Goal: Task Accomplishment & Management: Use online tool/utility

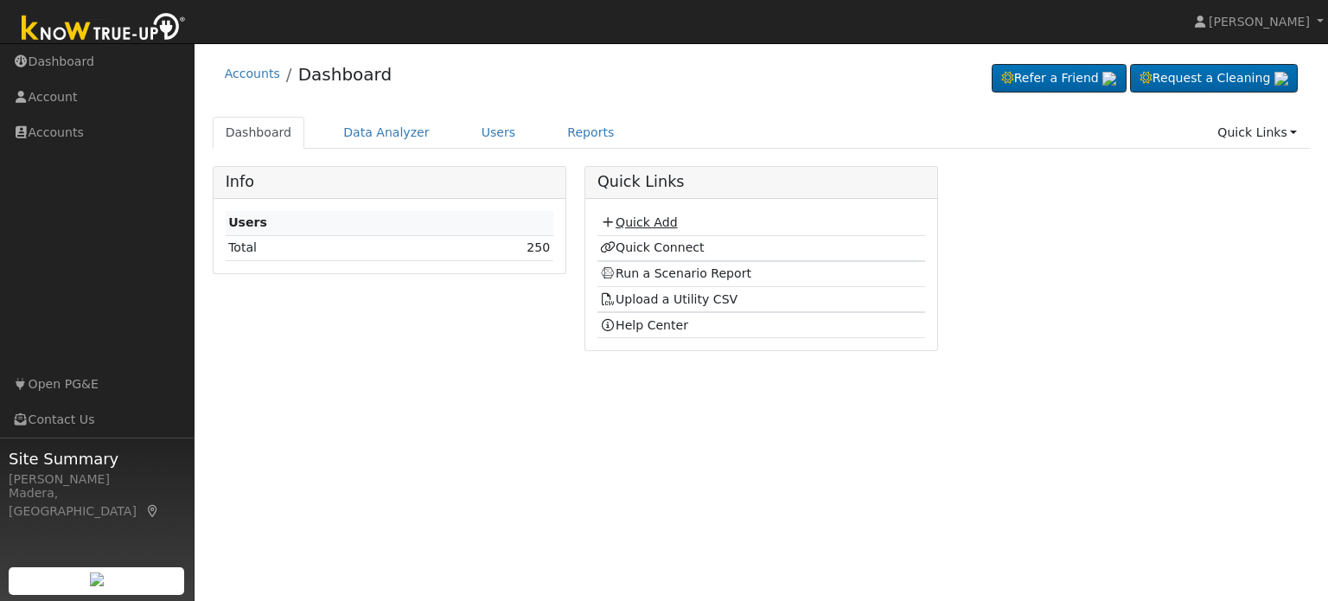
click at [642, 220] on link "Quick Add" at bounding box center [638, 222] width 77 height 14
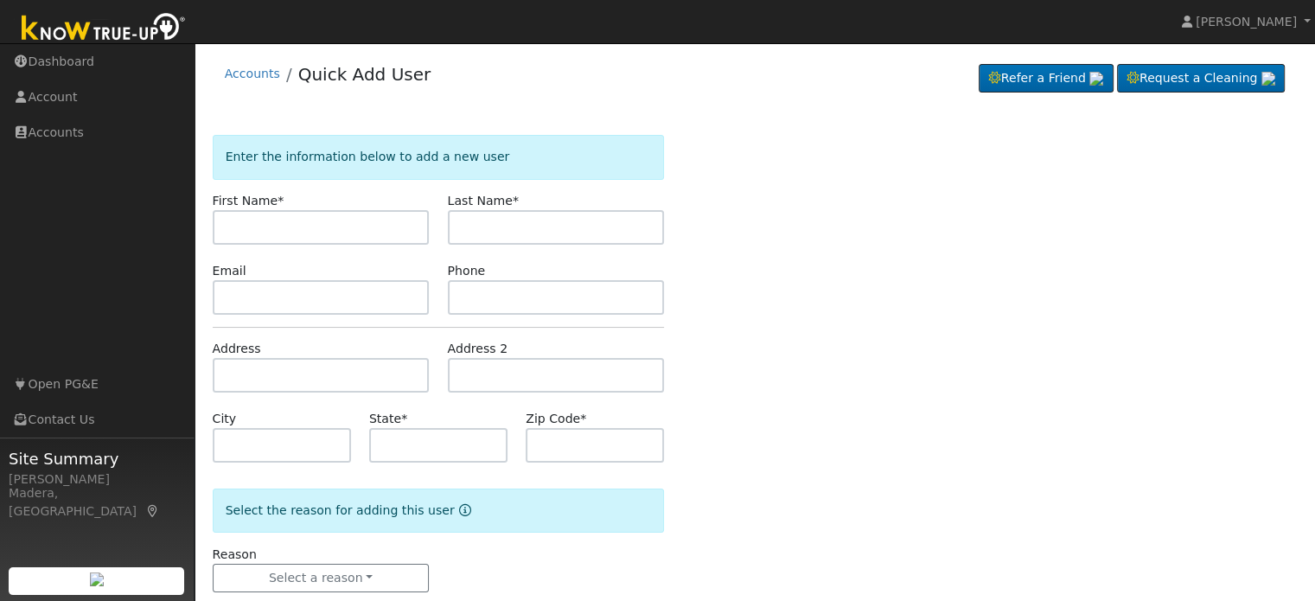
click at [281, 241] on input "text" at bounding box center [321, 227] width 217 height 35
type input "[PERSON_NAME]"
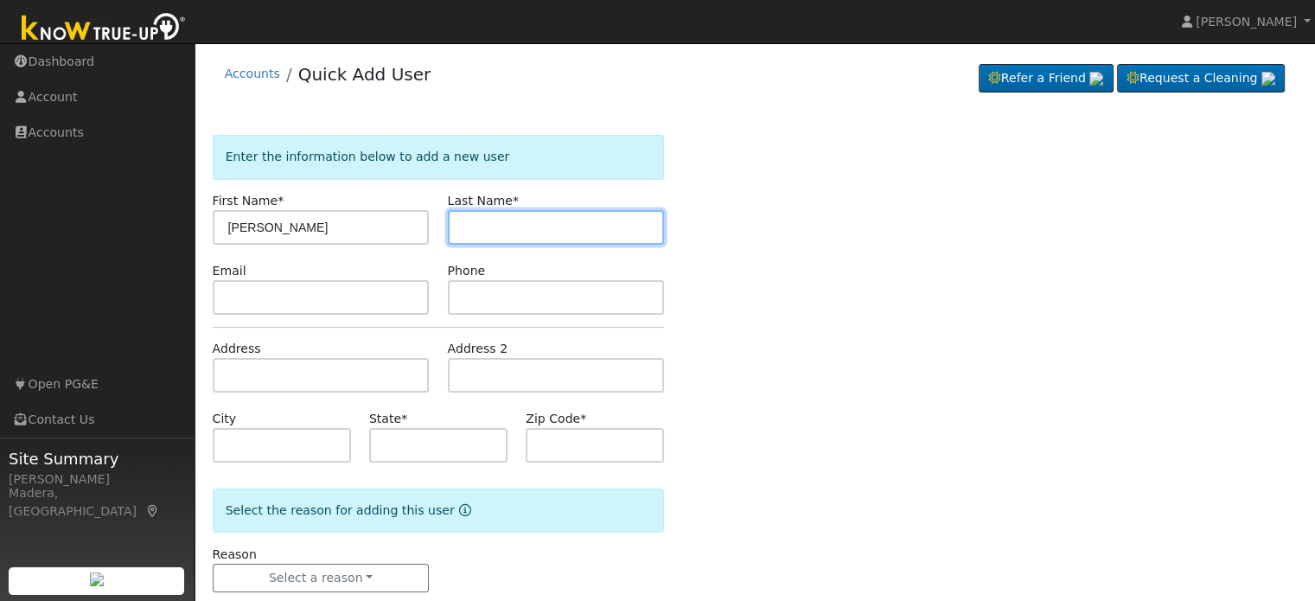
click at [549, 228] on input "text" at bounding box center [556, 227] width 217 height 35
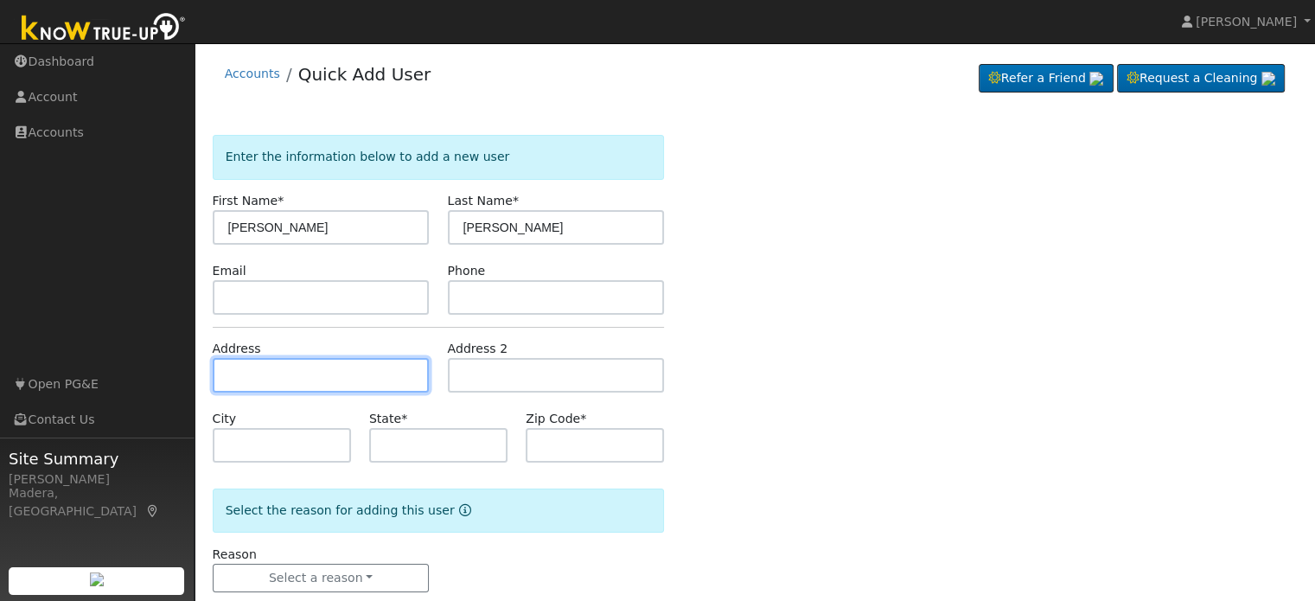
click at [272, 387] on input "text" at bounding box center [321, 375] width 217 height 35
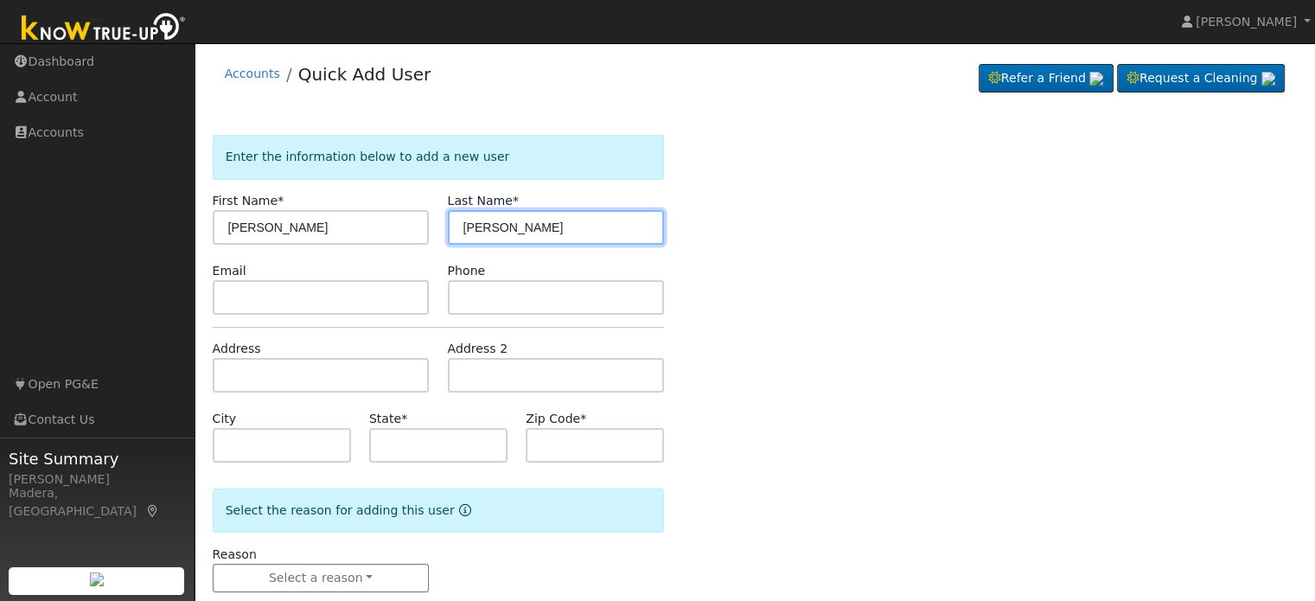
click at [491, 227] on input "[PERSON_NAME]" at bounding box center [556, 227] width 217 height 35
type input "L"
type input "Yin"
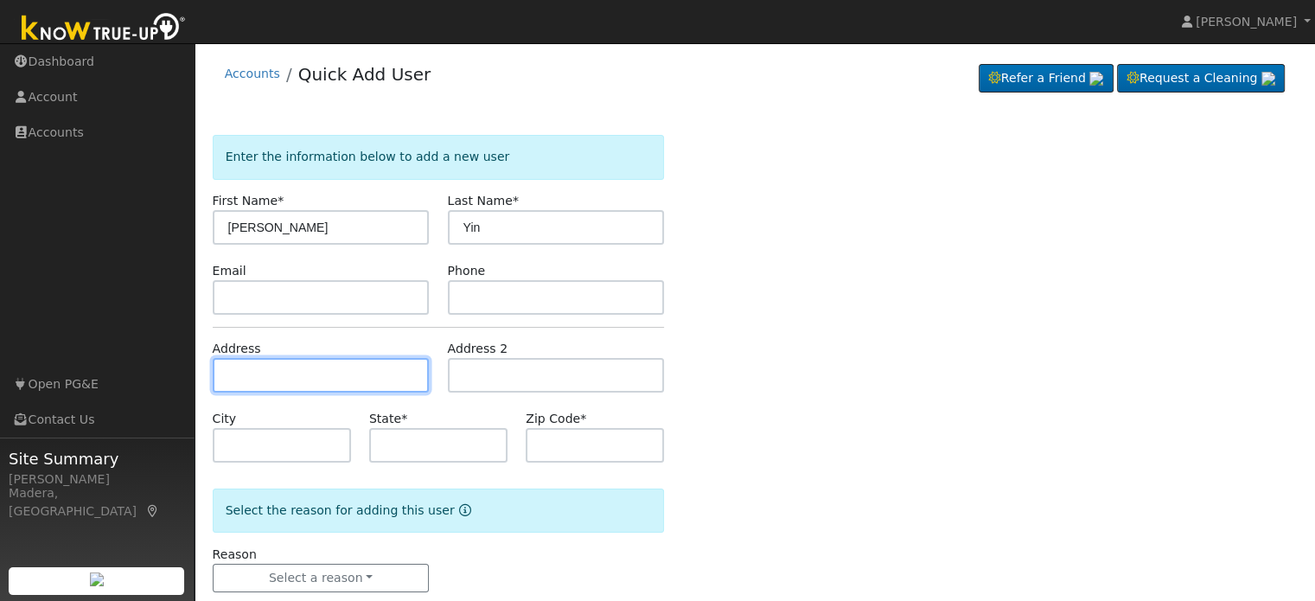
click at [344, 367] on input "text" at bounding box center [321, 375] width 217 height 35
type input "957 Dana Road"
type input "Madera"
type input "CA"
type input "93636"
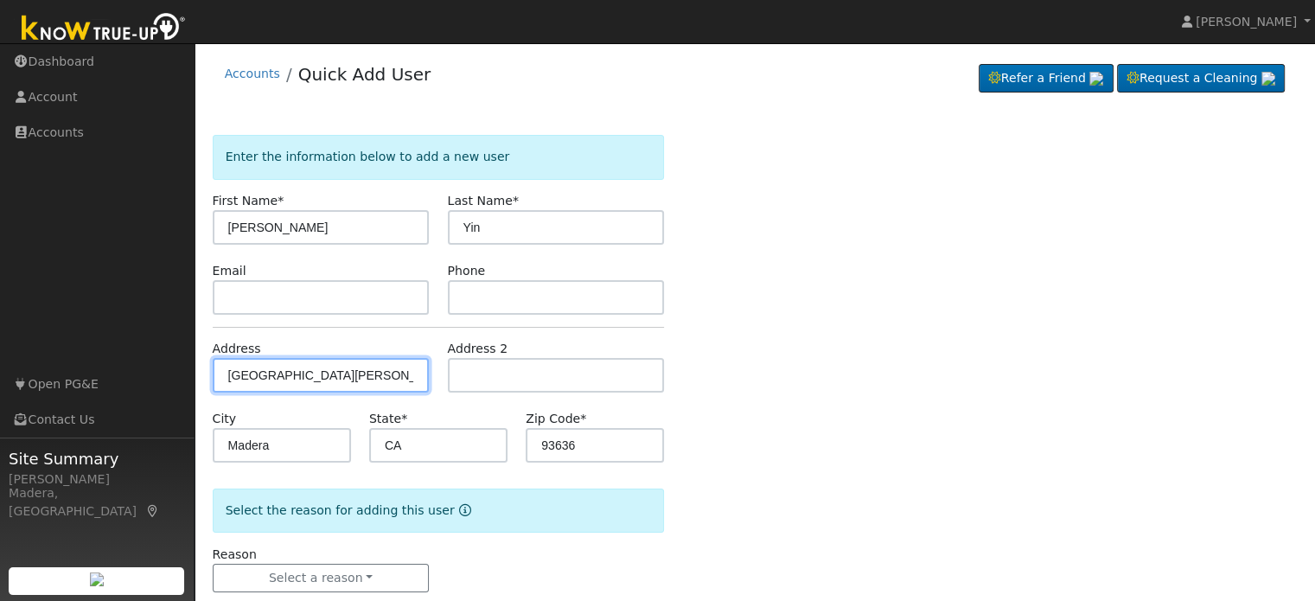
scroll to position [34, 0]
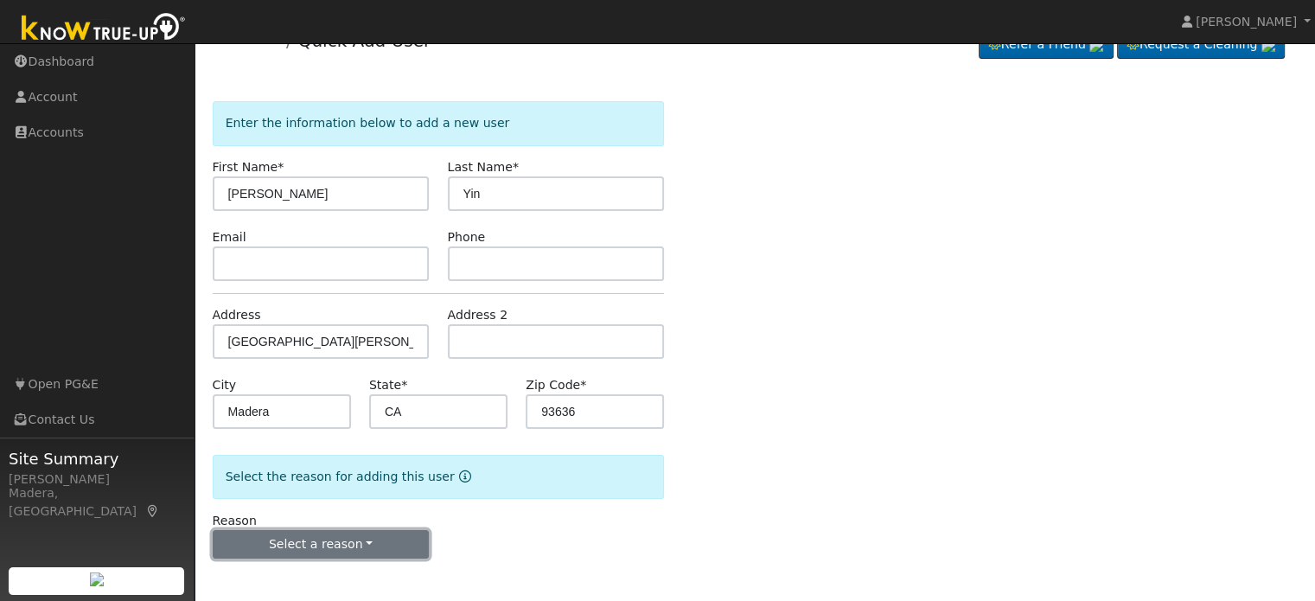
click at [287, 546] on button "Select a reason" at bounding box center [321, 544] width 217 height 29
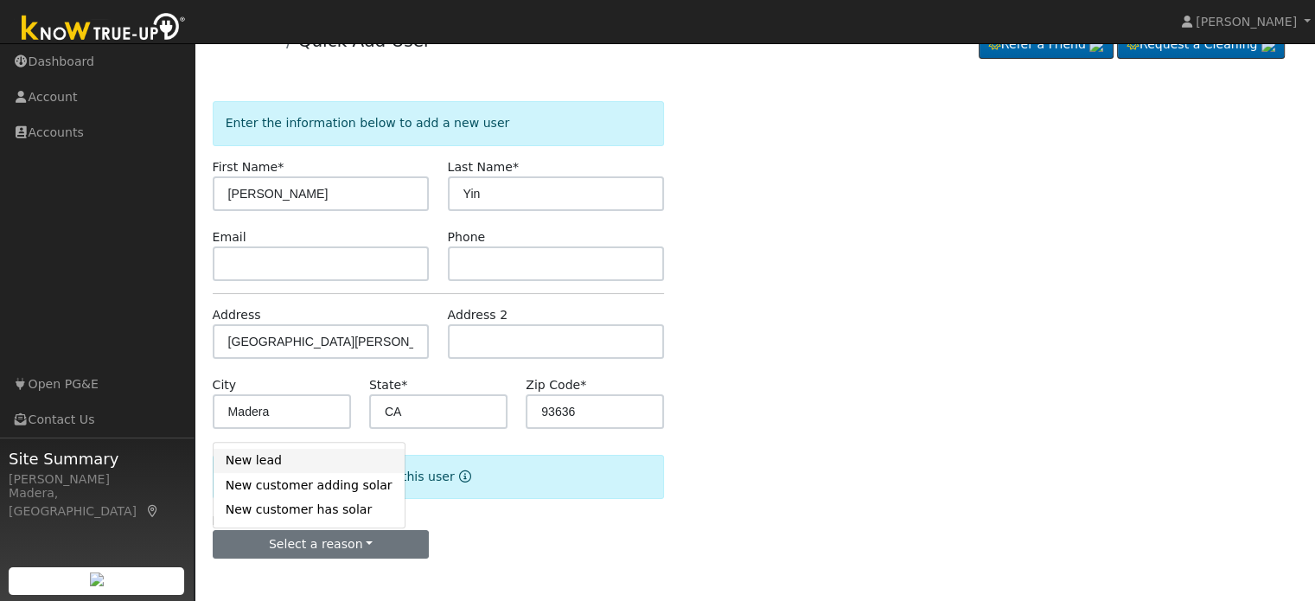
click at [278, 461] on link "New lead" at bounding box center [309, 461] width 191 height 24
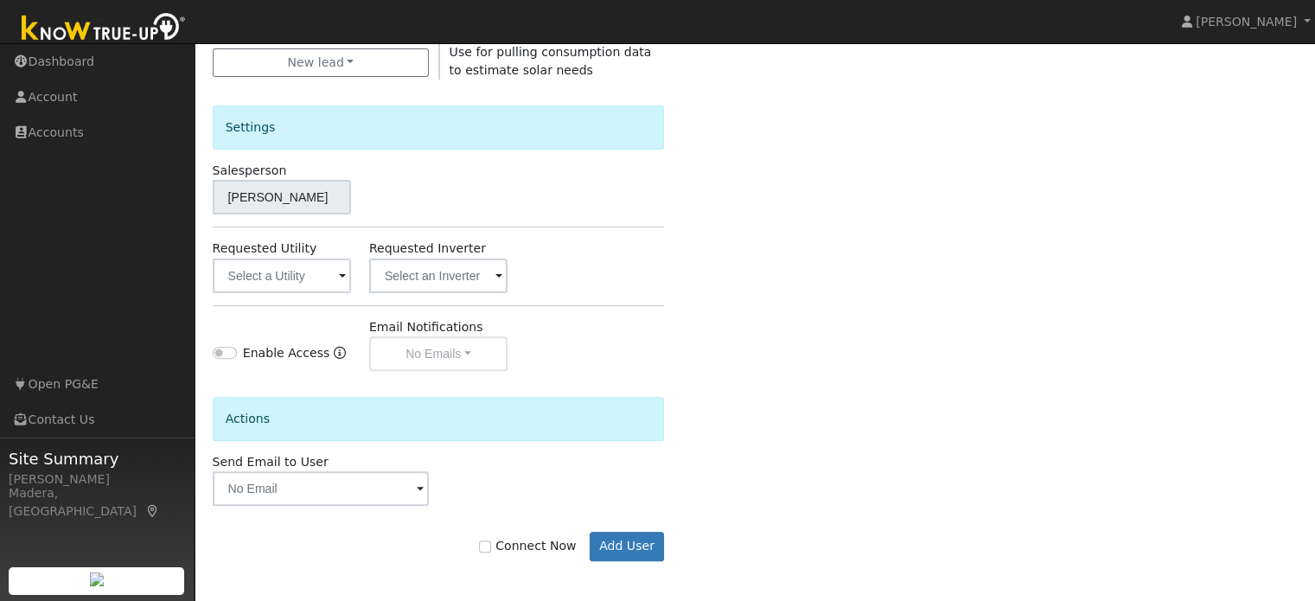
scroll to position [516, 0]
click at [491, 540] on input "Connect Now" at bounding box center [485, 546] width 12 height 12
checkbox input "true"
click at [628, 548] on button "Add User" at bounding box center [627, 545] width 75 height 29
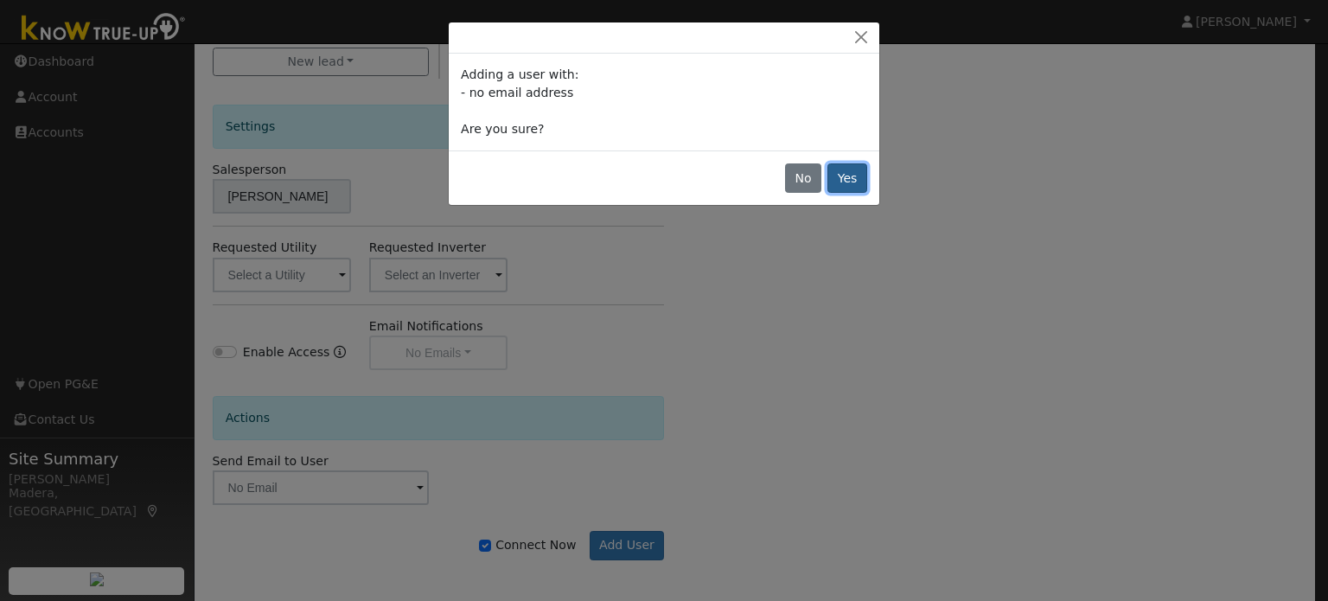
click at [842, 180] on button "Yes" at bounding box center [848, 177] width 40 height 29
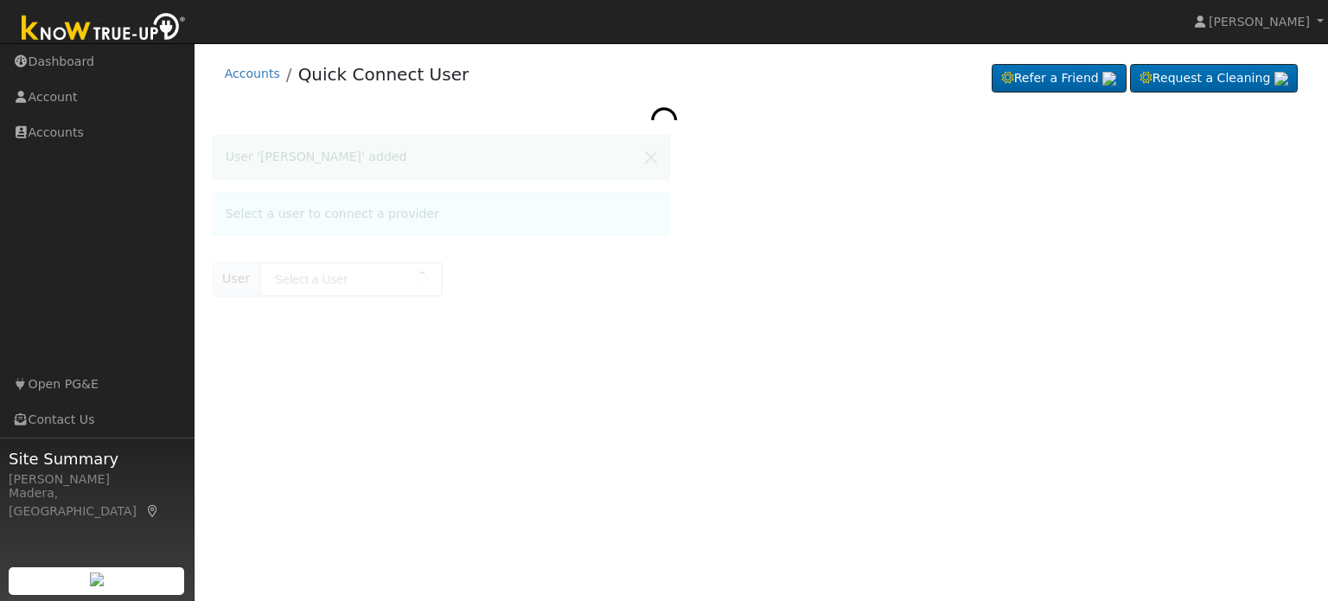
type input "Joshua Yin"
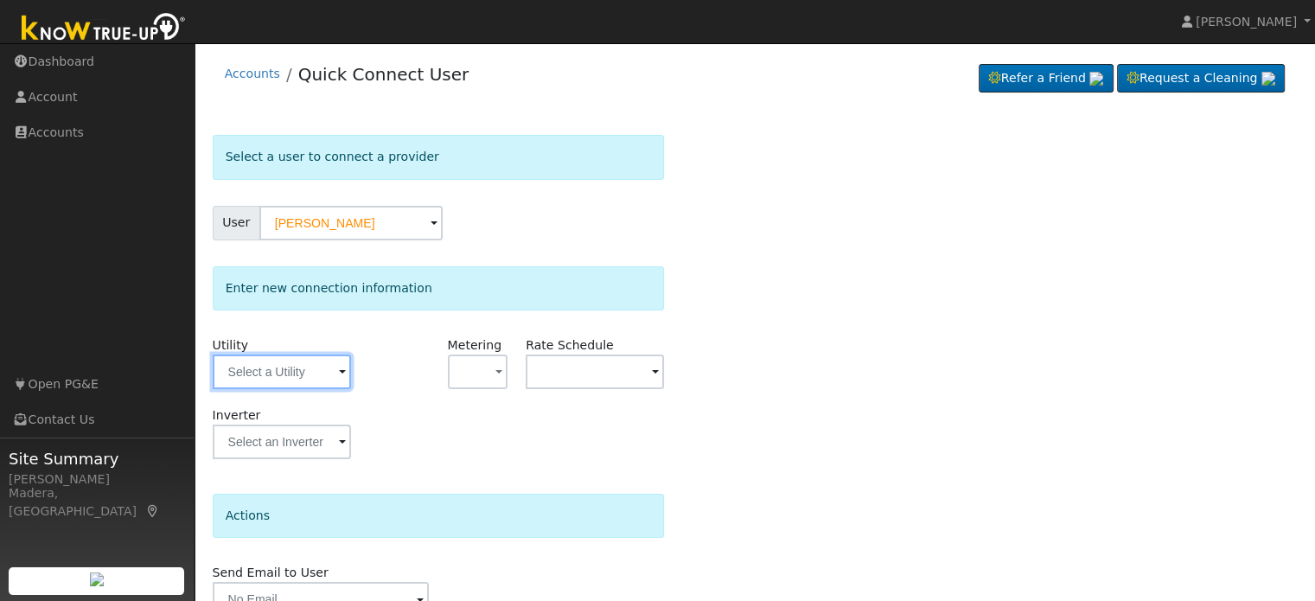
click at [294, 367] on input "text" at bounding box center [282, 372] width 138 height 35
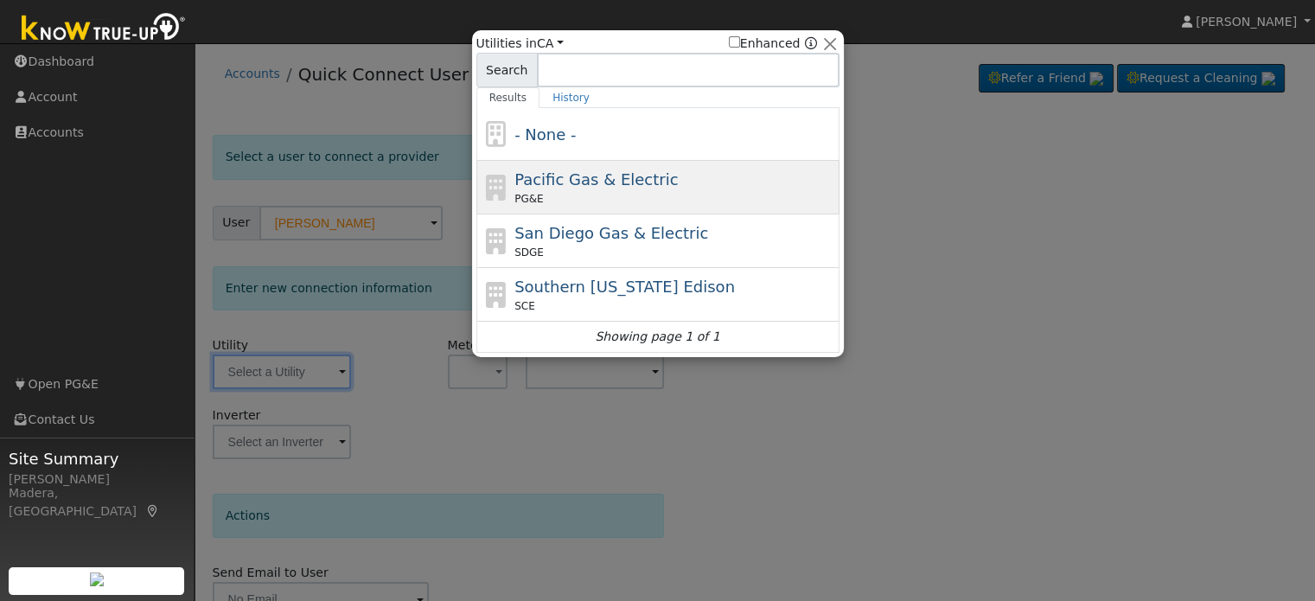
click at [560, 174] on span "Pacific Gas & Electric" at bounding box center [595, 179] width 163 height 18
type input "PG&E"
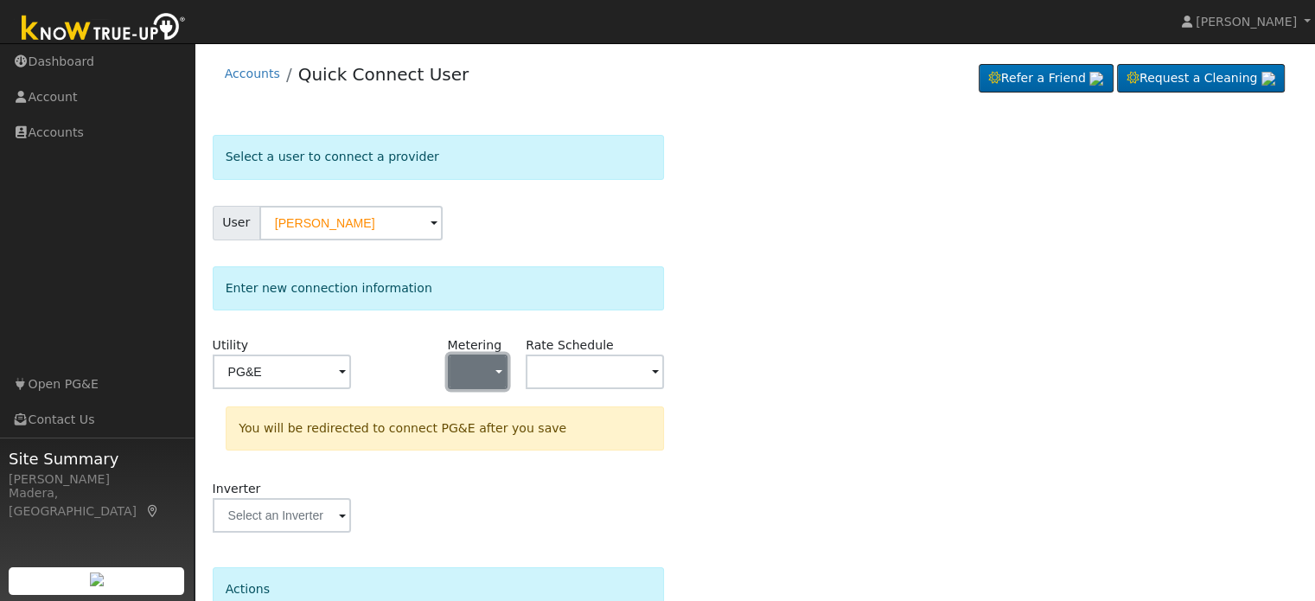
click at [491, 366] on button "button" at bounding box center [478, 372] width 61 height 35
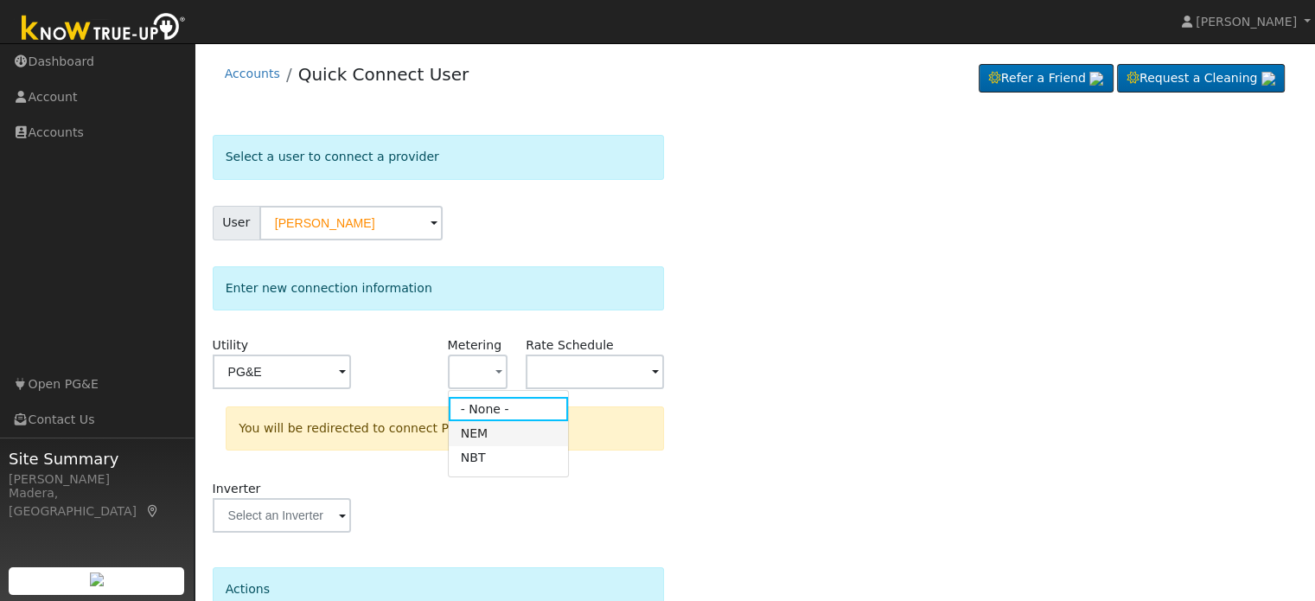
click at [462, 428] on link "NEM" at bounding box center [509, 433] width 120 height 24
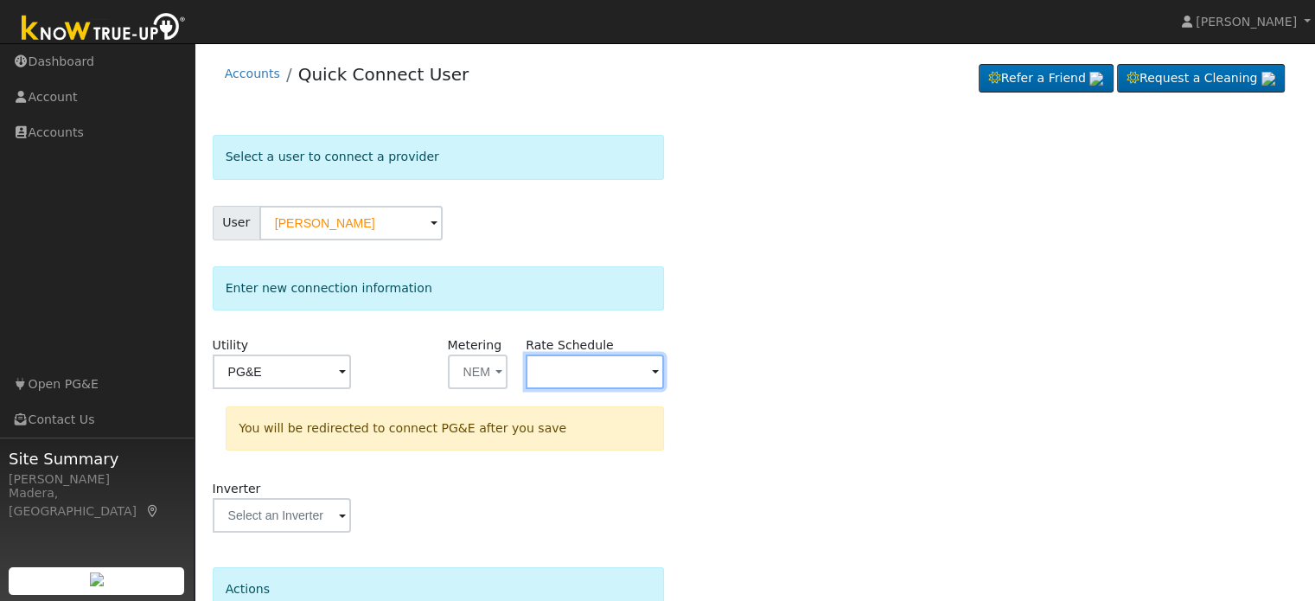
click at [618, 380] on input "text" at bounding box center [595, 372] width 138 height 35
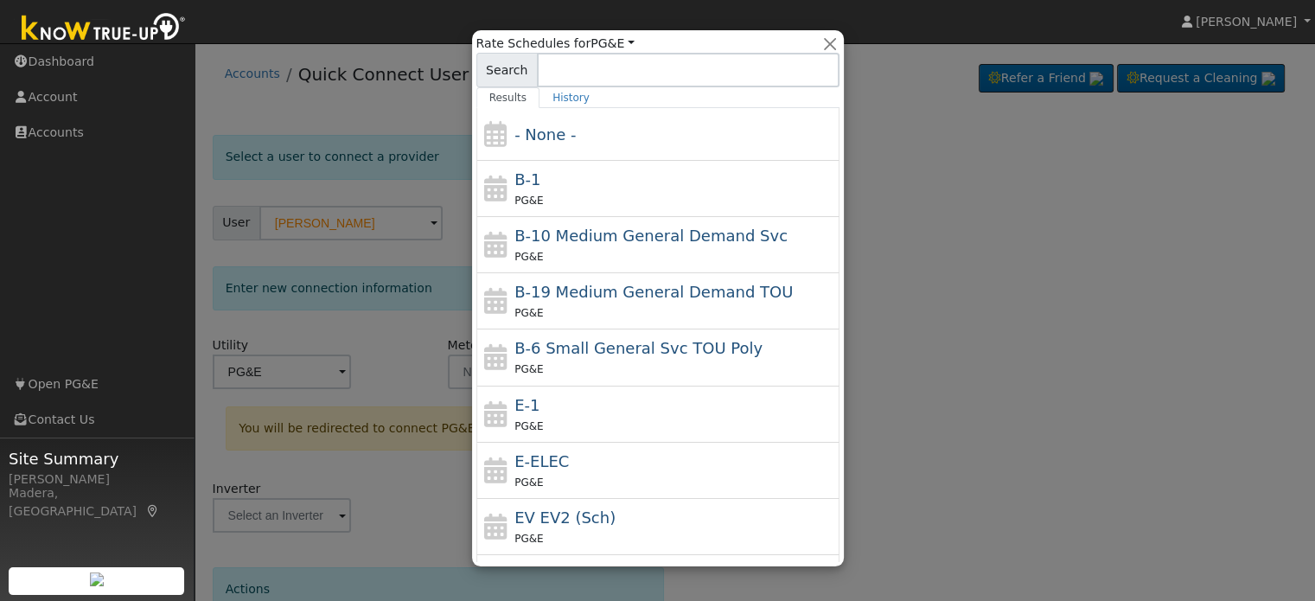
scroll to position [246, 0]
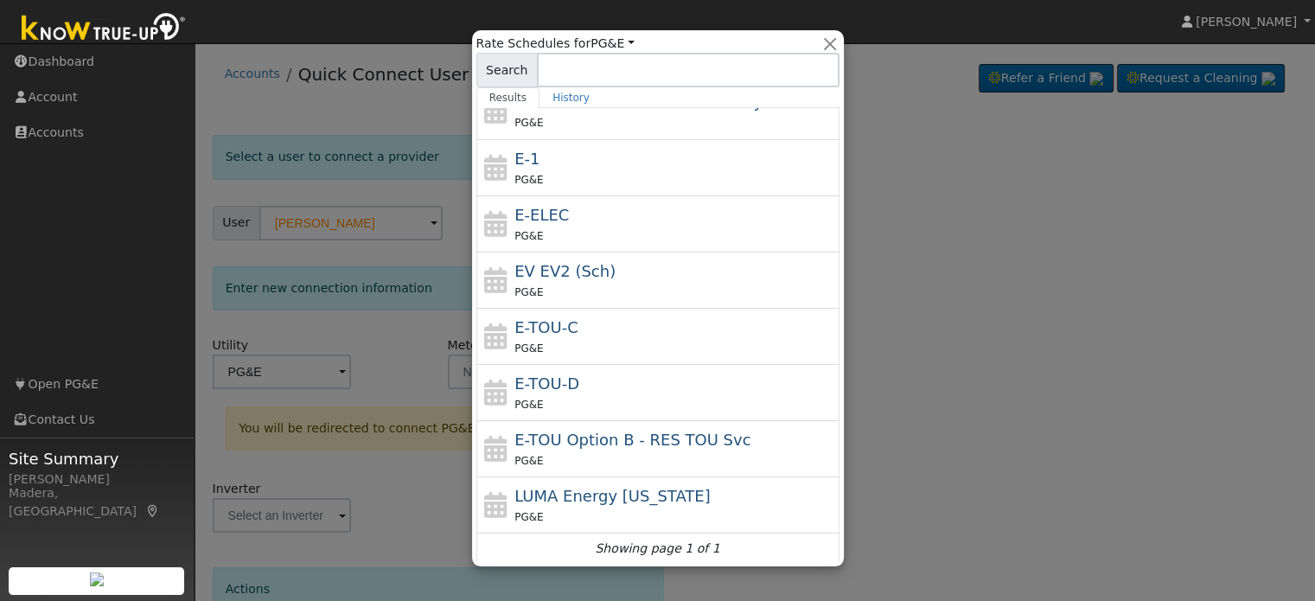
click at [831, 34] on div "Rate Schedules for PG&E All Utilities All States AL AK AZ AR CA CO CT DE FL GA …" at bounding box center [658, 298] width 372 height 536
click at [831, 41] on button "button" at bounding box center [830, 44] width 18 height 18
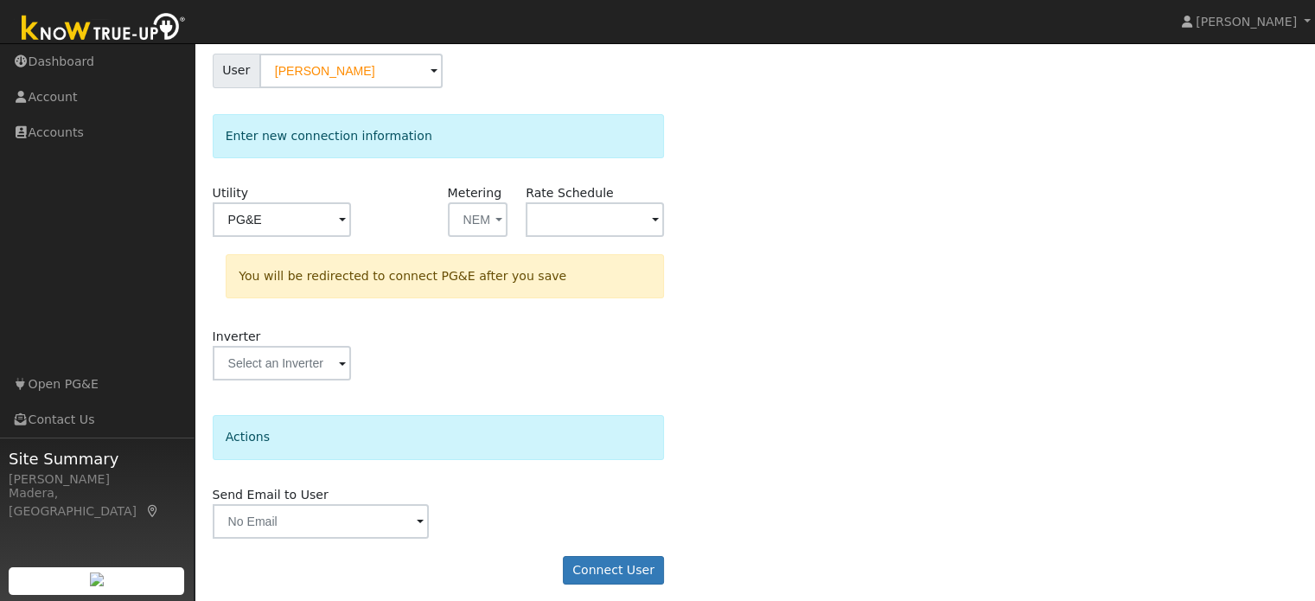
scroll to position [160, 0]
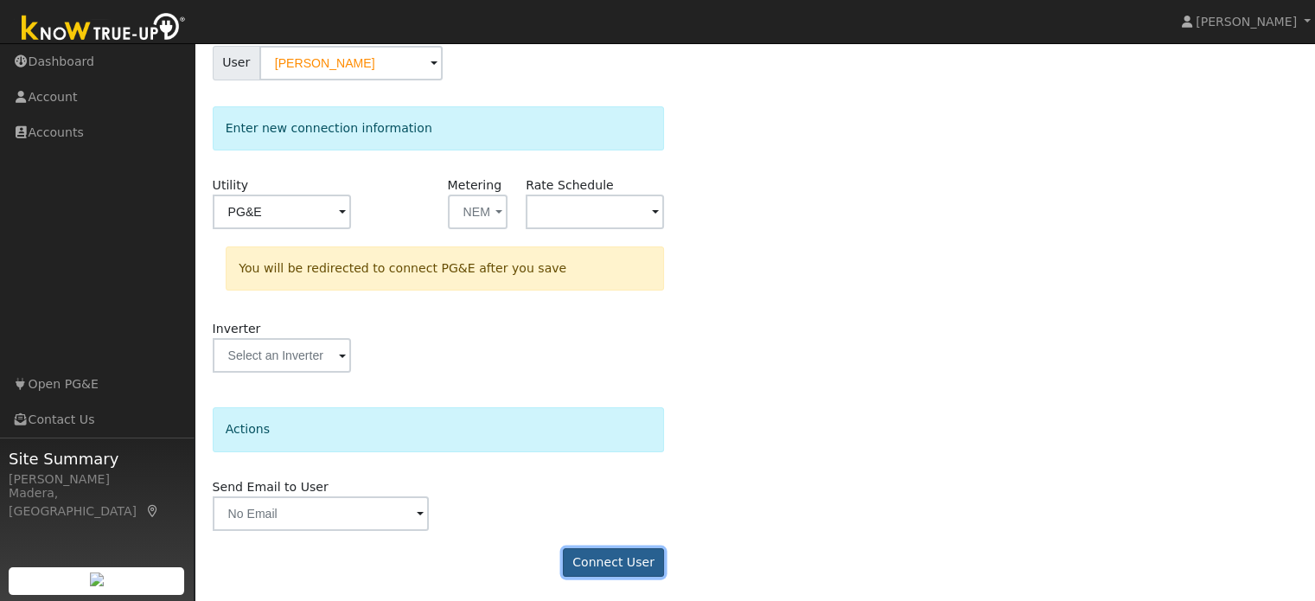
click at [585, 553] on button "Connect User" at bounding box center [614, 562] width 102 height 29
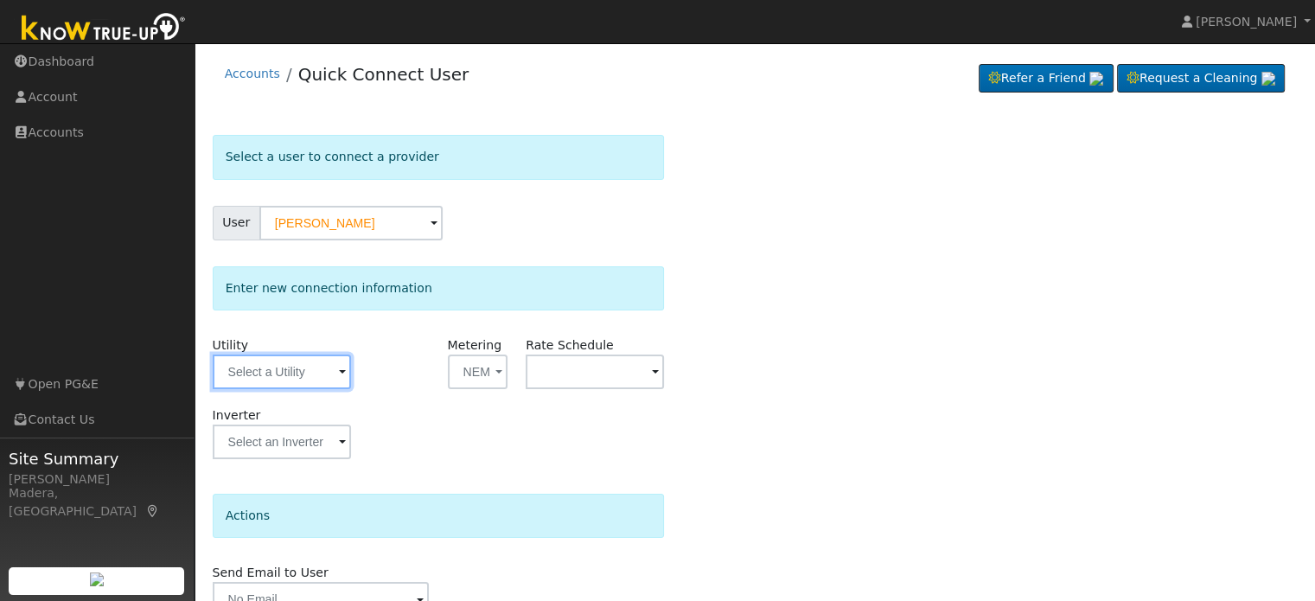
click at [293, 361] on input "text" at bounding box center [282, 372] width 138 height 35
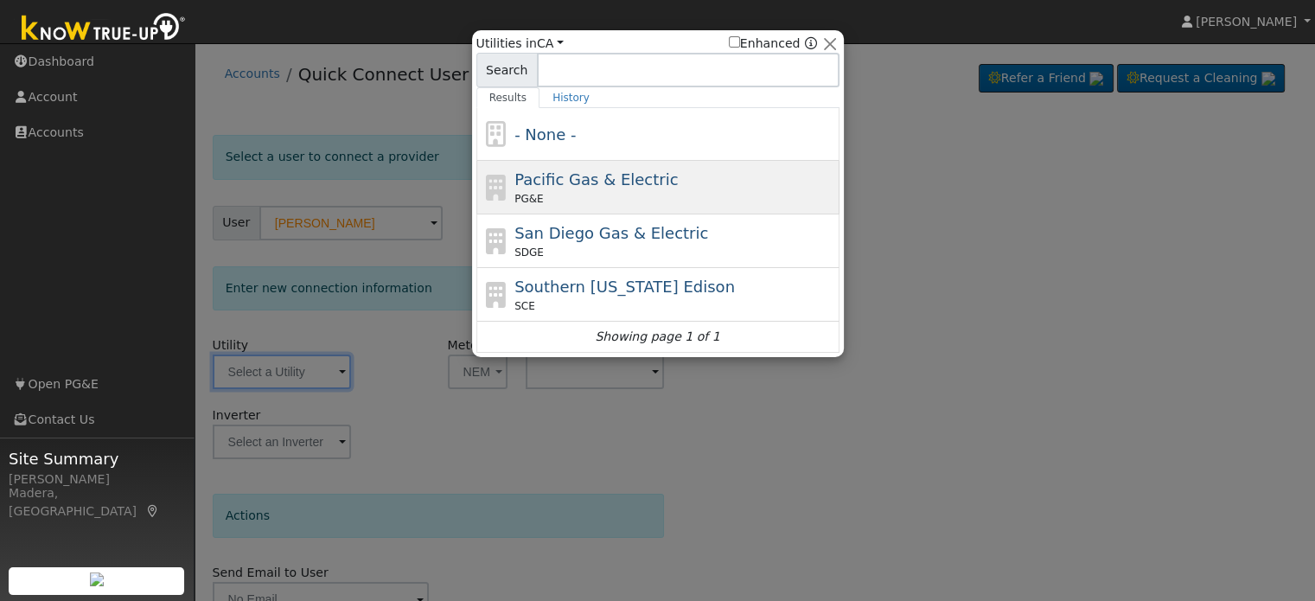
click at [636, 200] on div "PG&E" at bounding box center [674, 199] width 321 height 16
type input "PG&E"
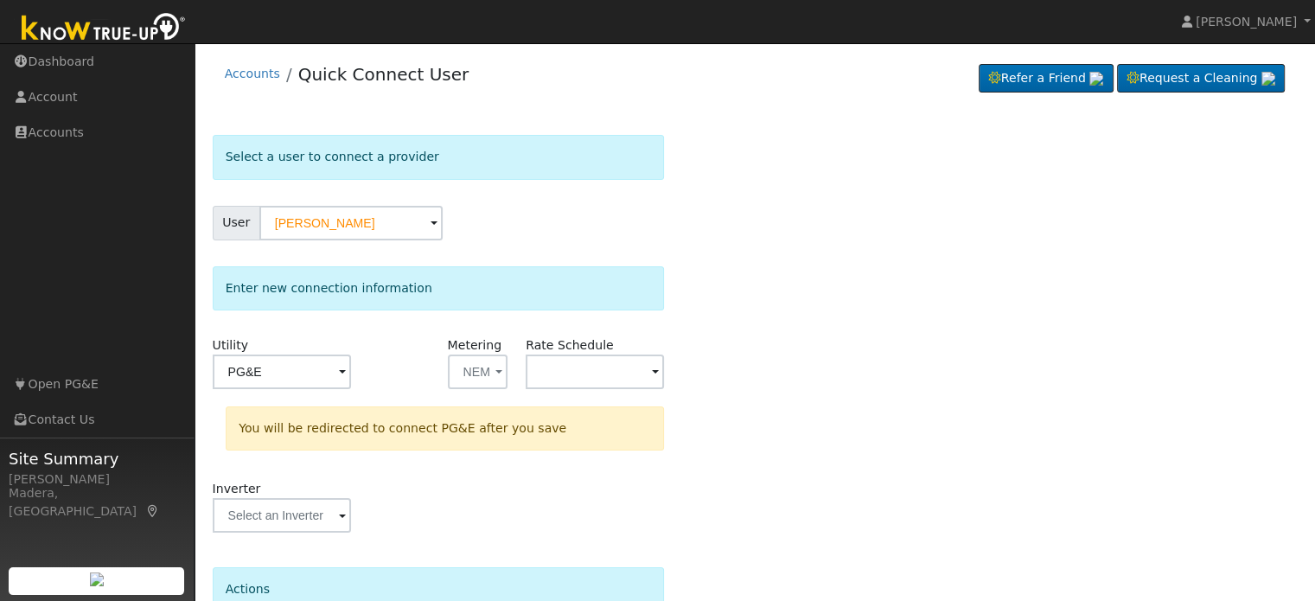
click at [763, 332] on div "Select a user to connect a provider User [PERSON_NAME] Account Default Account …" at bounding box center [755, 444] width 1085 height 619
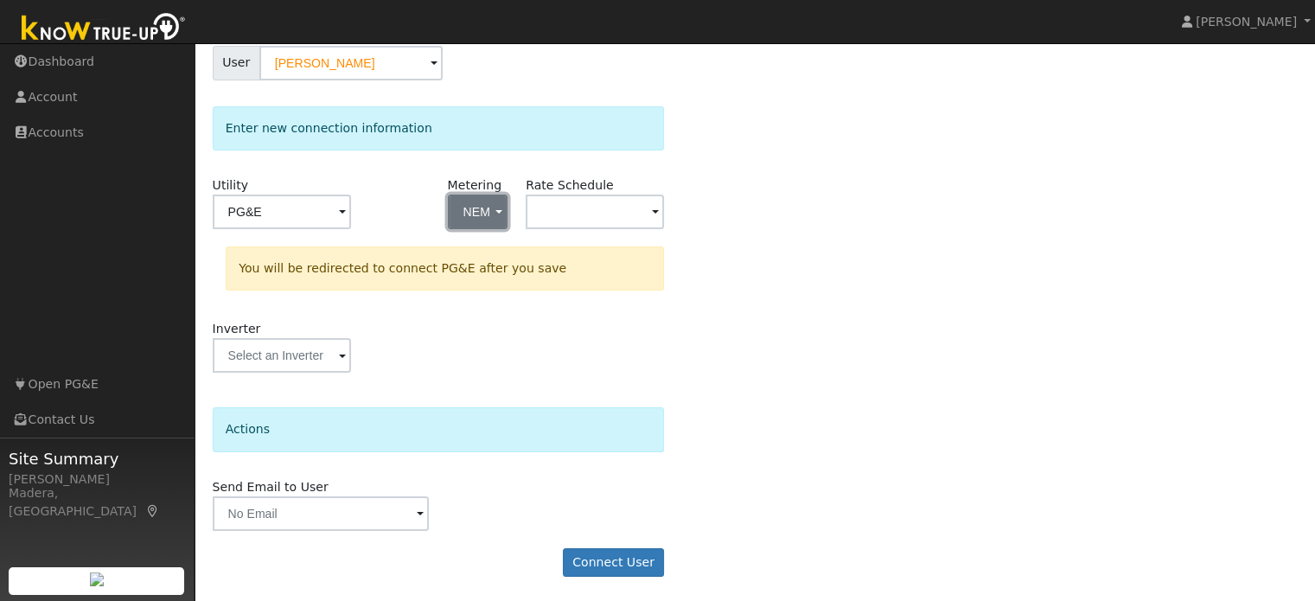
click at [484, 205] on button "NEM" at bounding box center [478, 212] width 61 height 35
click at [501, 248] on link "- None -" at bounding box center [509, 249] width 120 height 24
click at [592, 565] on button "Connect User" at bounding box center [614, 562] width 102 height 29
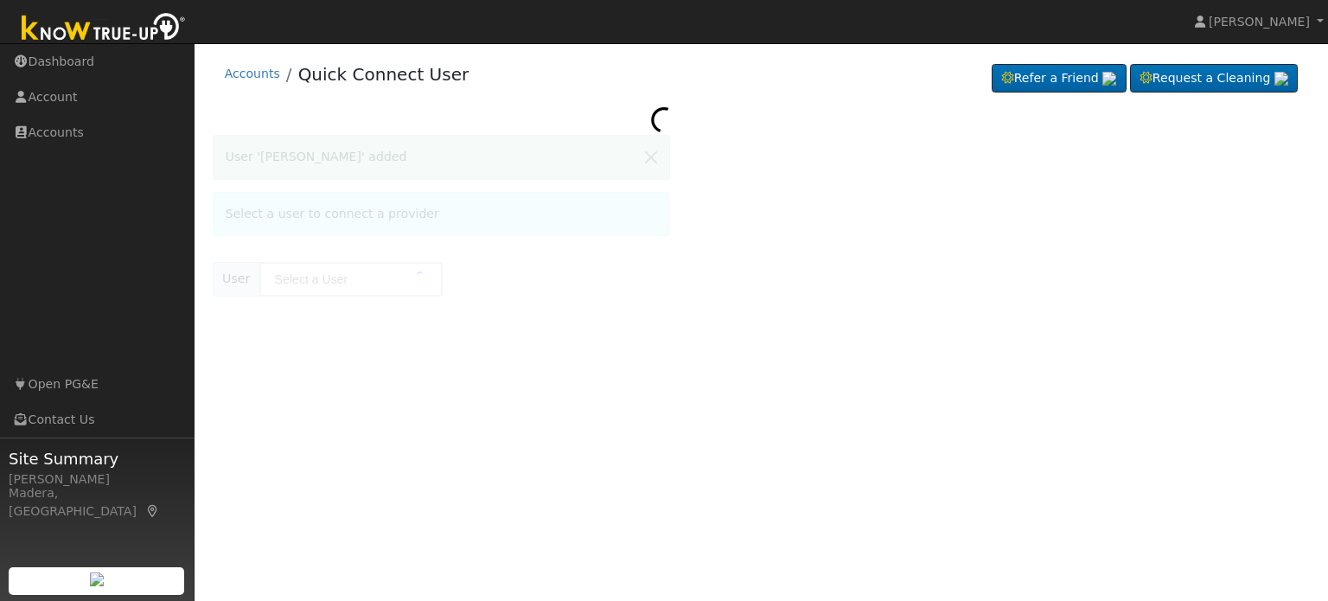
type input "[PERSON_NAME]"
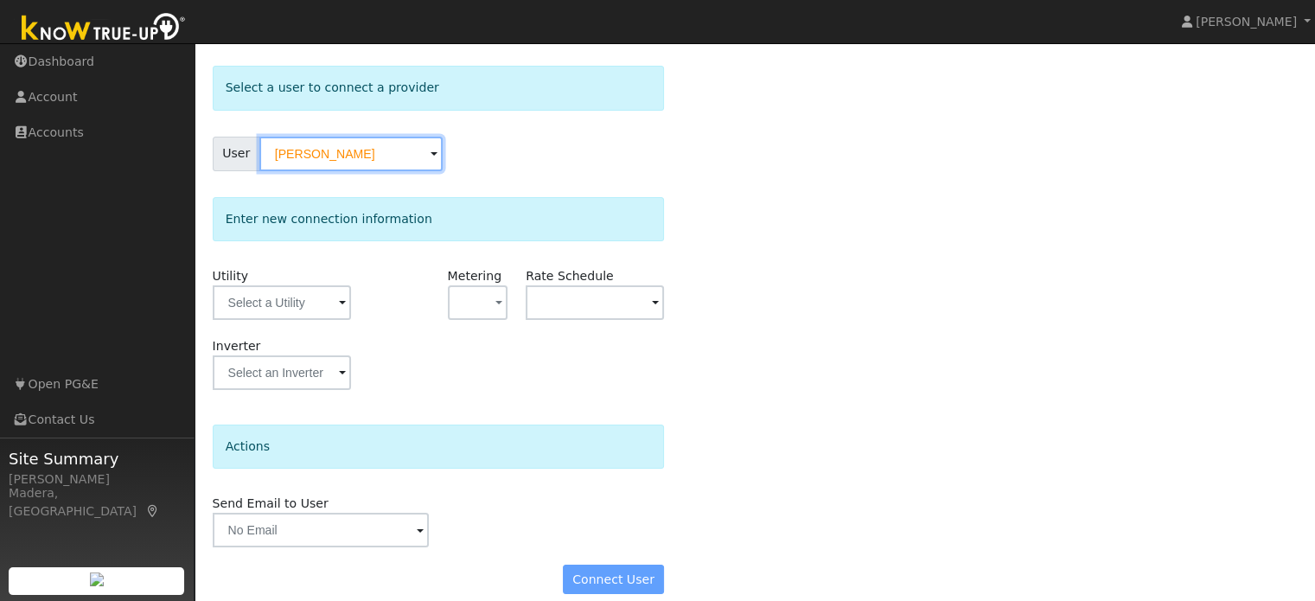
scroll to position [86, 0]
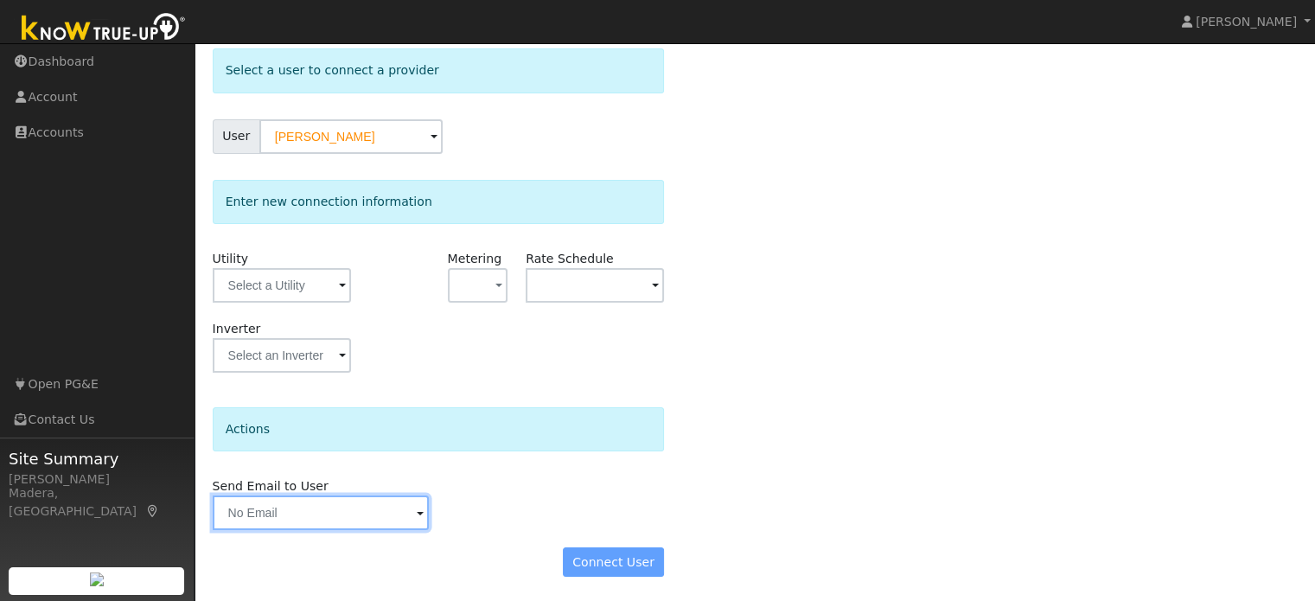
click at [367, 515] on input "text" at bounding box center [321, 512] width 217 height 35
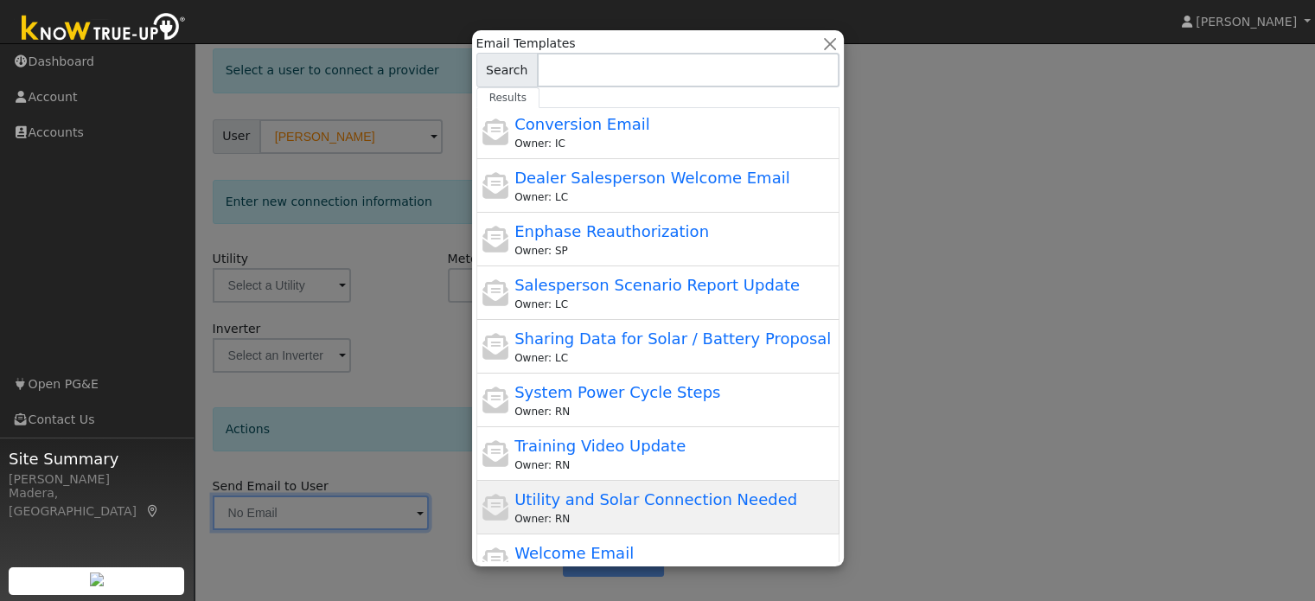
scroll to position [242, 0]
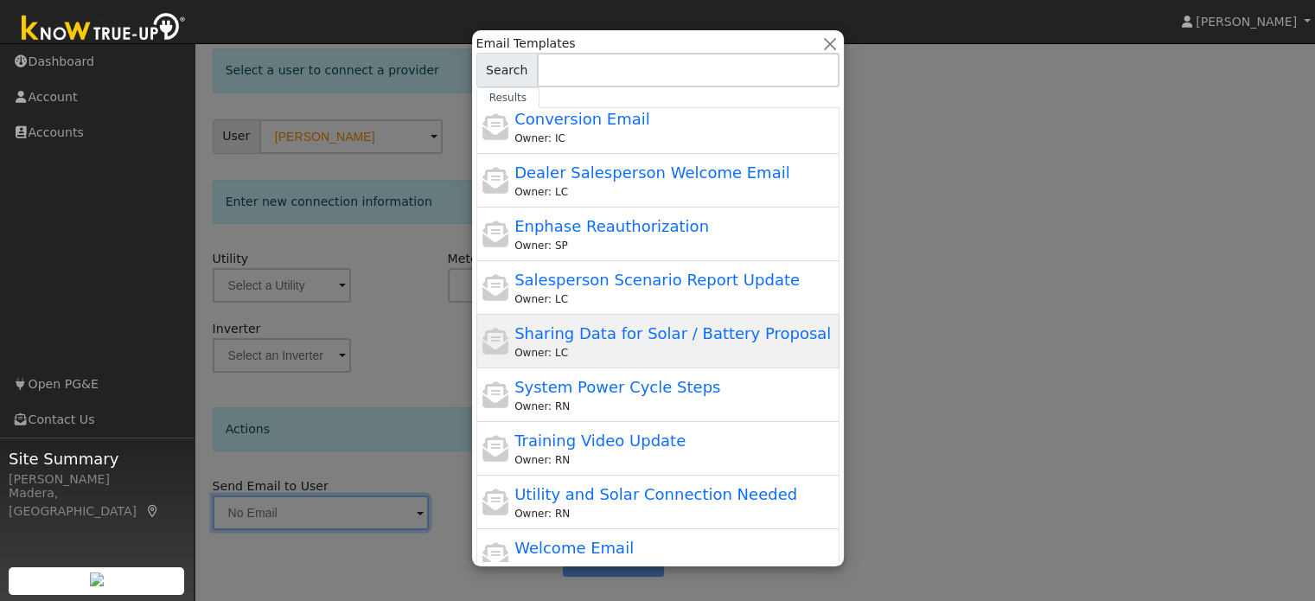
click at [661, 346] on div "Owner: LC" at bounding box center [674, 353] width 321 height 16
type input "Sharing Data for Solar / Battery Proposal"
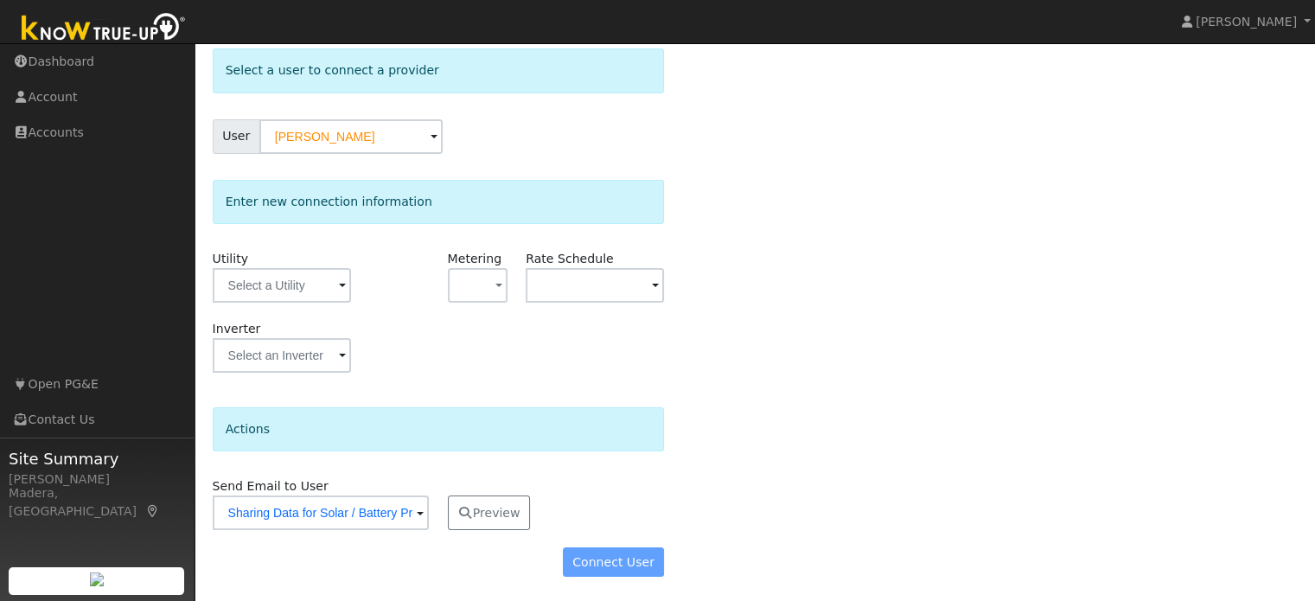
click at [697, 423] on div "Select a user to connect a provider User Joshua Yin Account Default Account Def…" at bounding box center [755, 321] width 1085 height 546
click at [613, 560] on div "Connect User" at bounding box center [438, 561] width 470 height 29
click at [600, 553] on div "Connect User" at bounding box center [438, 561] width 470 height 29
click at [592, 460] on div "Actions Send Email to User Sharing Data for Solar / Battery Proposal Delete Ema…" at bounding box center [439, 468] width 452 height 123
click at [589, 565] on div "Connect User" at bounding box center [438, 561] width 470 height 29
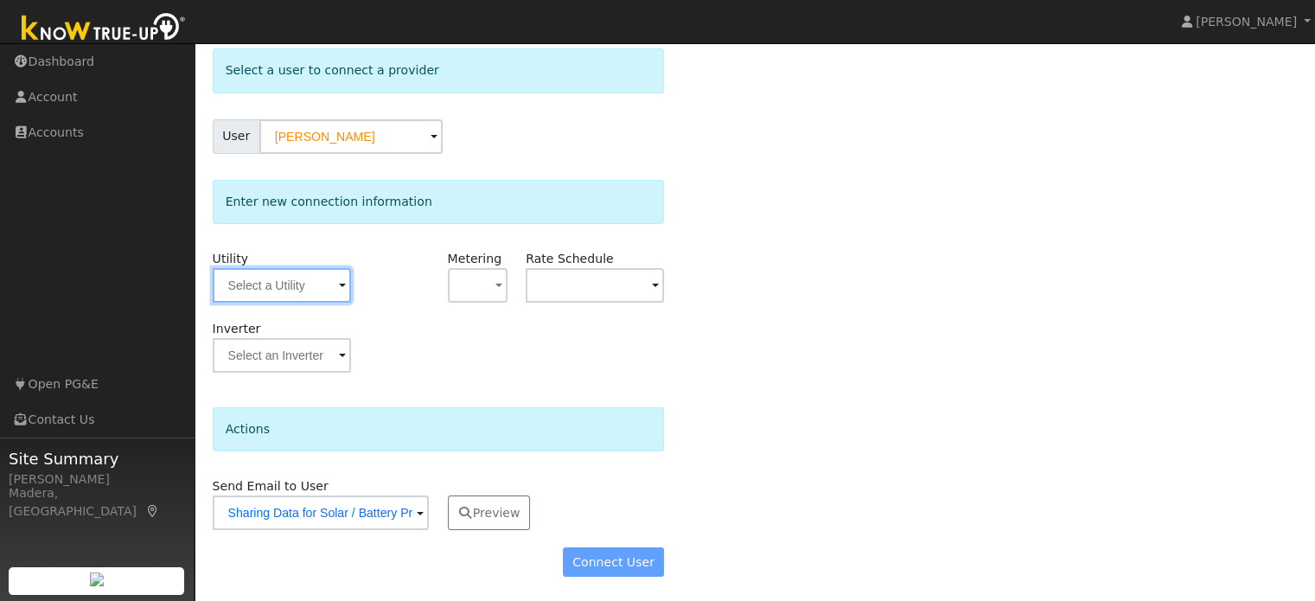
click at [328, 272] on input "text" at bounding box center [282, 285] width 138 height 35
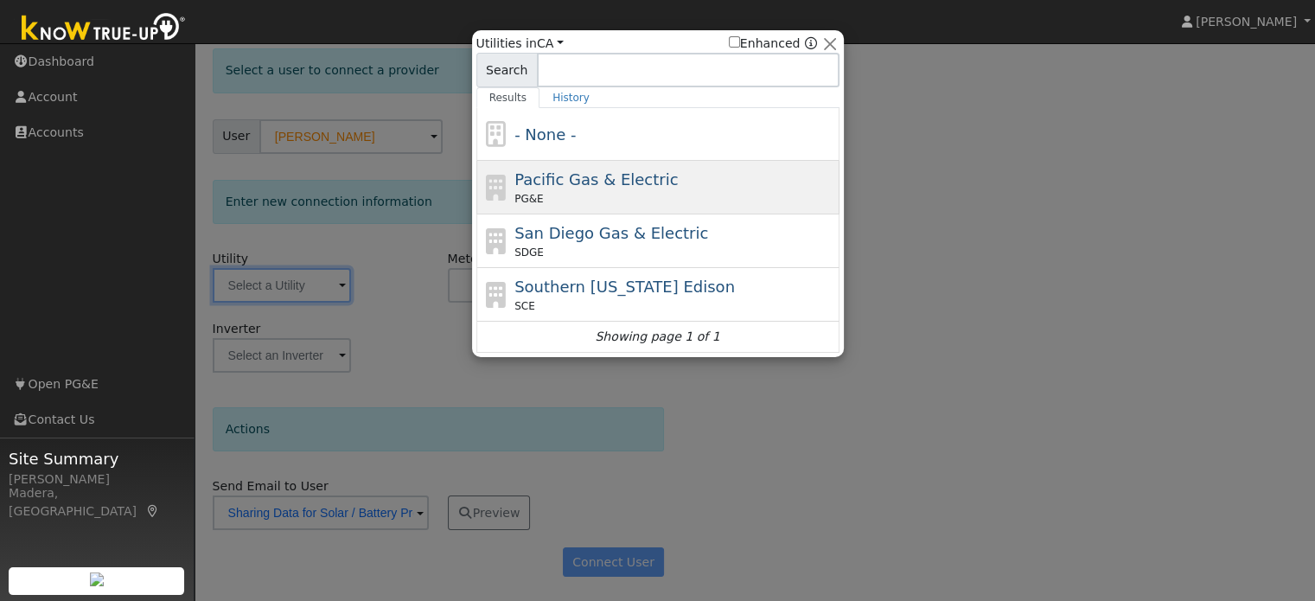
click at [628, 189] on div "Pacific Gas & Electric PG&E" at bounding box center [674, 187] width 321 height 39
type input "PG&E"
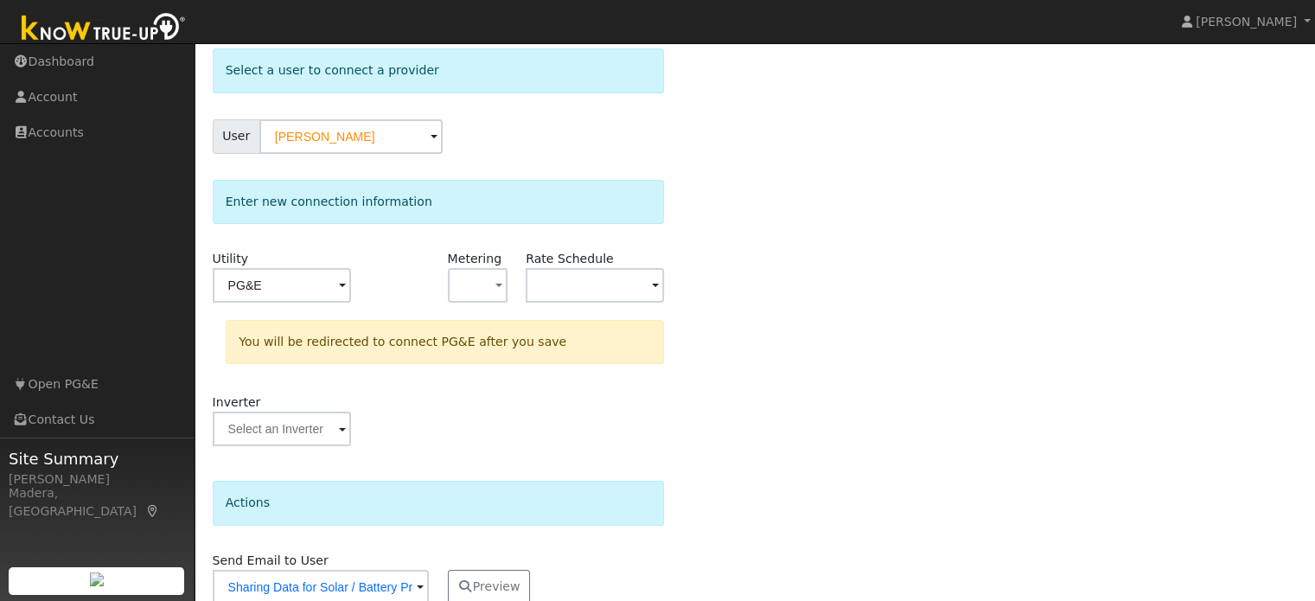
click at [628, 464] on form "Select a user to connect a provider User Joshua Yin Account Default Account Def…" at bounding box center [439, 357] width 452 height 619
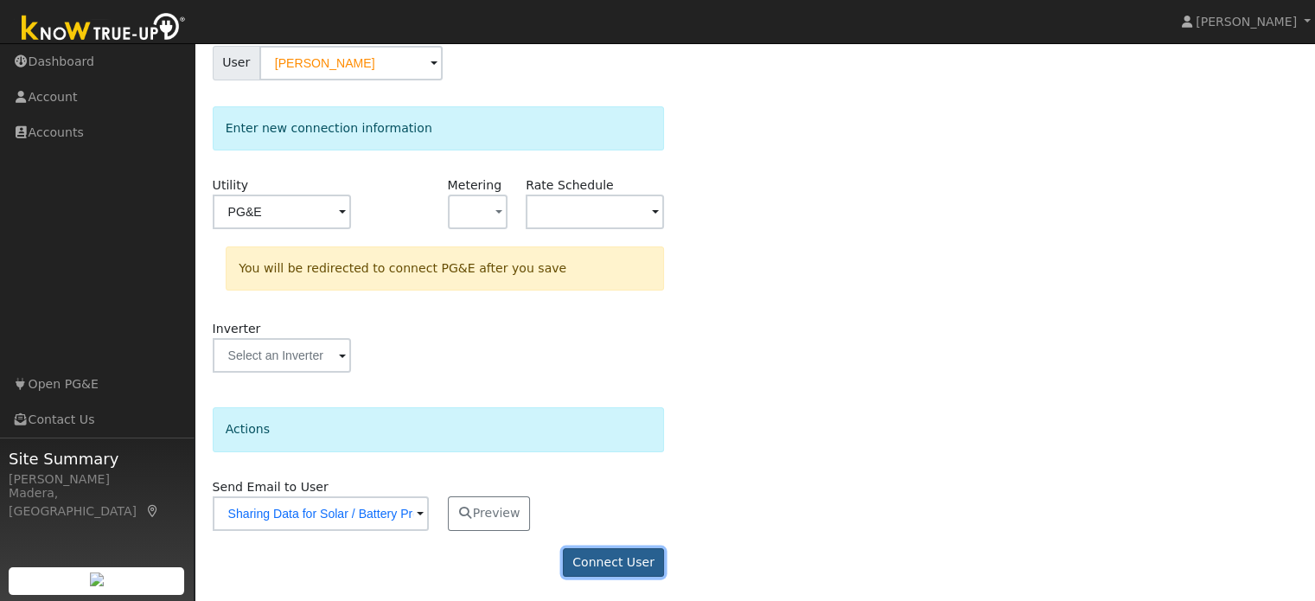
click at [599, 563] on button "Connect User" at bounding box center [614, 562] width 102 height 29
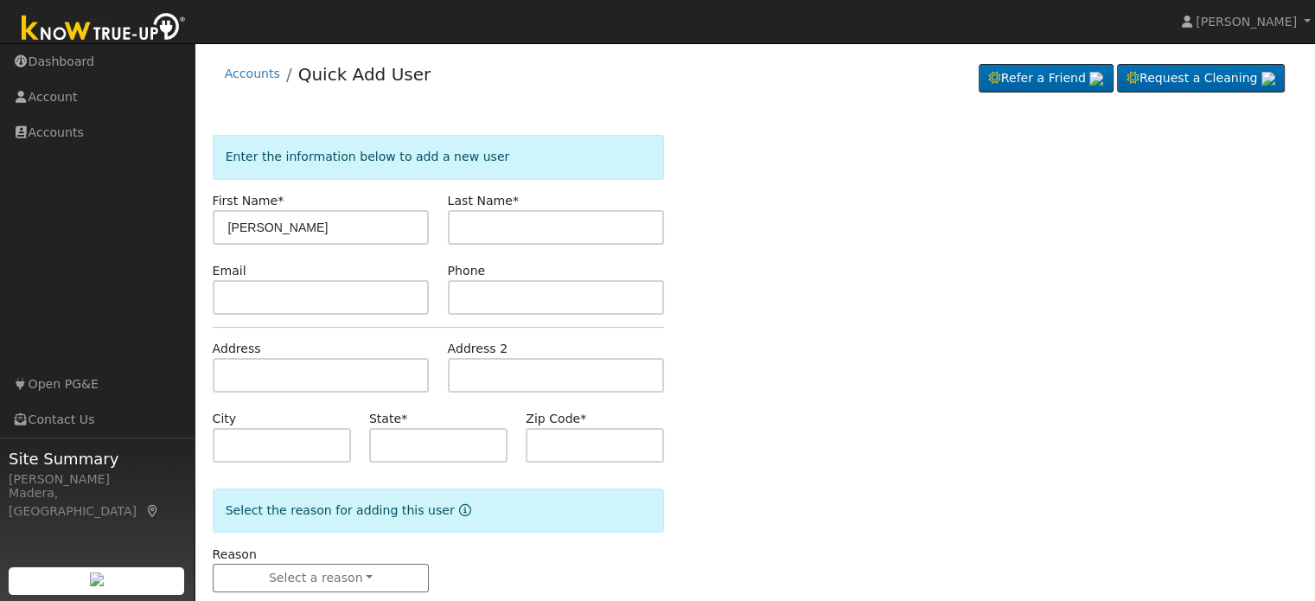
type input "[PERSON_NAME]"
type input "Yin"
click at [339, 298] on input "text" at bounding box center [321, 297] width 217 height 35
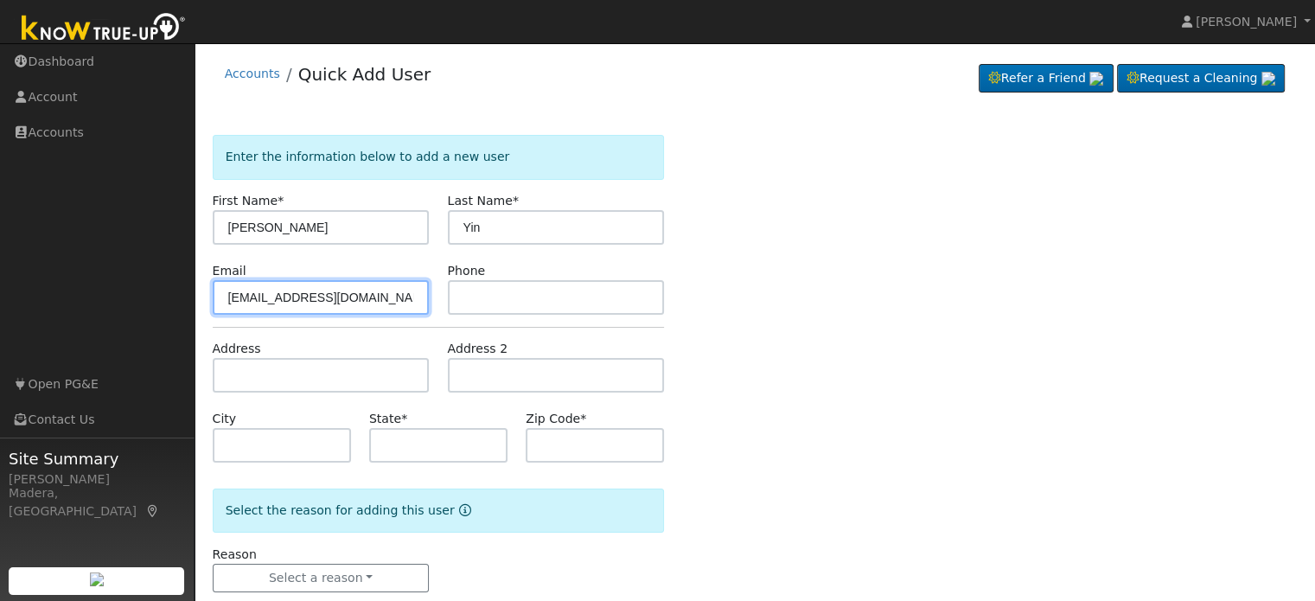
type input "[EMAIL_ADDRESS][DOMAIN_NAME]"
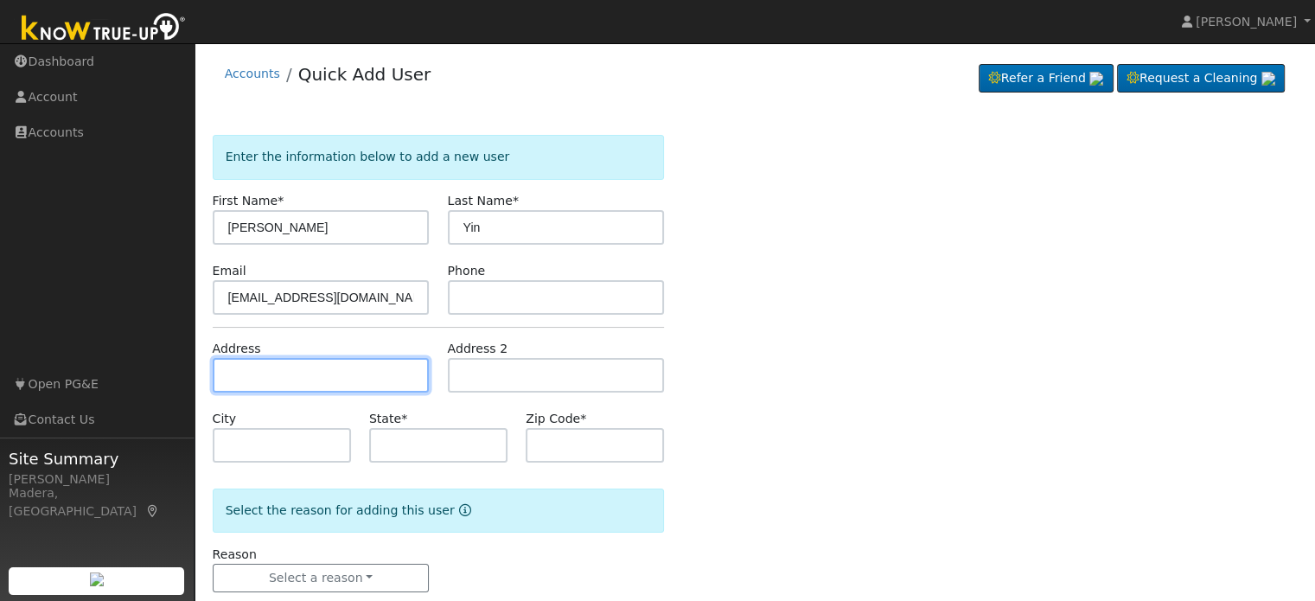
click at [310, 376] on input "text" at bounding box center [321, 375] width 217 height 35
type input "[GEOGRAPHIC_DATA][PERSON_NAME]"
type input "Madera"
type input "CA"
type input "93636"
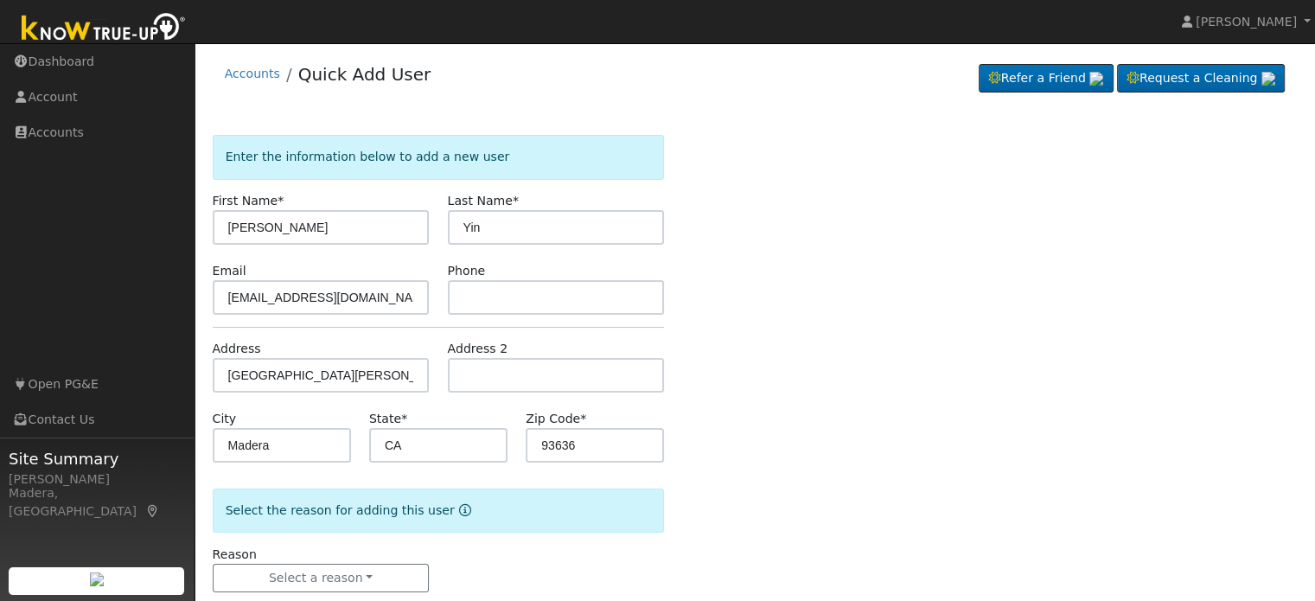
click at [715, 421] on div "Enter the information below to add a new user First Name * Joshua Last Name * Y…" at bounding box center [755, 381] width 1085 height 492
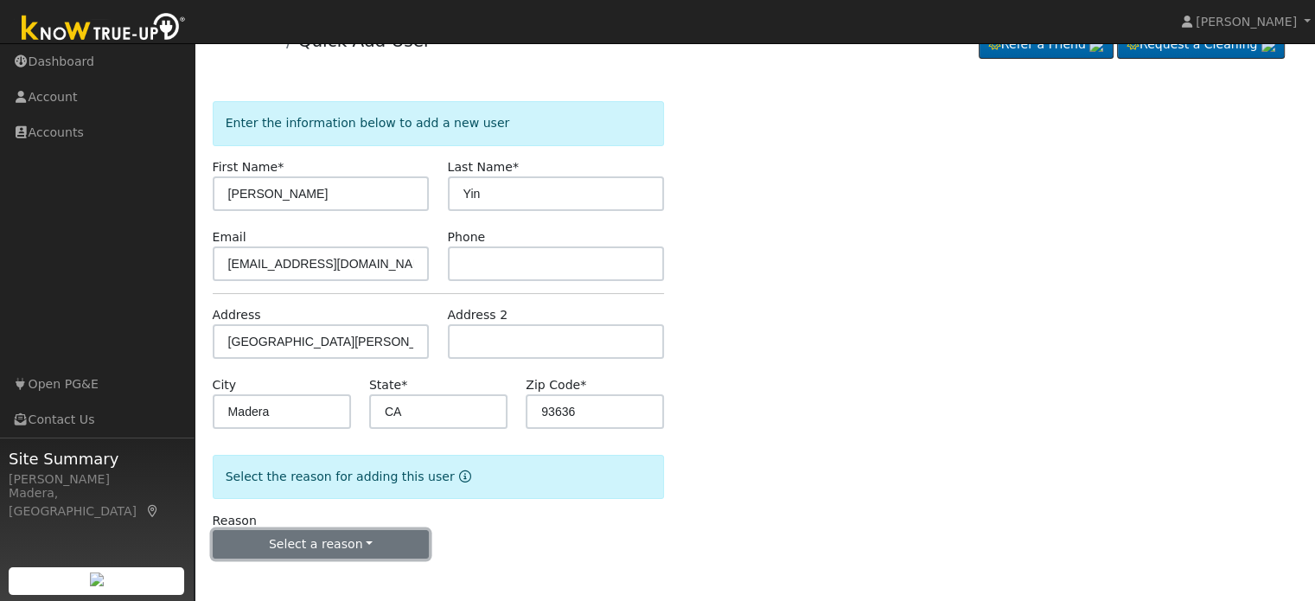
click at [294, 543] on button "Select a reason" at bounding box center [321, 544] width 217 height 29
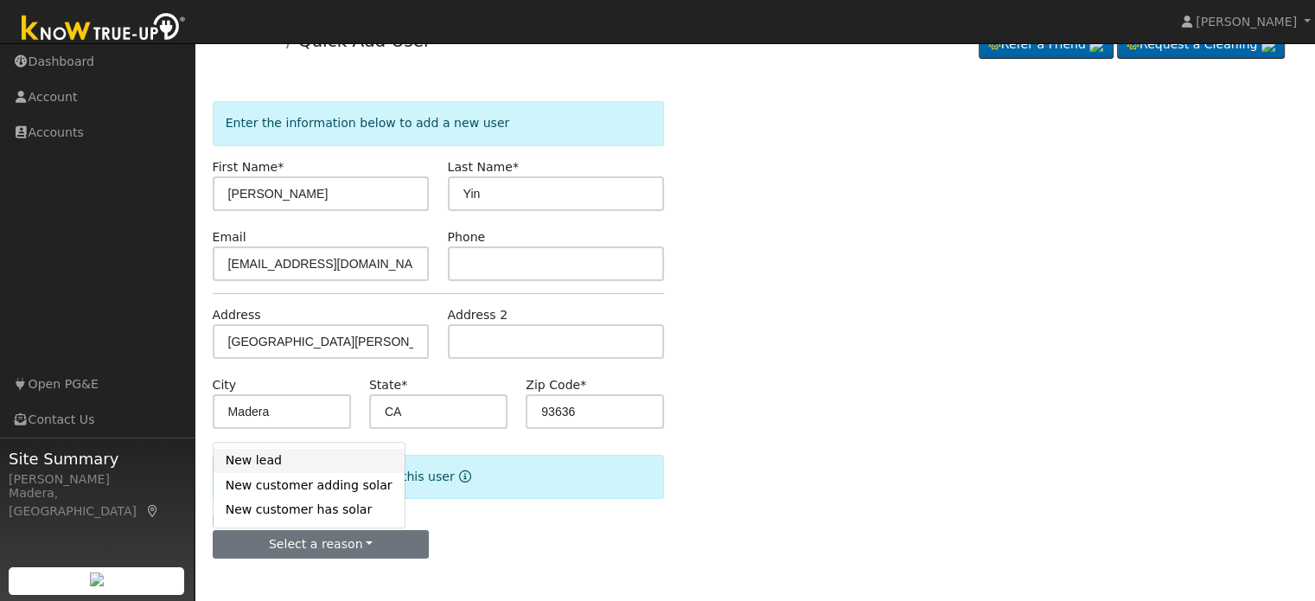
click at [288, 455] on link "New lead" at bounding box center [309, 461] width 191 height 24
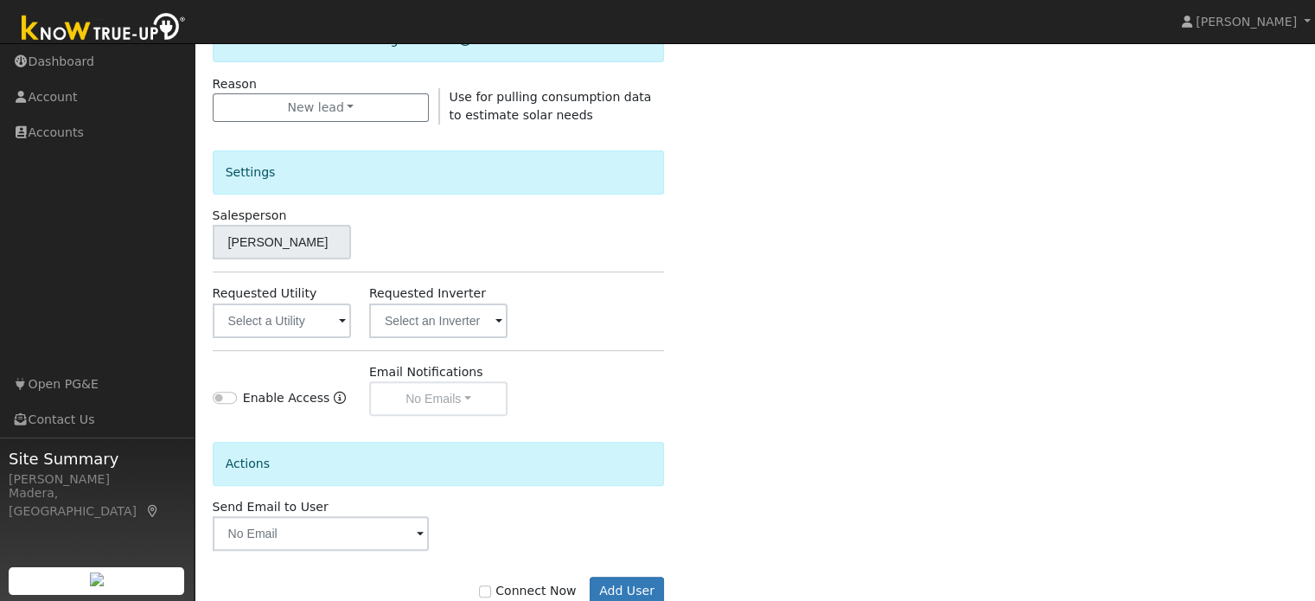
scroll to position [473, 0]
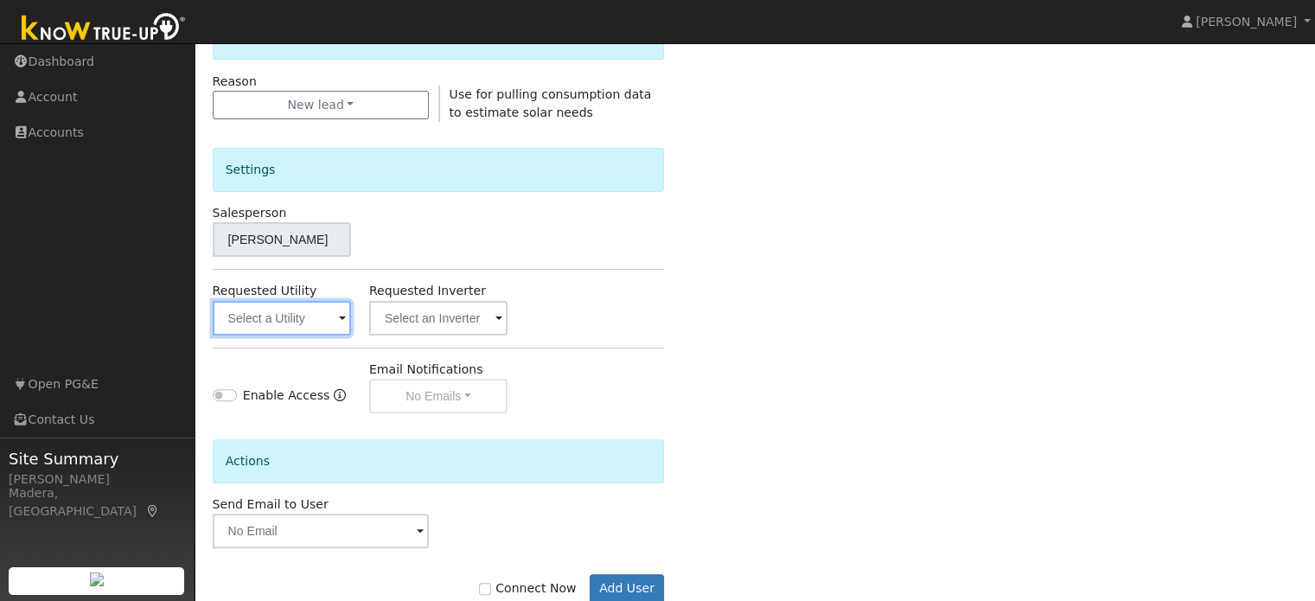
click at [304, 305] on input "text" at bounding box center [282, 318] width 138 height 35
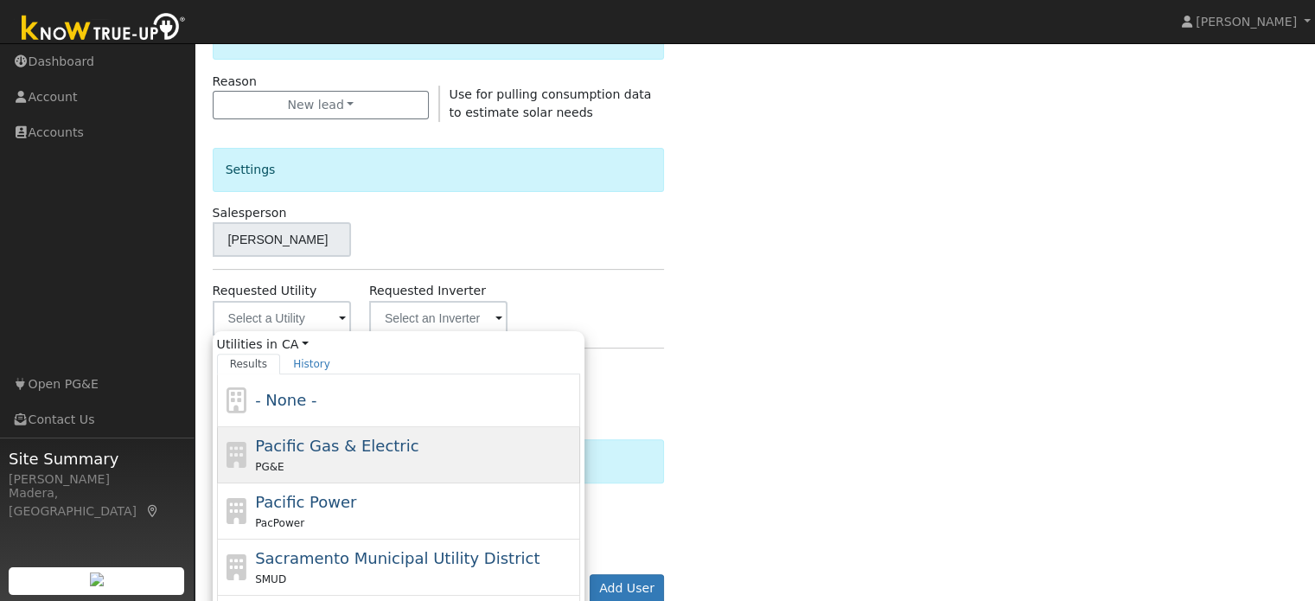
click at [311, 451] on span "Pacific Gas & Electric" at bounding box center [336, 446] width 163 height 18
type input "Pacific Gas & Electric"
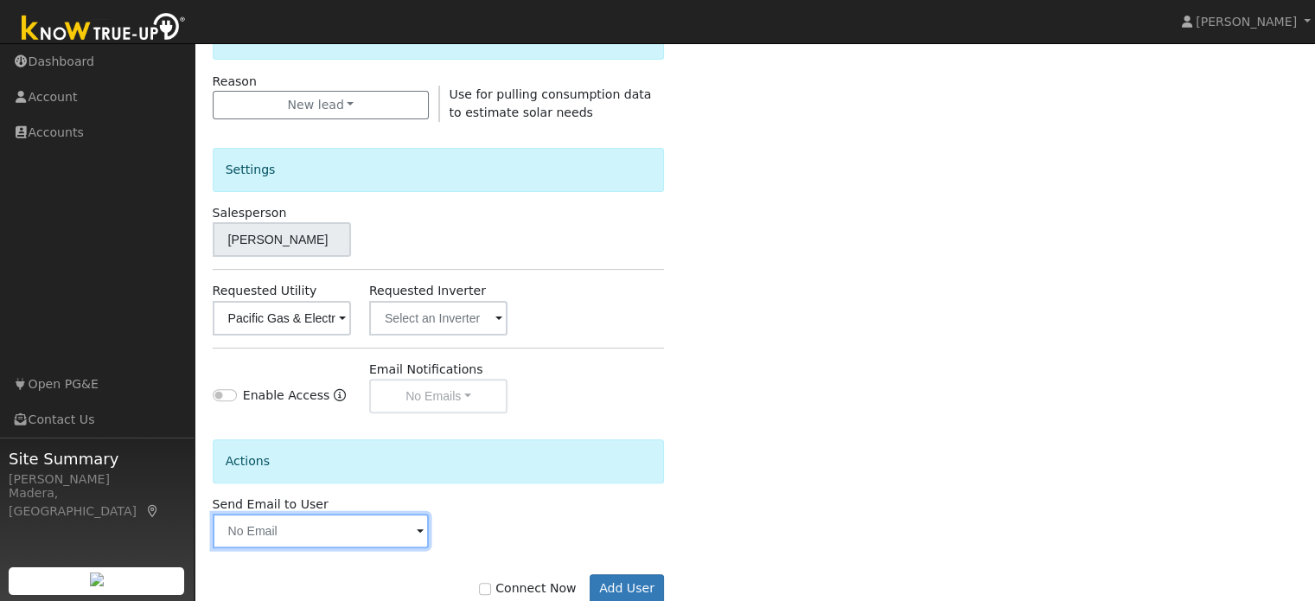
click at [325, 527] on input "text" at bounding box center [321, 531] width 217 height 35
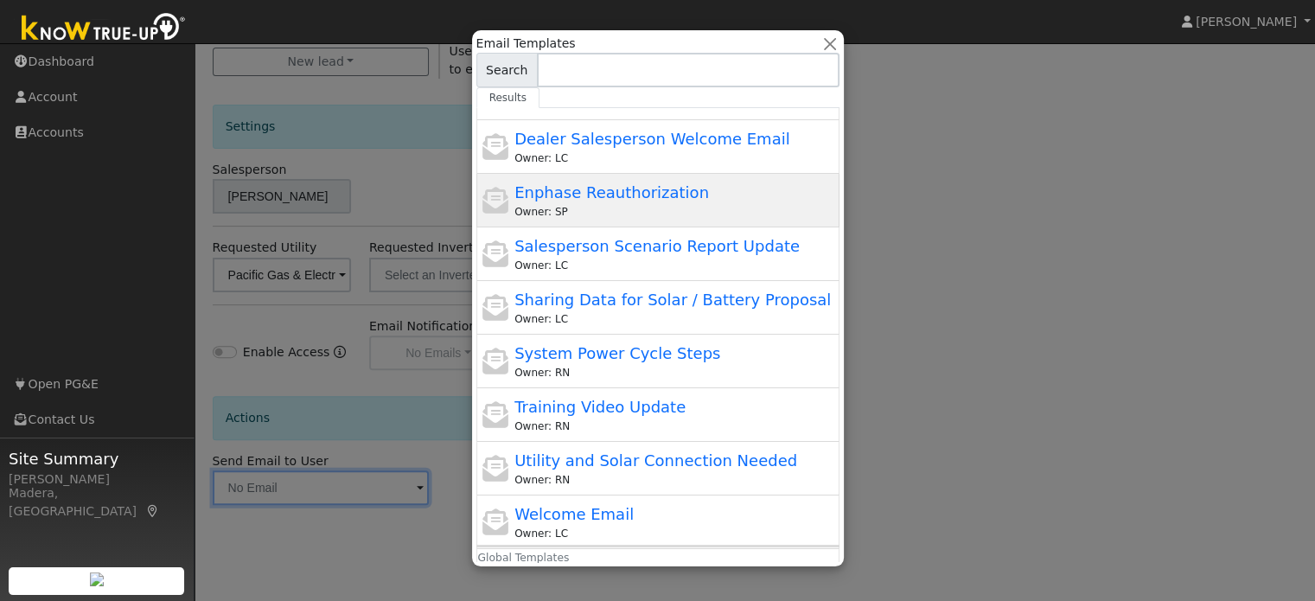
scroll to position [287, 0]
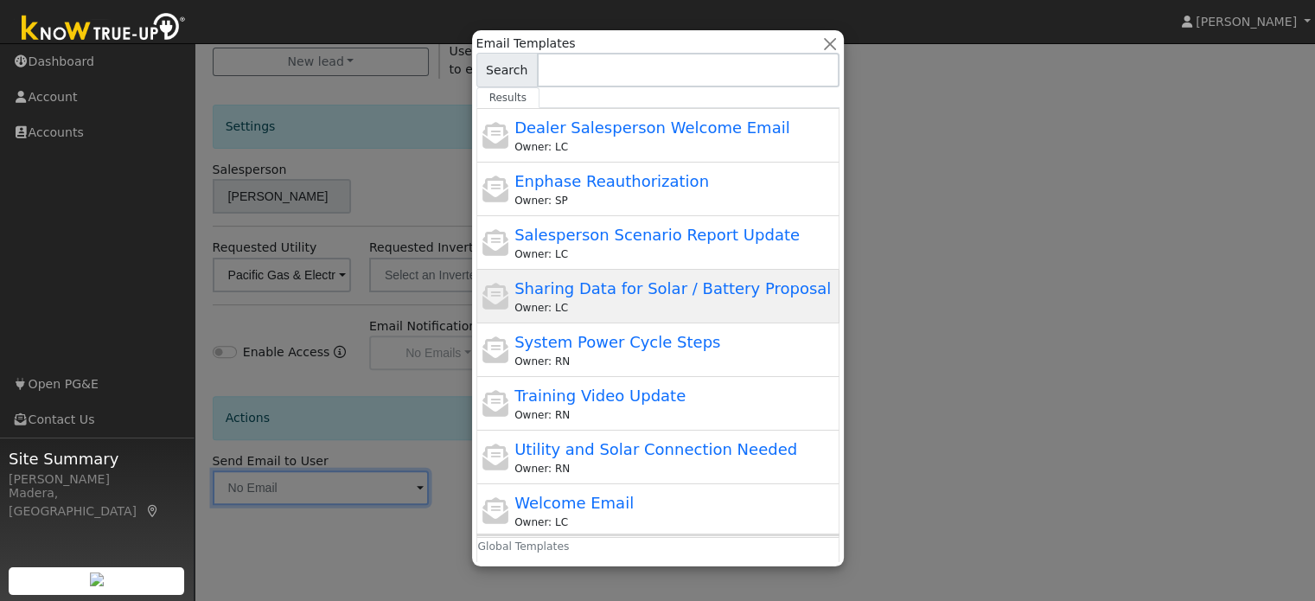
click at [702, 283] on span "Sharing Data for Solar / Battery Proposal" at bounding box center [672, 288] width 316 height 18
type input "Sharing Data for Solar / Battery Proposal"
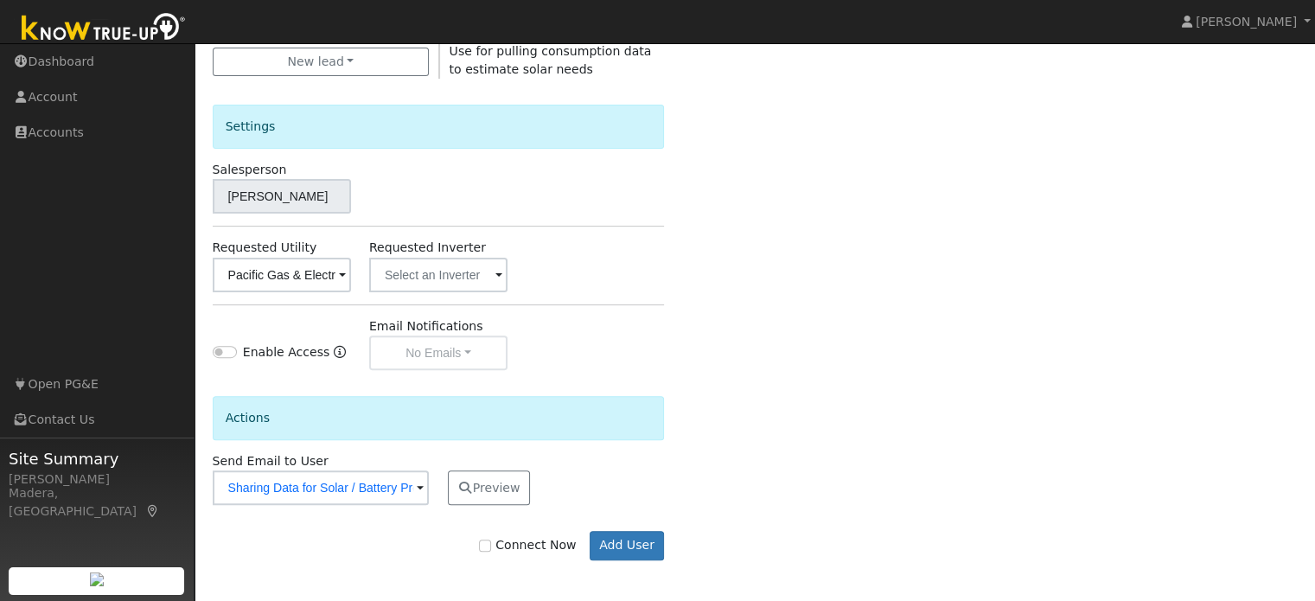
click at [844, 390] on div "Enter the information below to add a new user First Name * Joshua Last Name * Y…" at bounding box center [755, 107] width 1085 height 976
click at [629, 543] on button "Add User" at bounding box center [627, 545] width 75 height 29
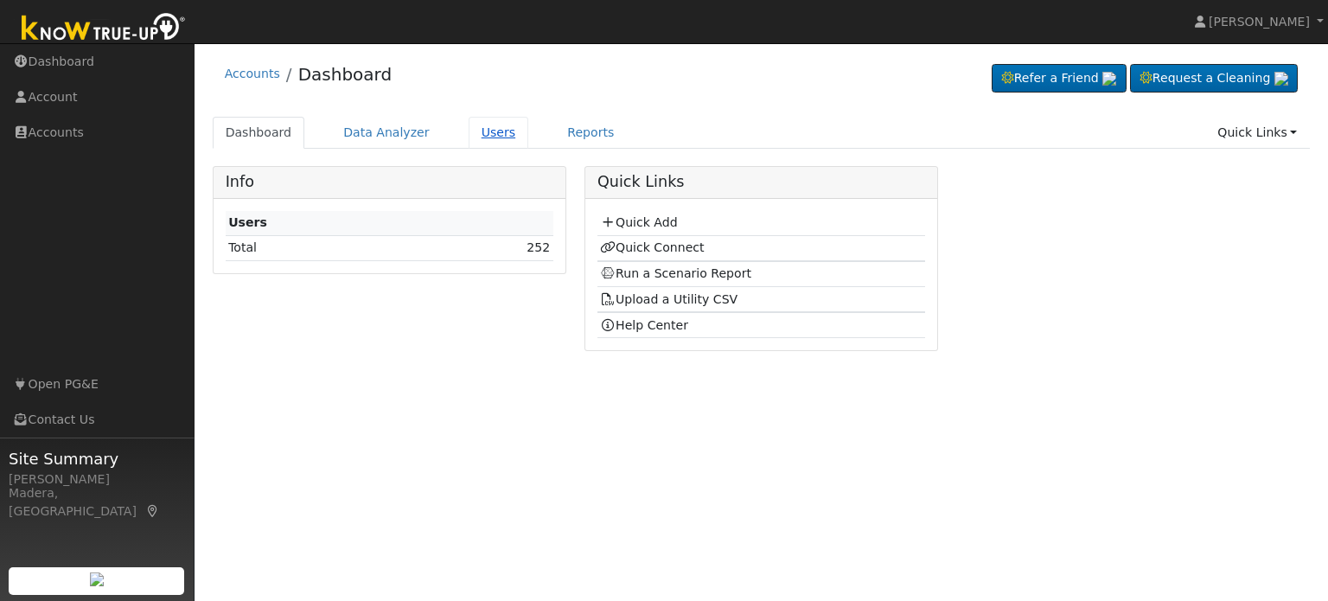
click at [473, 135] on link "Users" at bounding box center [499, 133] width 61 height 32
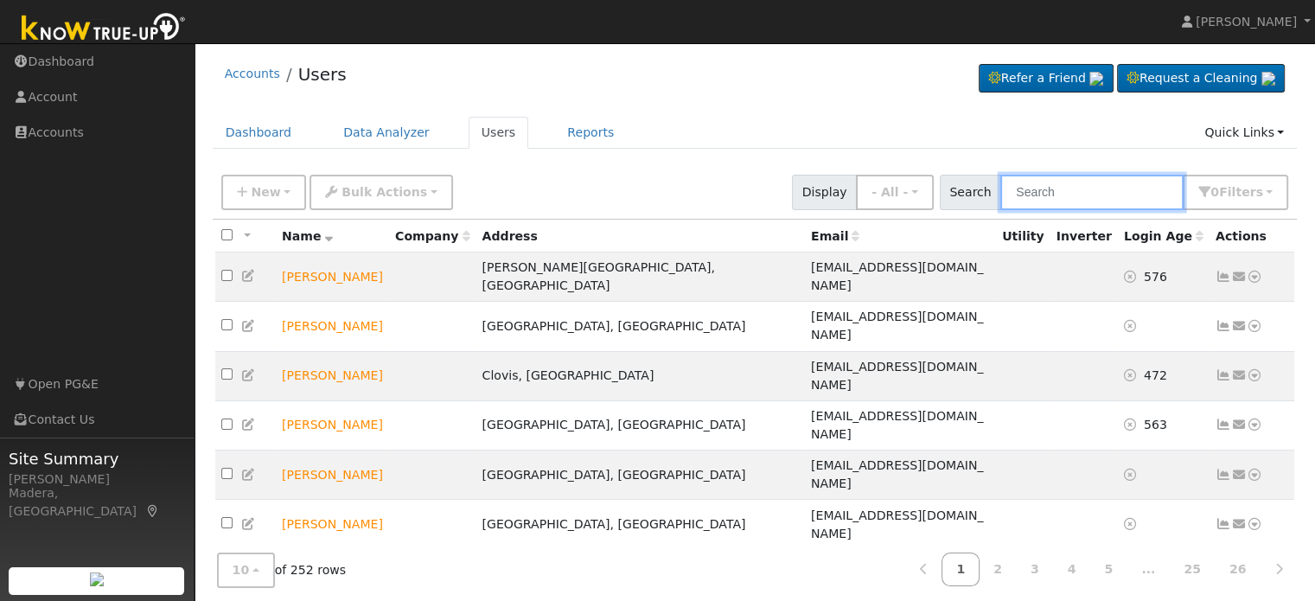
click at [1058, 207] on input "text" at bounding box center [1091, 192] width 183 height 35
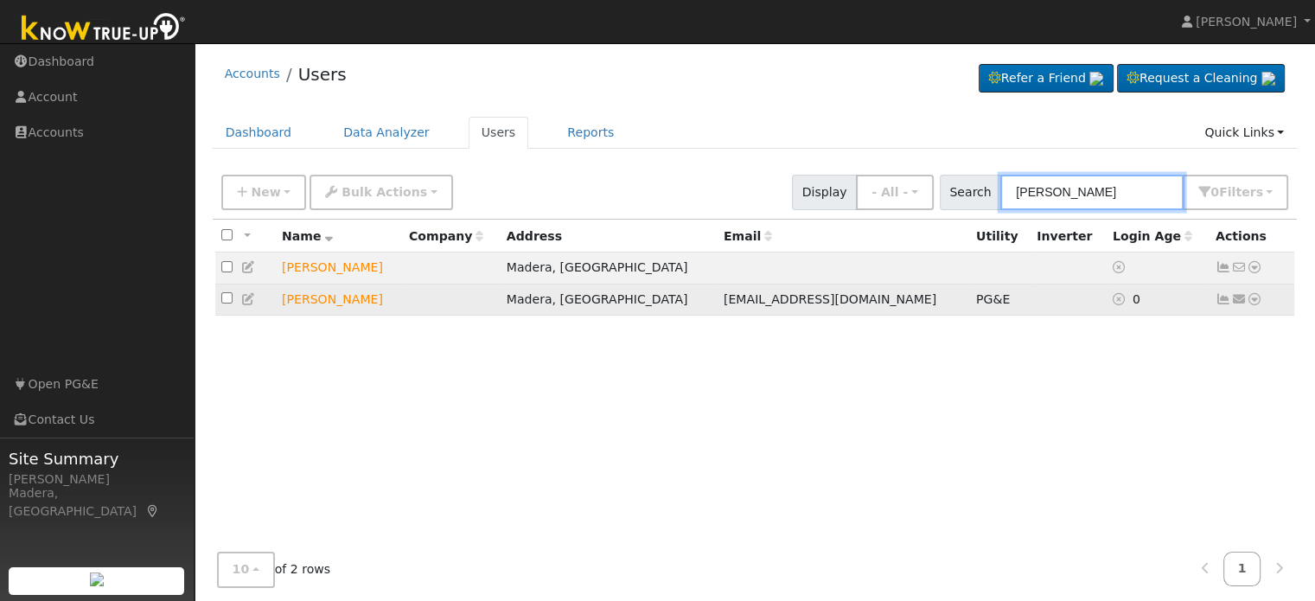
type input "[PERSON_NAME]"
click at [1249, 300] on icon at bounding box center [1255, 299] width 16 height 12
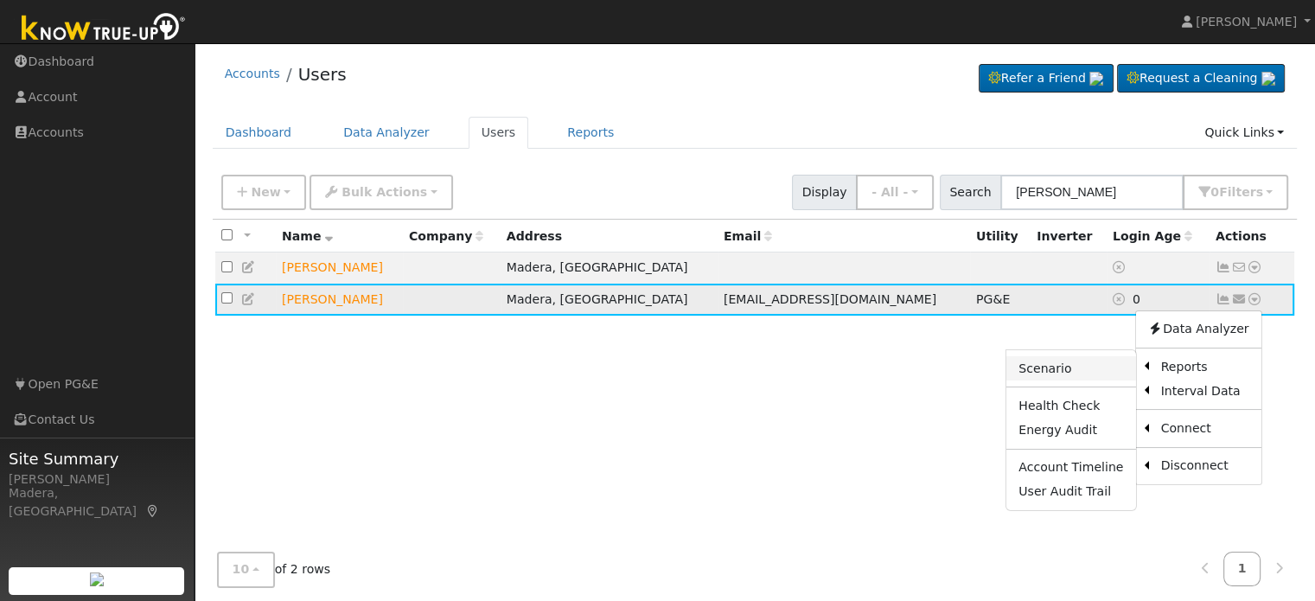
click at [1096, 362] on link "Scenario" at bounding box center [1071, 368] width 129 height 24
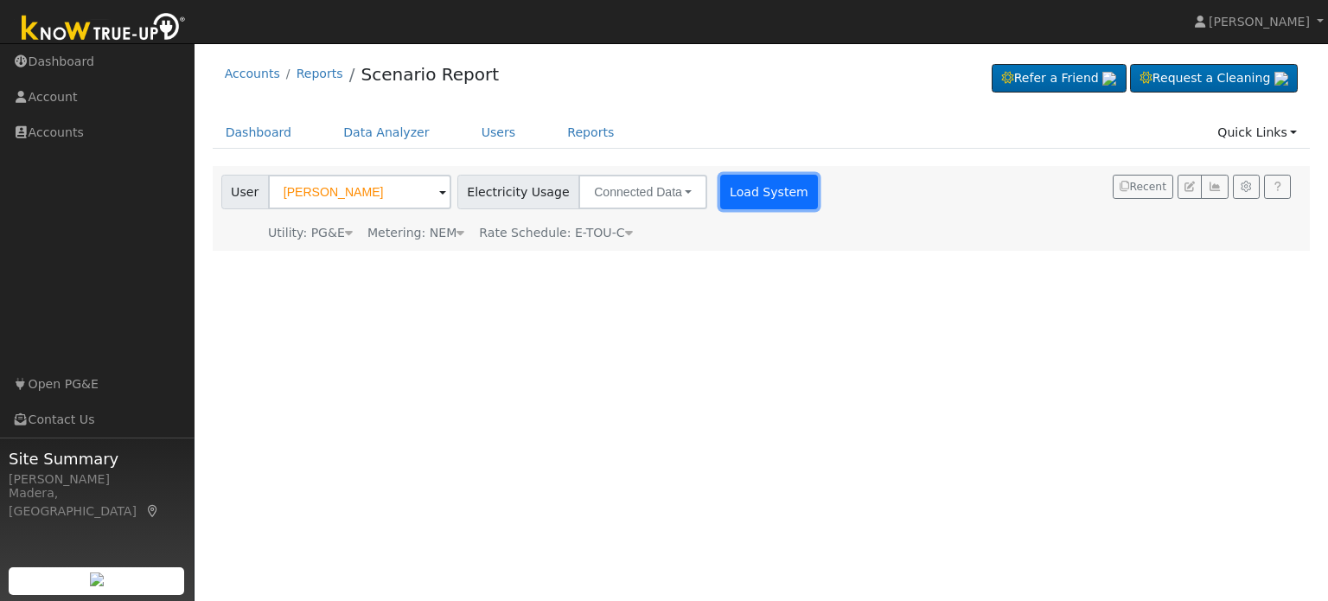
click at [740, 201] on button "Load System" at bounding box center [769, 192] width 99 height 35
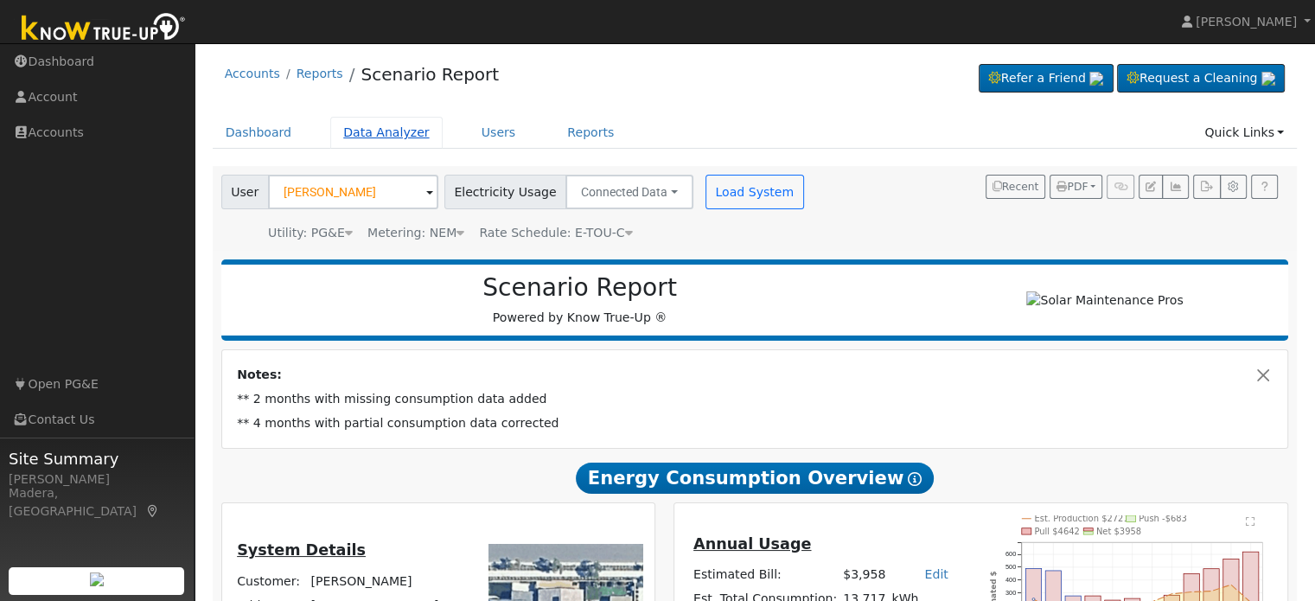
click at [371, 126] on link "Data Analyzer" at bounding box center [386, 133] width 112 height 32
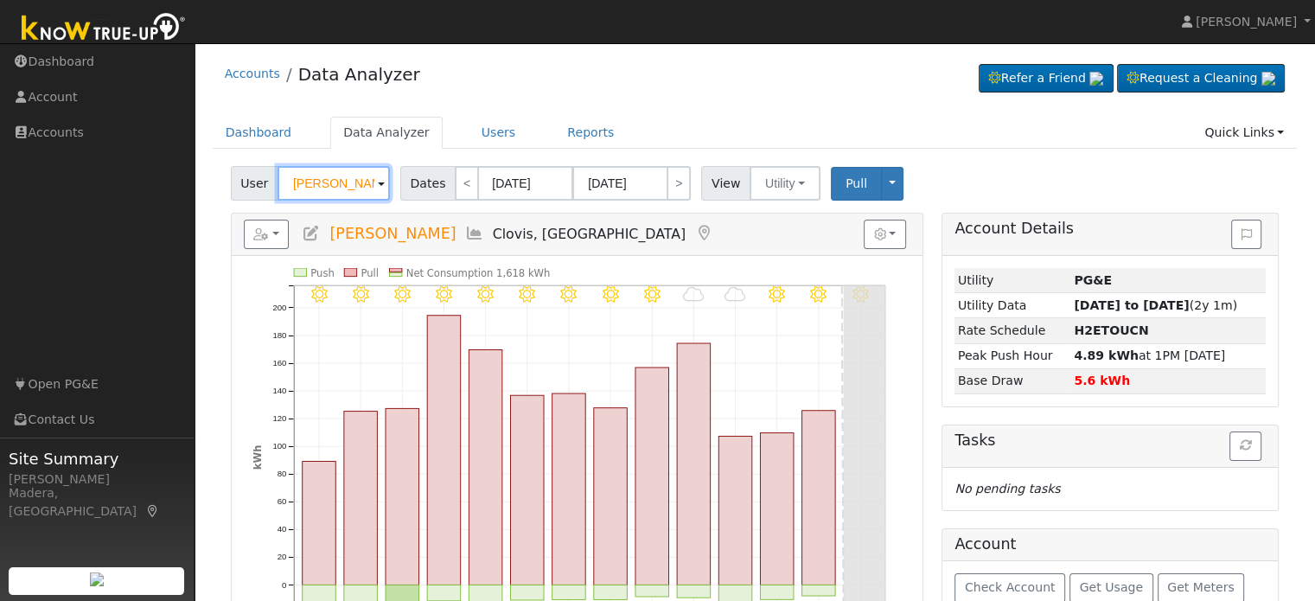
click at [336, 176] on input "[PERSON_NAME]" at bounding box center [334, 183] width 112 height 35
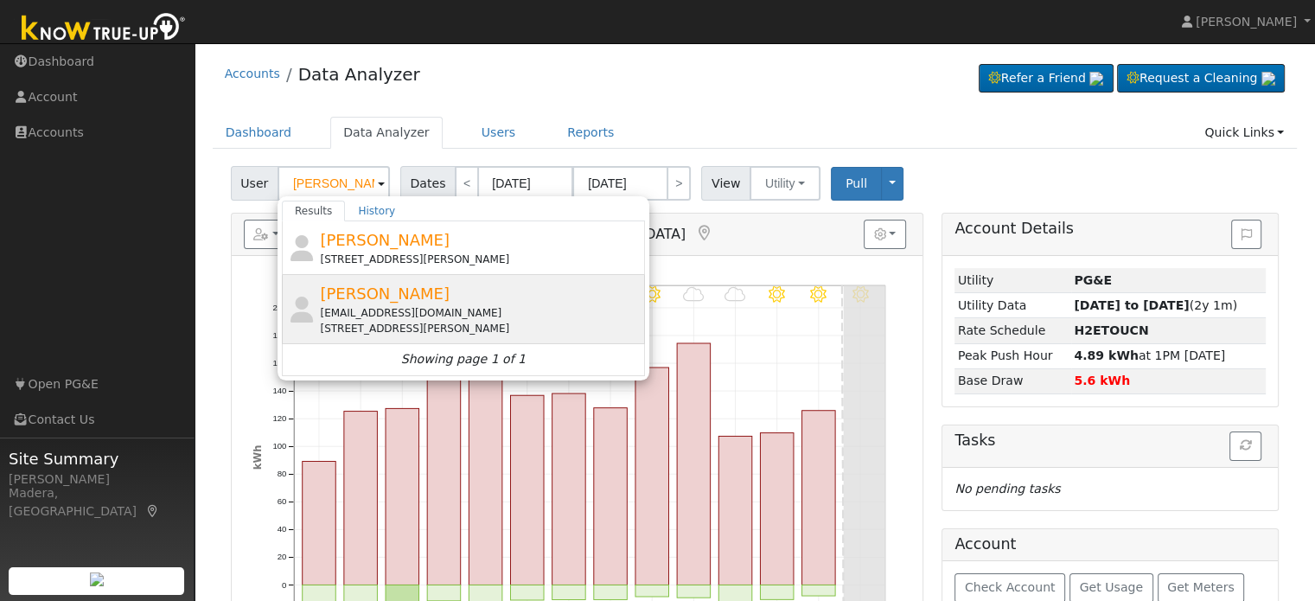
click at [389, 311] on div "[EMAIL_ADDRESS][DOMAIN_NAME]" at bounding box center [480, 313] width 321 height 16
type input "[PERSON_NAME]"
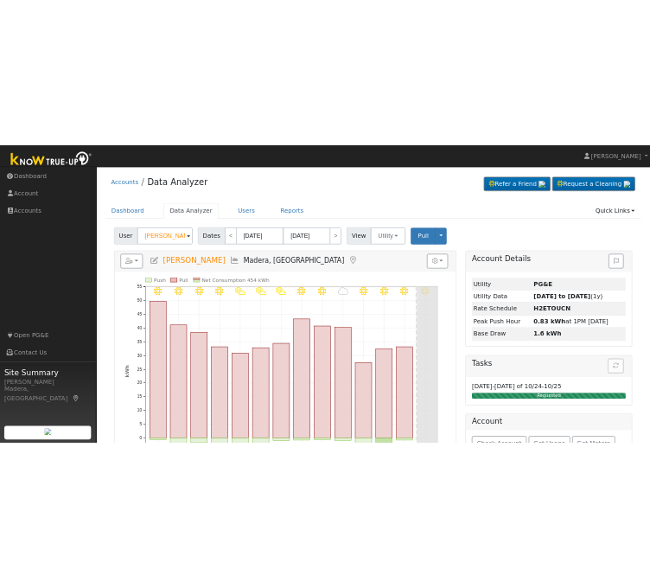
scroll to position [94, 0]
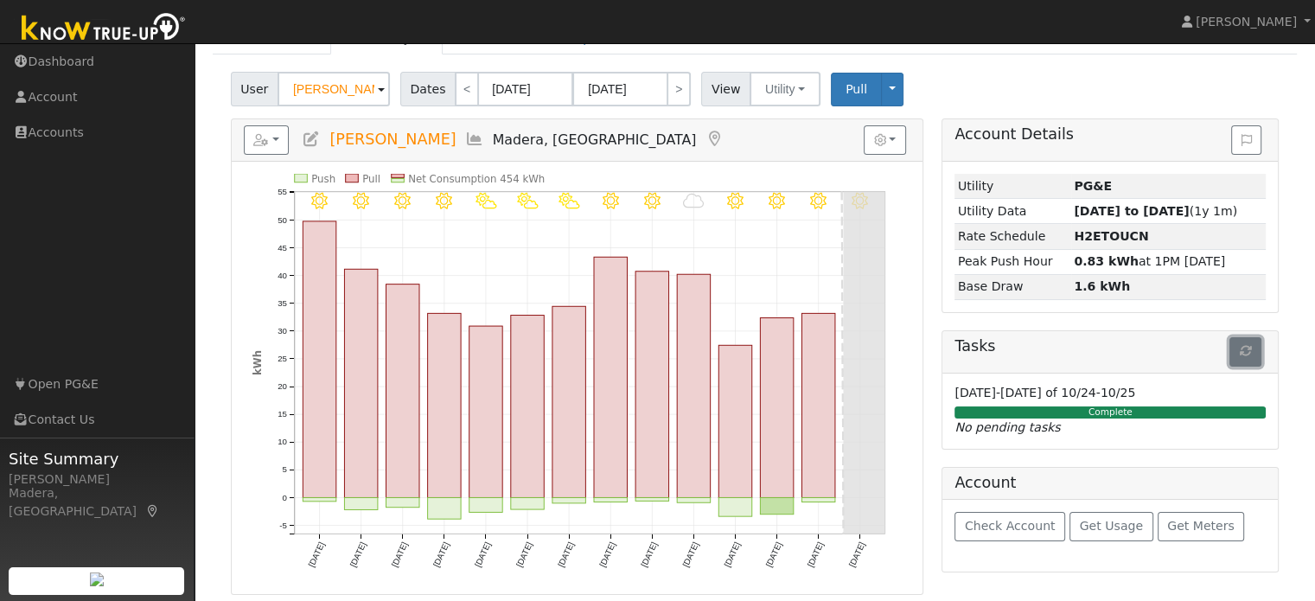
click at [1245, 353] on icon "button" at bounding box center [1246, 351] width 12 height 12
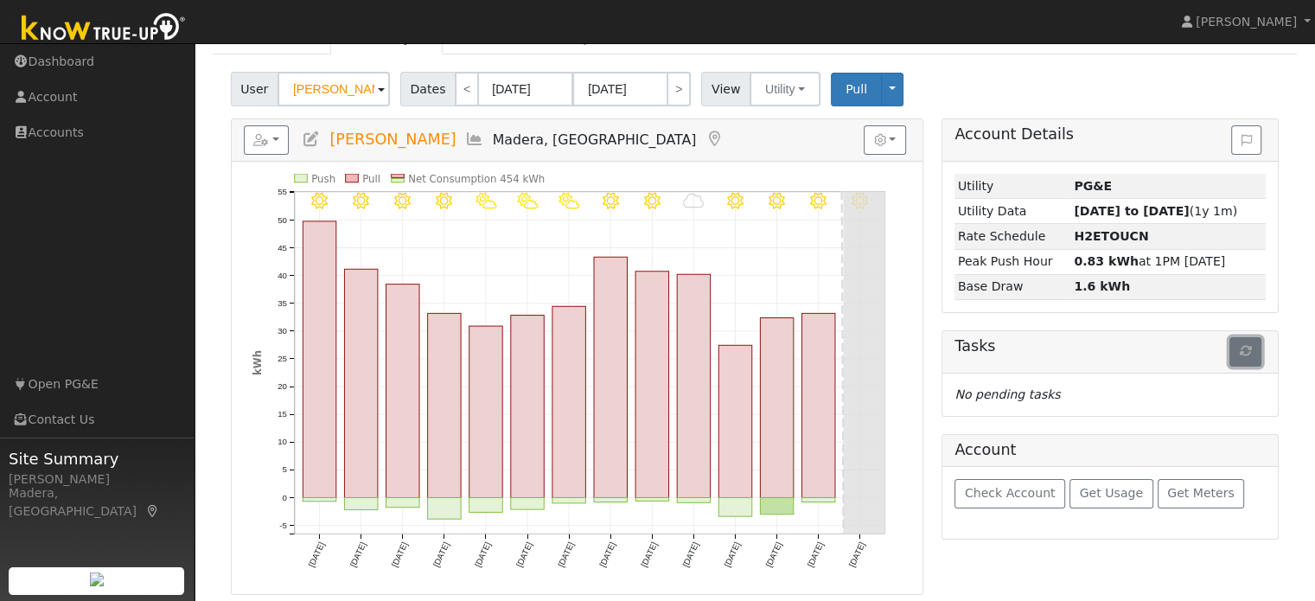
click at [1243, 352] on icon "button" at bounding box center [1246, 351] width 12 height 12
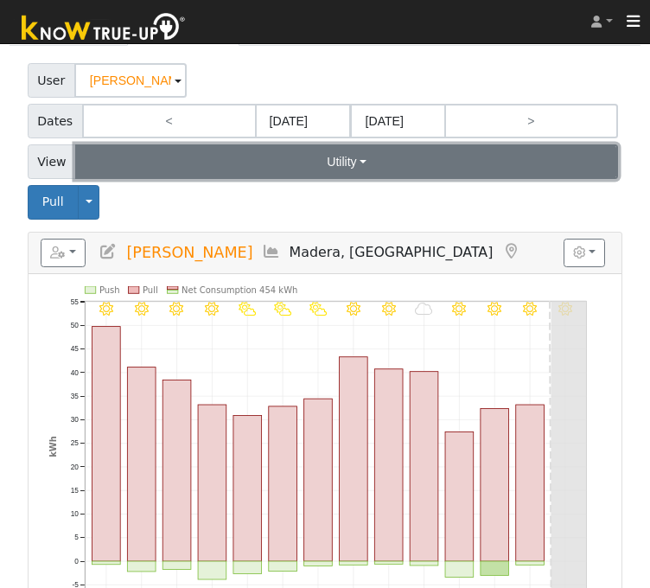
click at [370, 157] on button "Utility" at bounding box center [346, 161] width 543 height 35
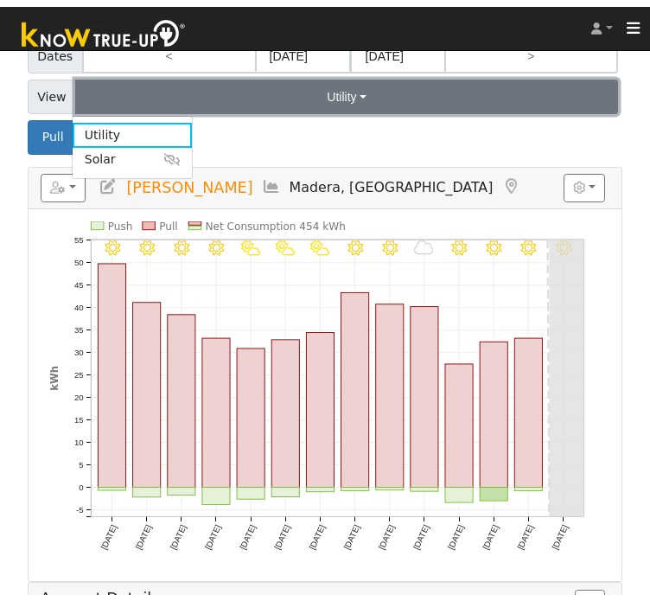
scroll to position [164, 0]
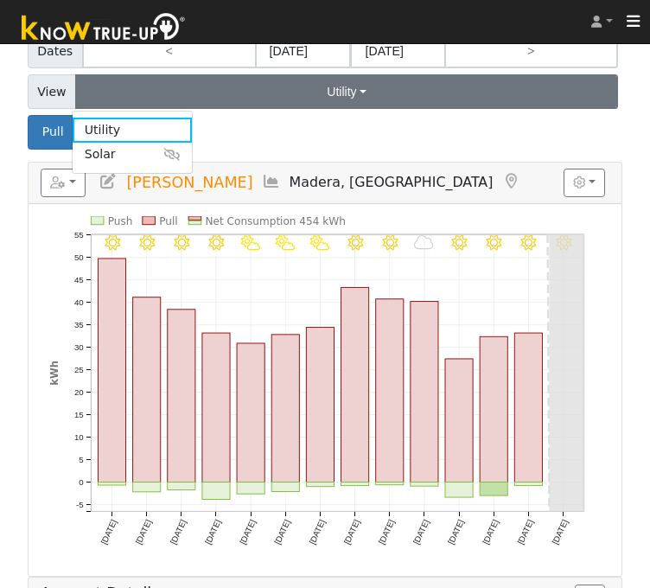
click at [308, 124] on div "Pull Toggle Dropdown View Delete This Data Delete ALL Data Disconnect Utility A…" at bounding box center [325, 132] width 602 height 34
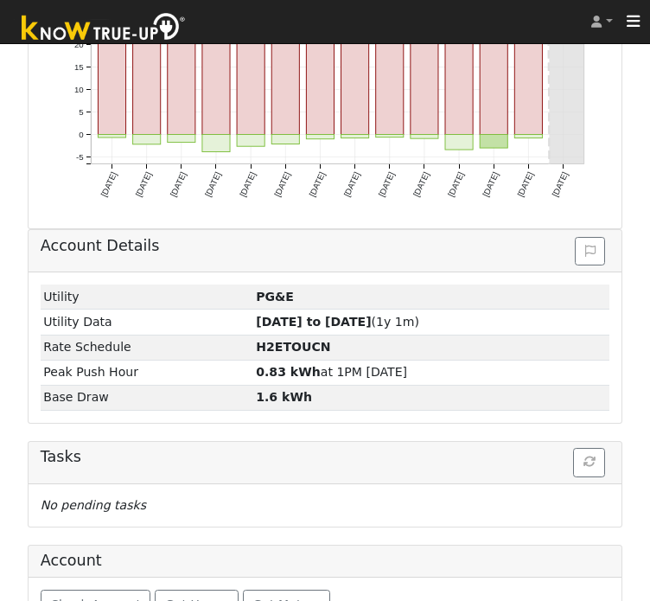
scroll to position [556, 0]
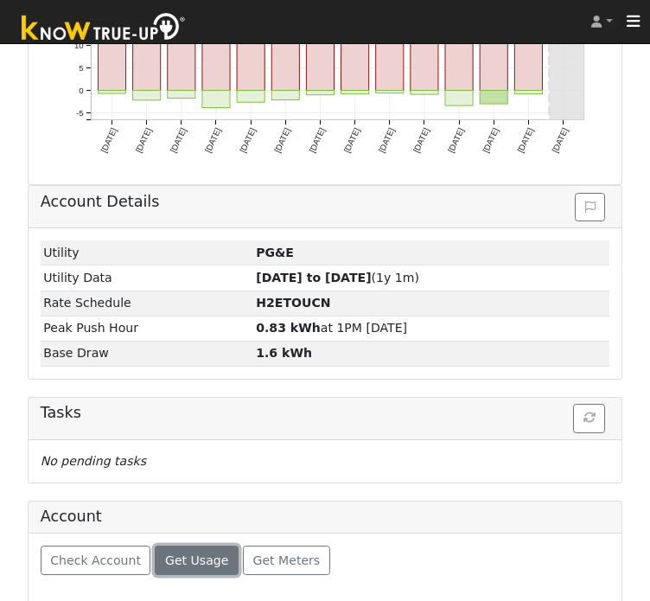
click at [182, 553] on span "Get Usage" at bounding box center [196, 560] width 63 height 14
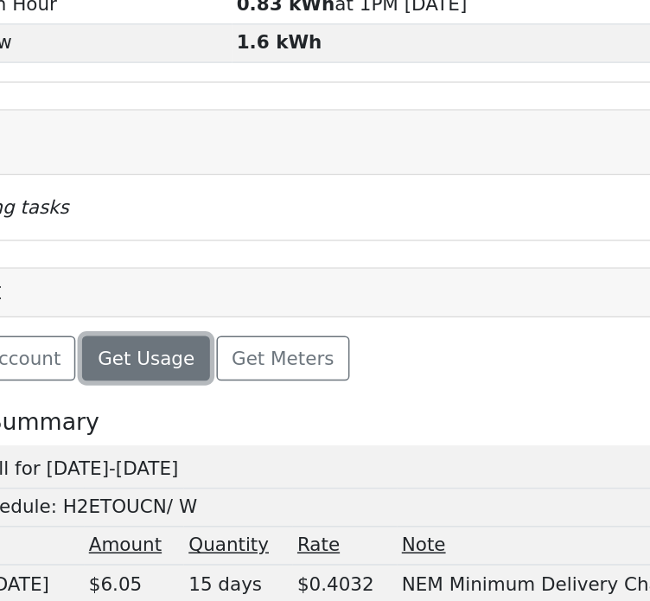
scroll to position [737, 0]
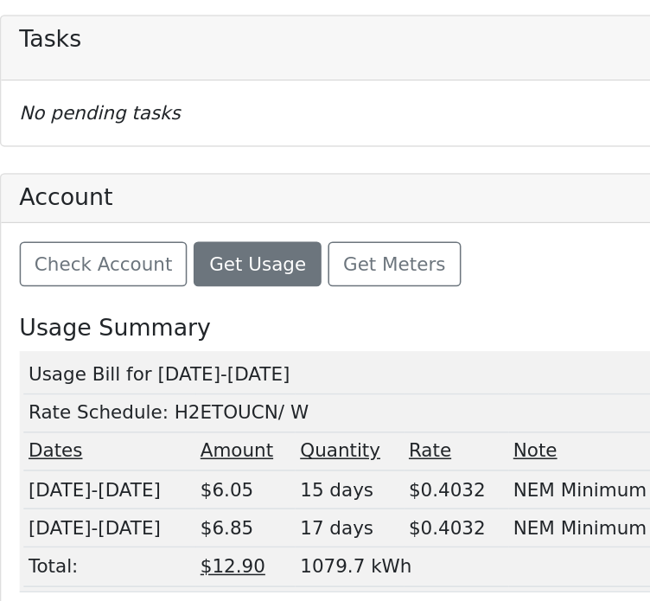
click at [113, 449] on td "Usage Bill for 08/14-09/14/25" at bounding box center [325, 452] width 564 height 25
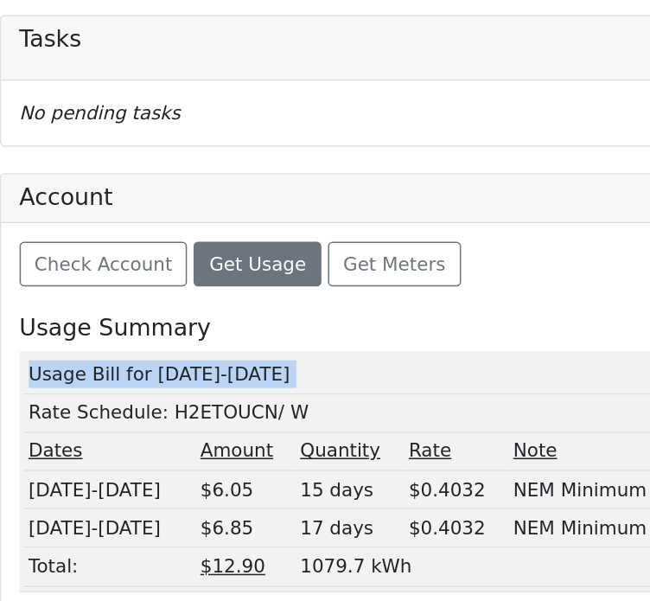
click at [113, 449] on td "Usage Bill for 08/14-09/14/25" at bounding box center [325, 452] width 564 height 25
copy td "Usage Bill for 08/14-09/14/25"
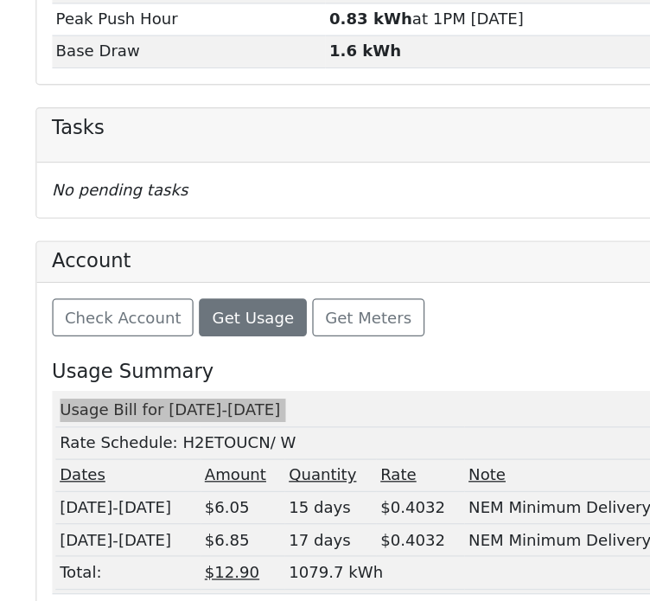
scroll to position [733, 0]
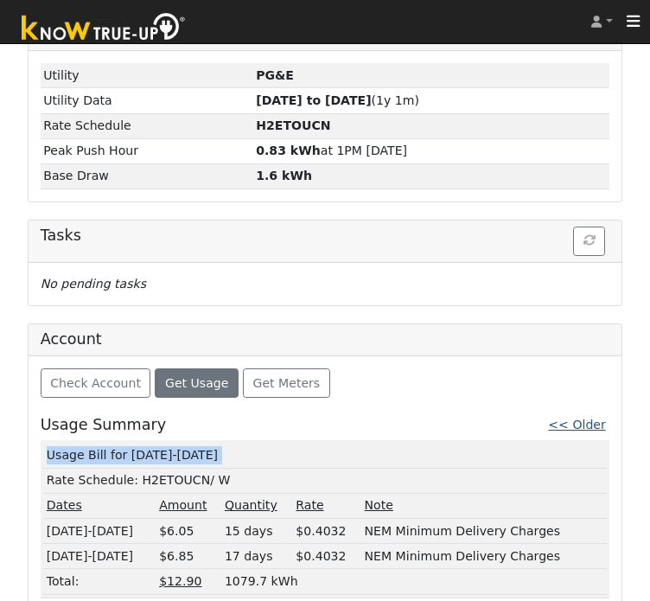
click at [569, 418] on link "<< Older" at bounding box center [576, 425] width 57 height 14
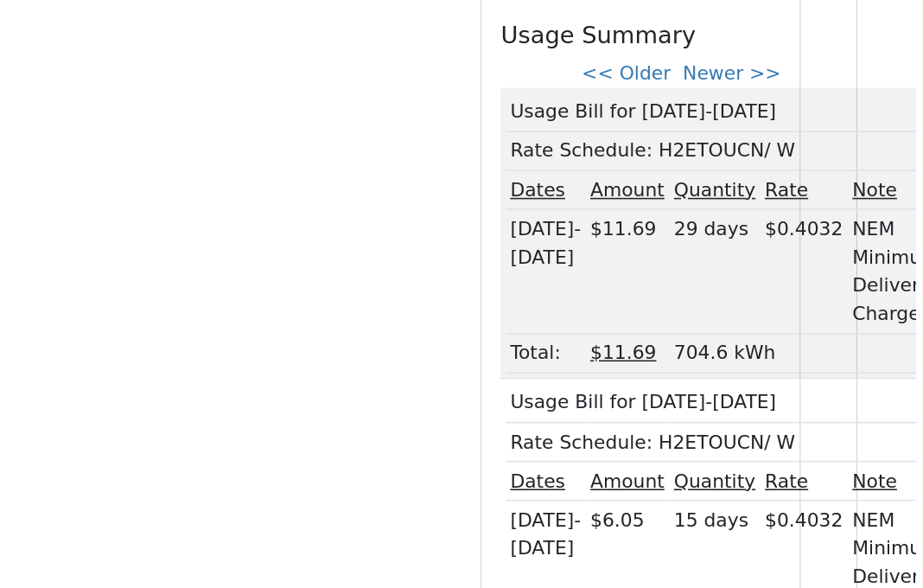
scroll to position [622, 38]
click at [757, 151] on link "<< Older" at bounding box center [736, 156] width 57 height 14
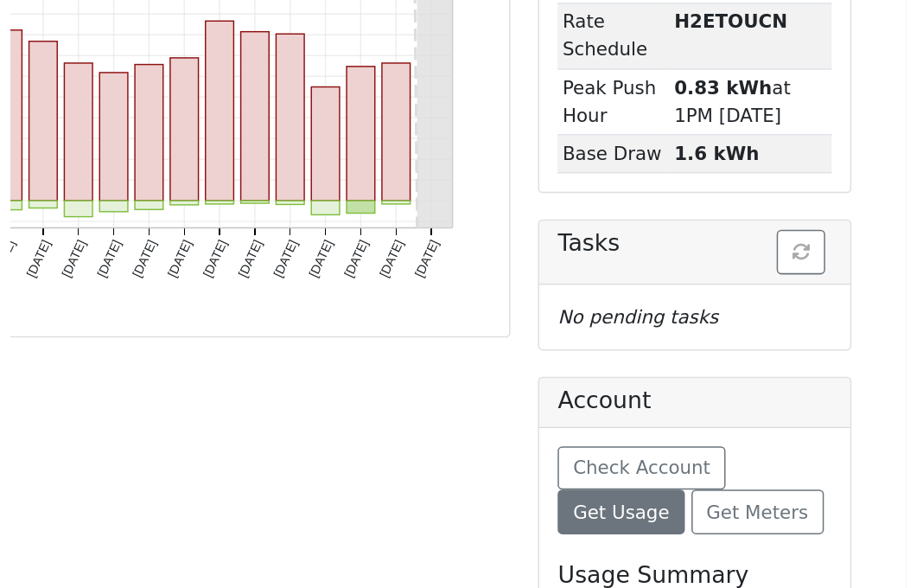
scroll to position [518, 0]
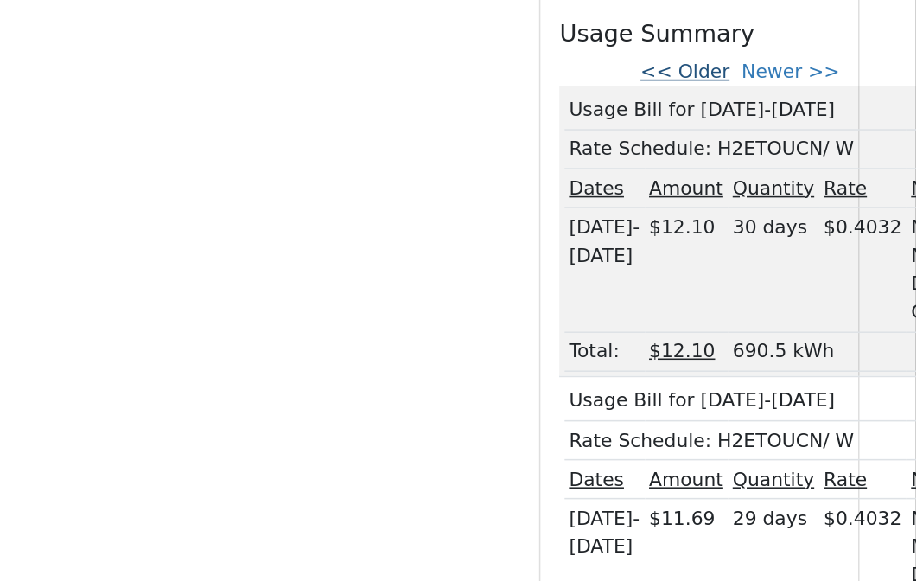
click at [801, 252] on link "<< Older" at bounding box center [774, 259] width 57 height 14
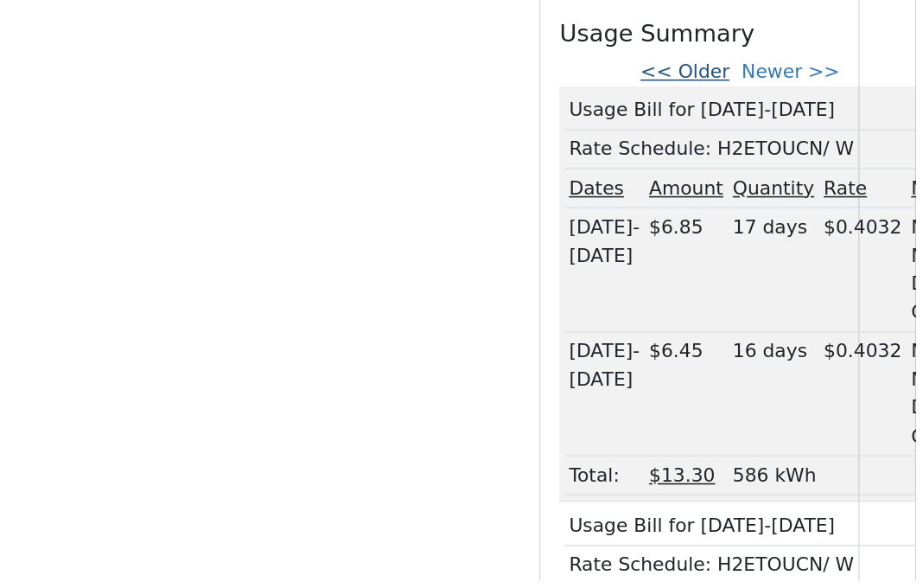
click at [797, 257] on link "<< Older" at bounding box center [774, 259] width 57 height 14
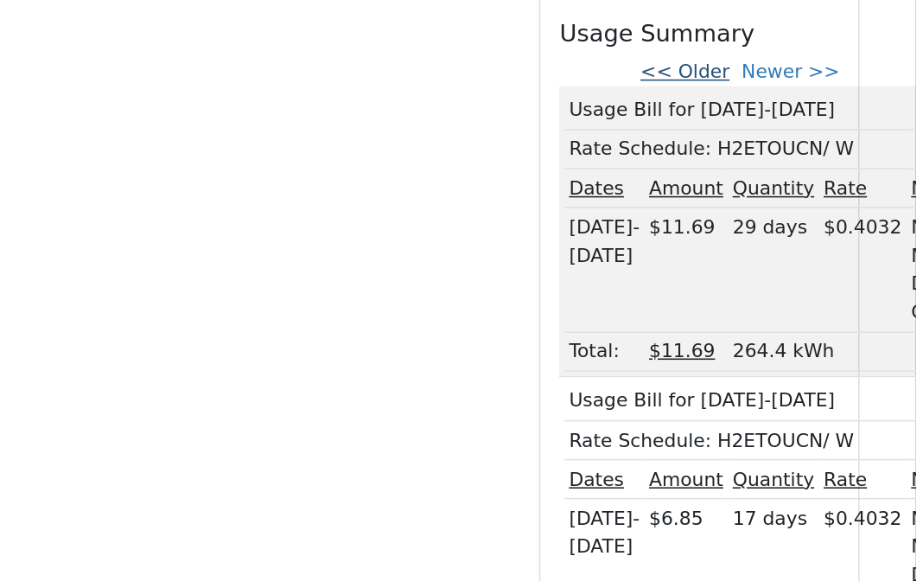
click at [796, 253] on link "<< Older" at bounding box center [774, 259] width 57 height 14
click at [799, 252] on link "<< Older" at bounding box center [774, 259] width 57 height 14
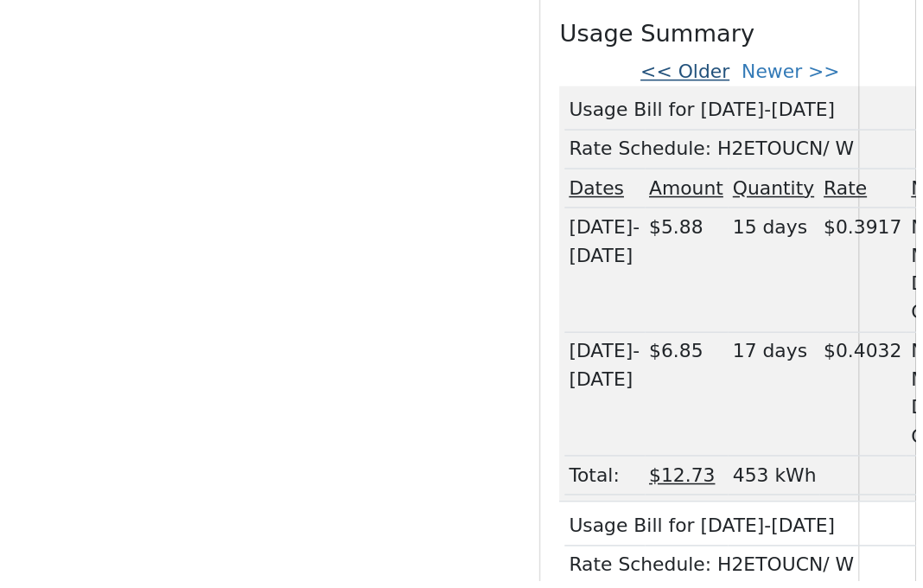
click at [789, 253] on link "<< Older" at bounding box center [774, 259] width 57 height 14
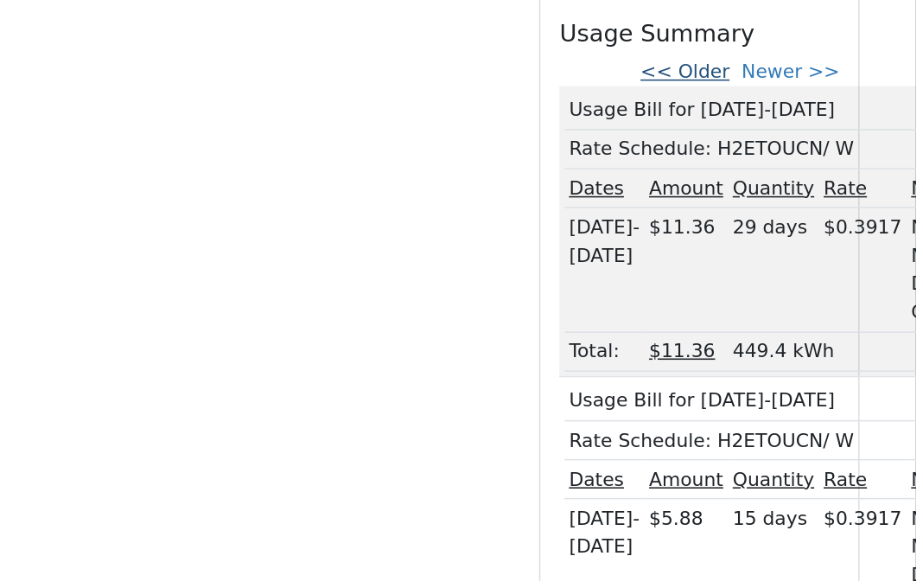
click at [803, 253] on link "<< Older" at bounding box center [774, 259] width 57 height 14
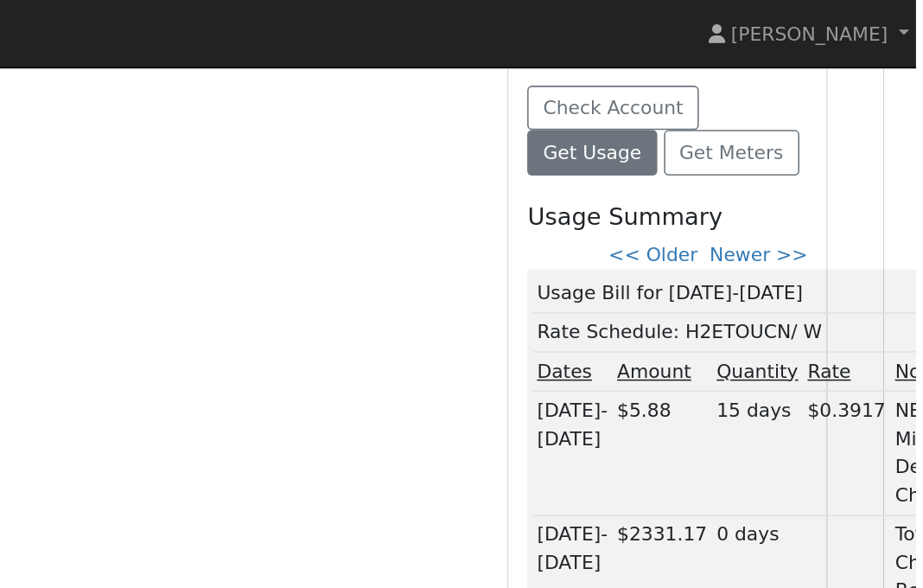
scroll to position [613, 21]
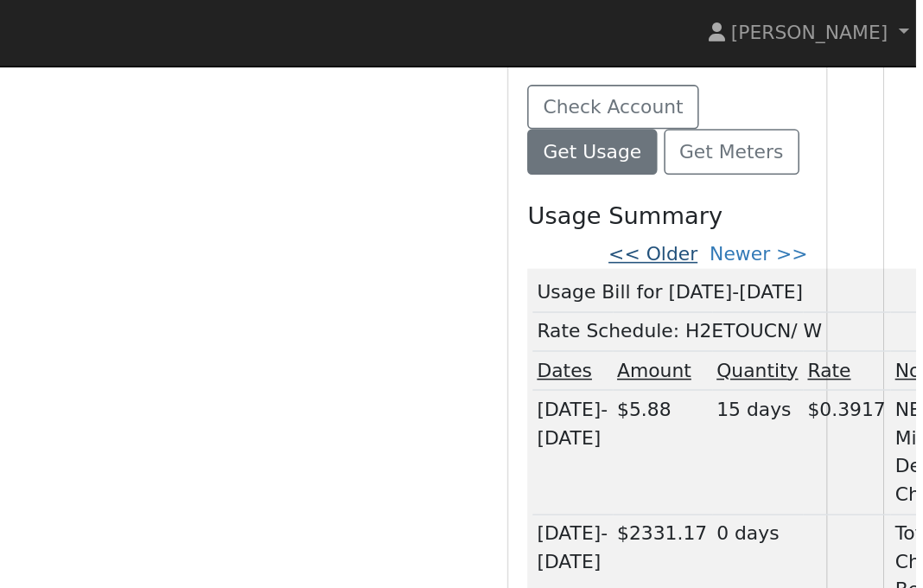
click at [775, 157] on link "<< Older" at bounding box center [753, 164] width 57 height 14
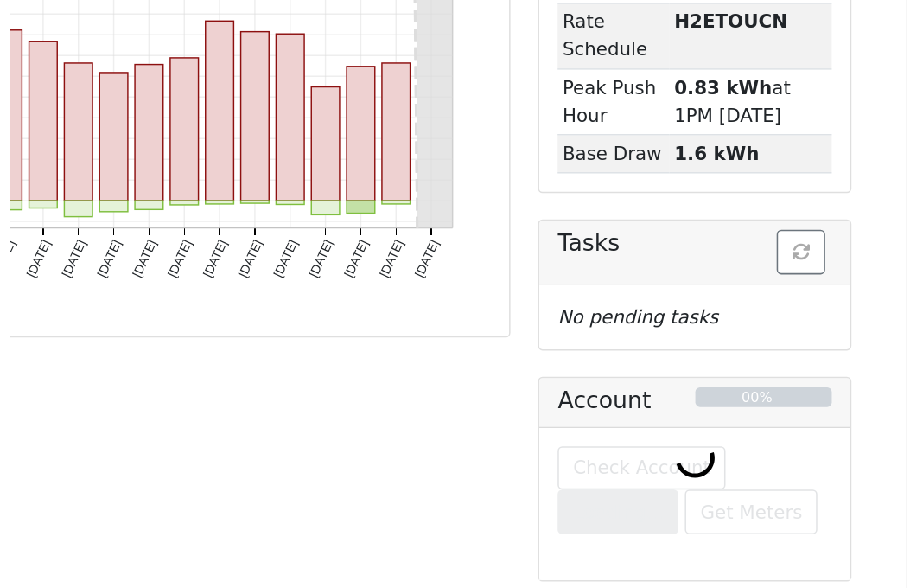
scroll to position [401, 0]
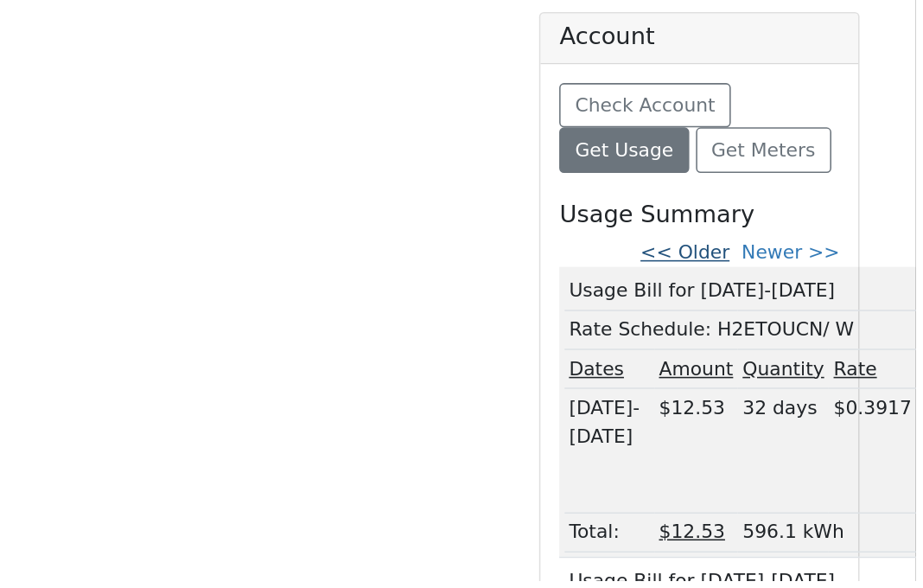
click at [800, 379] on link "<< Older" at bounding box center [774, 376] width 57 height 14
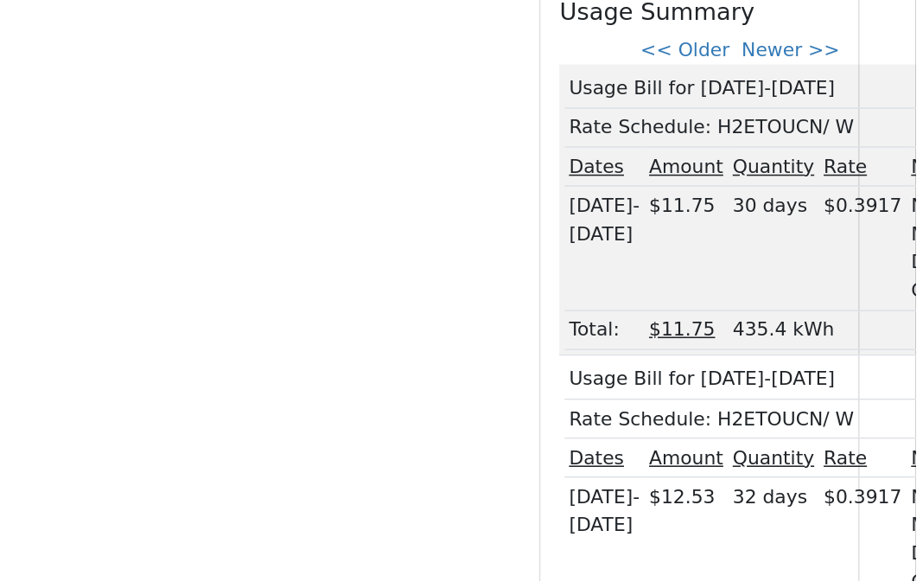
scroll to position [538, 0]
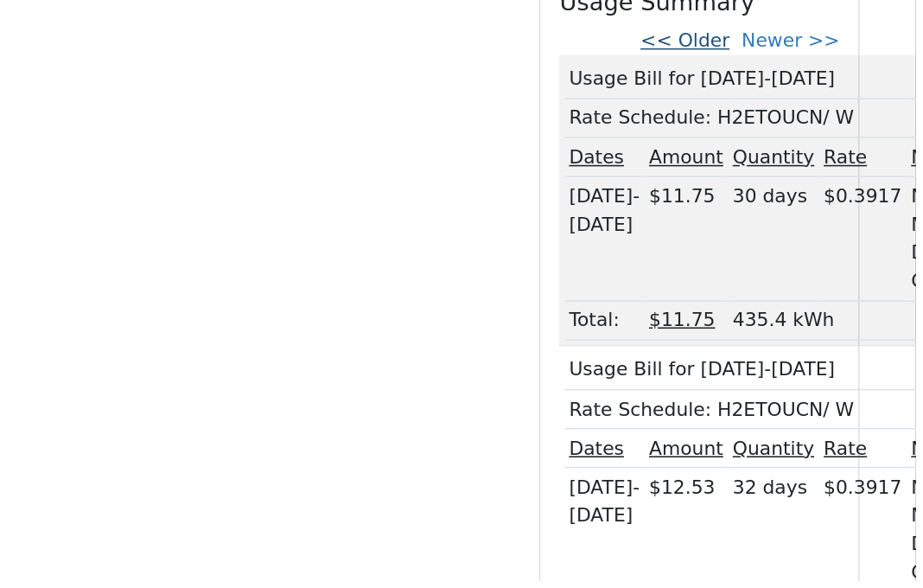
click at [802, 240] on link "<< Older" at bounding box center [774, 240] width 57 height 14
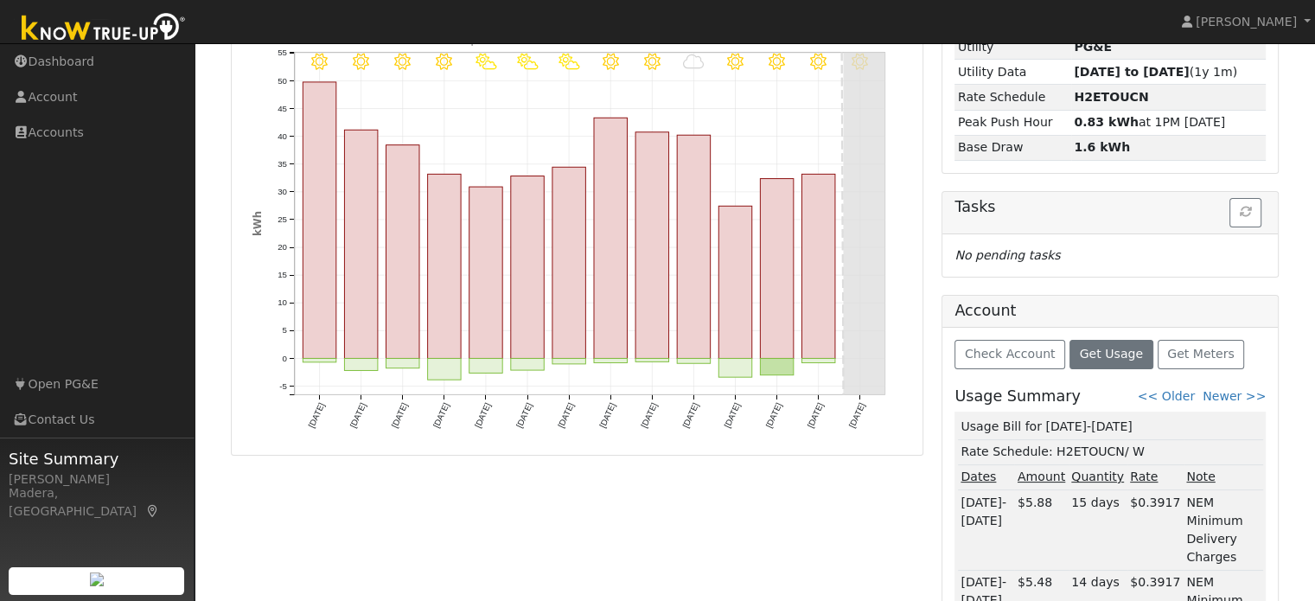
scroll to position [0, 0]
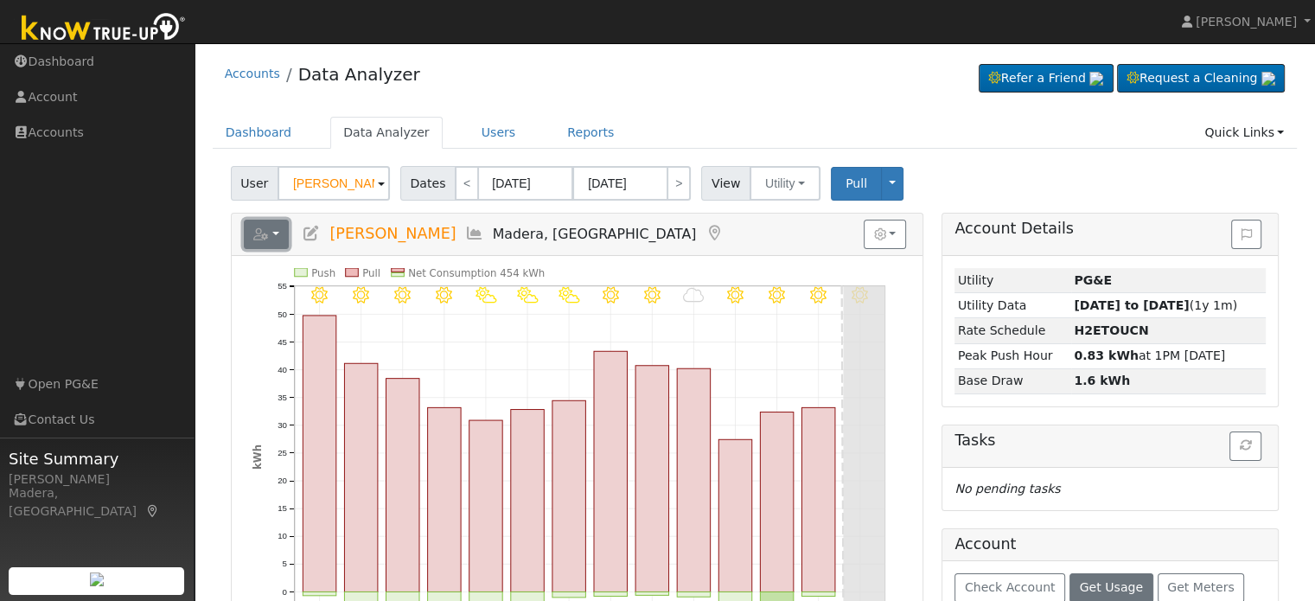
click at [272, 233] on button "button" at bounding box center [267, 234] width 46 height 29
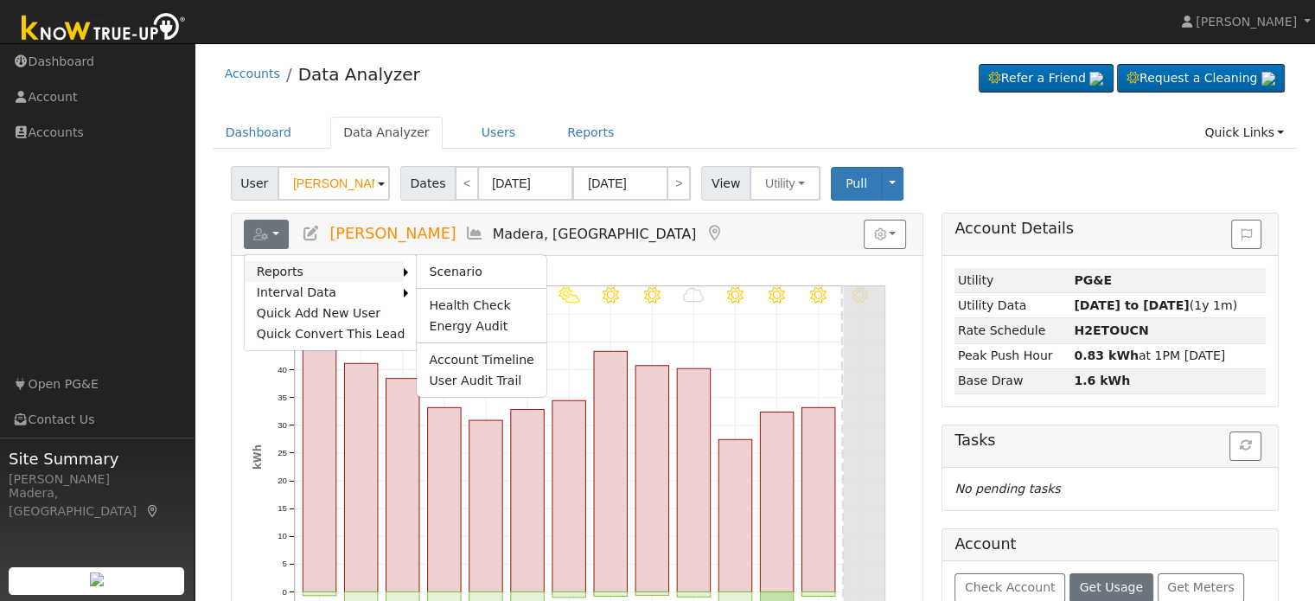
click at [306, 266] on link "Reports" at bounding box center [325, 271] width 160 height 21
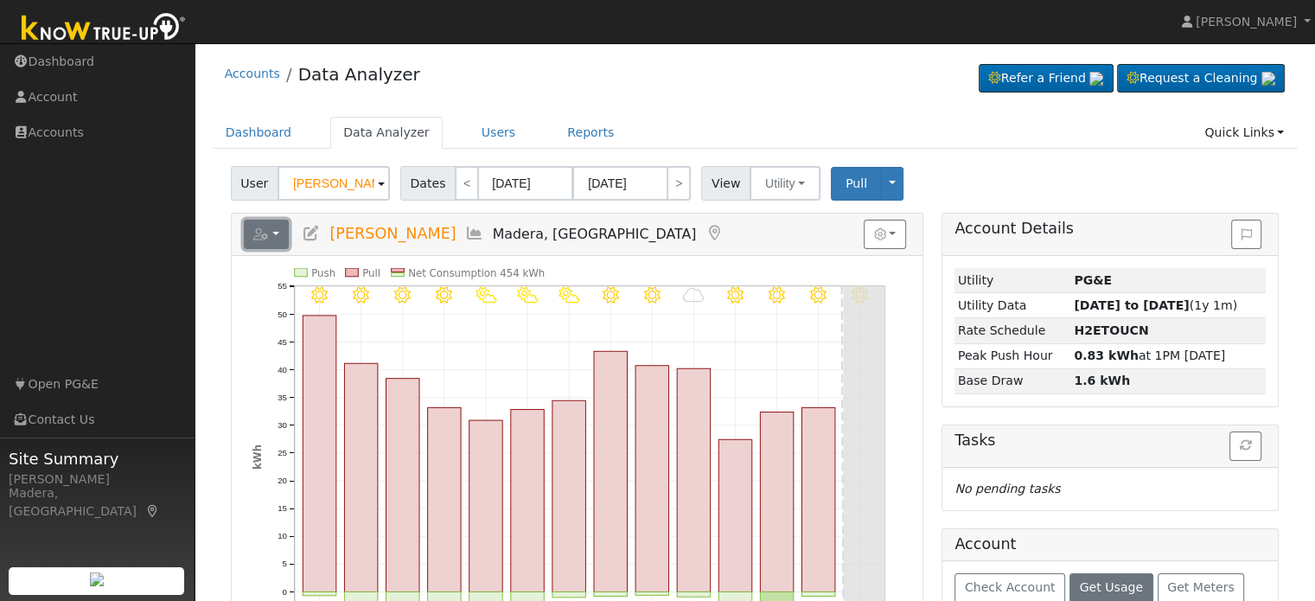
click at [277, 234] on button "button" at bounding box center [267, 234] width 46 height 29
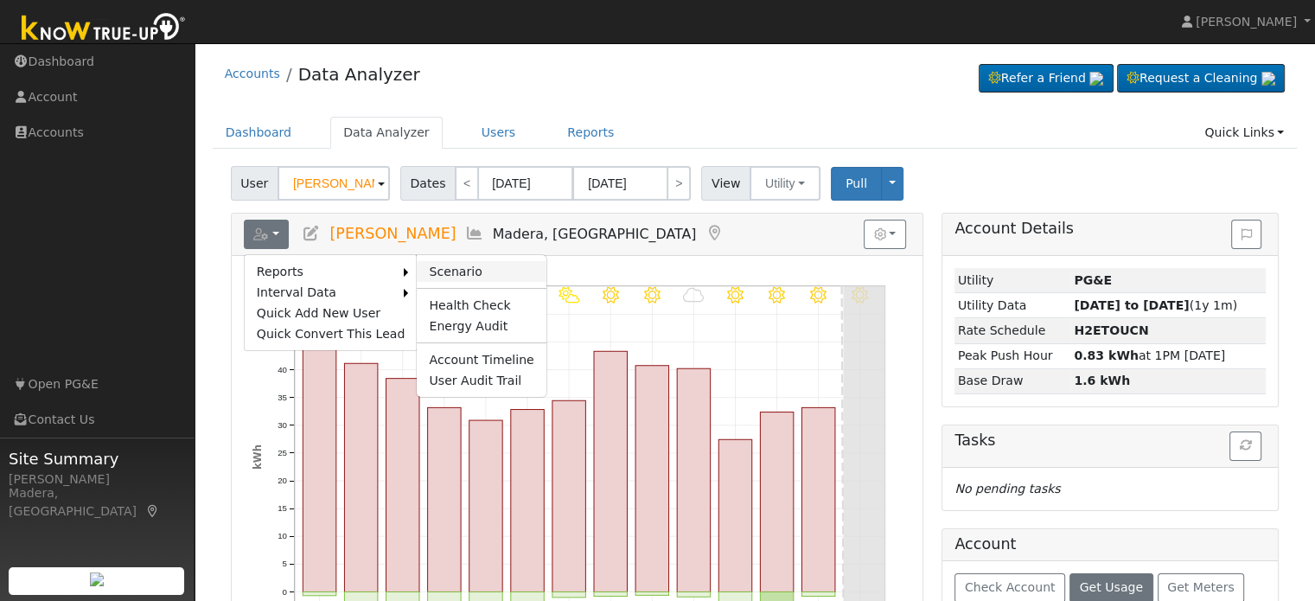
click at [419, 267] on link "Scenario" at bounding box center [481, 271] width 129 height 21
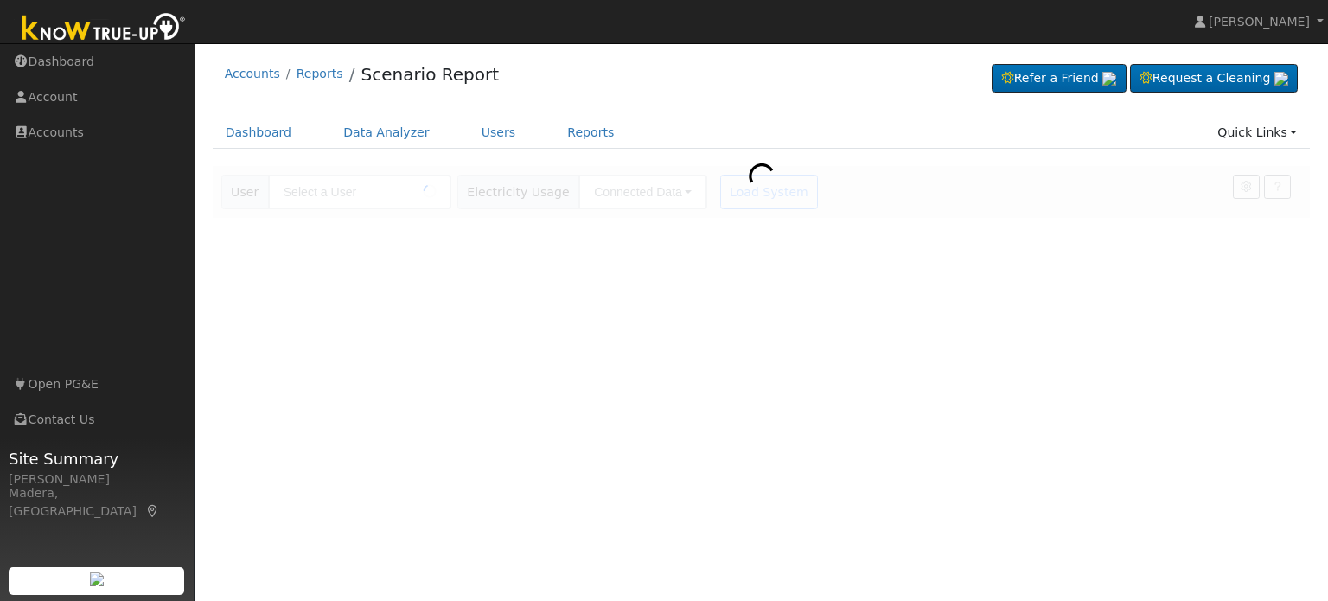
type input "[PERSON_NAME]"
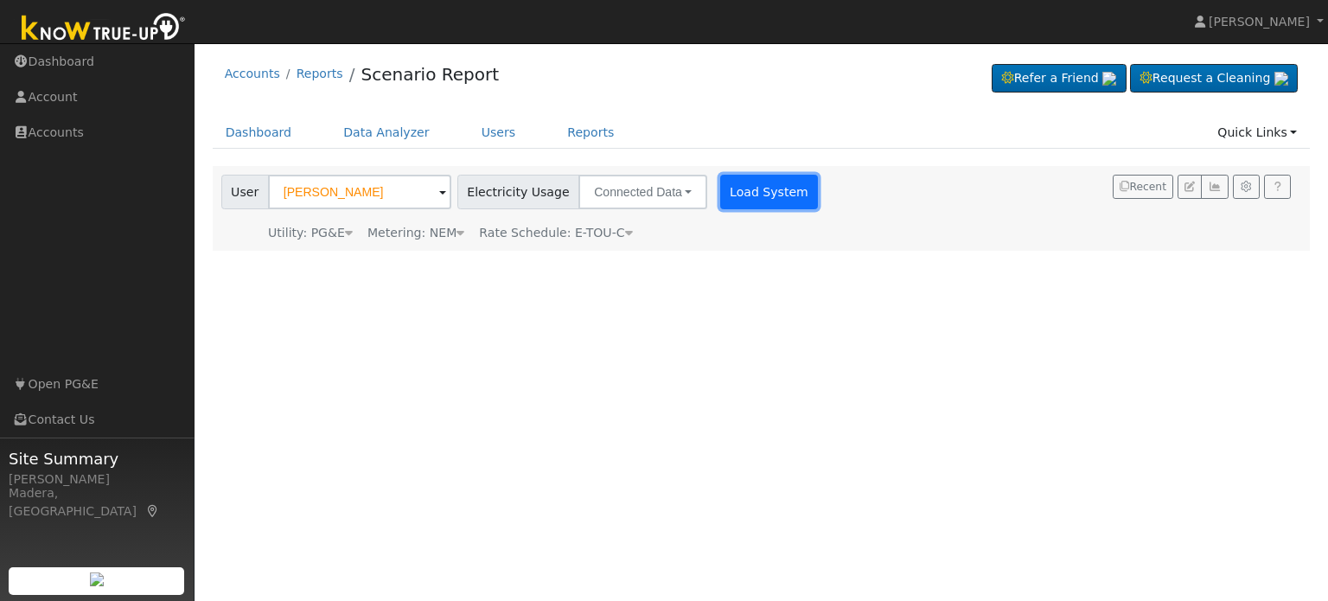
click at [720, 193] on button "Load System" at bounding box center [769, 192] width 99 height 35
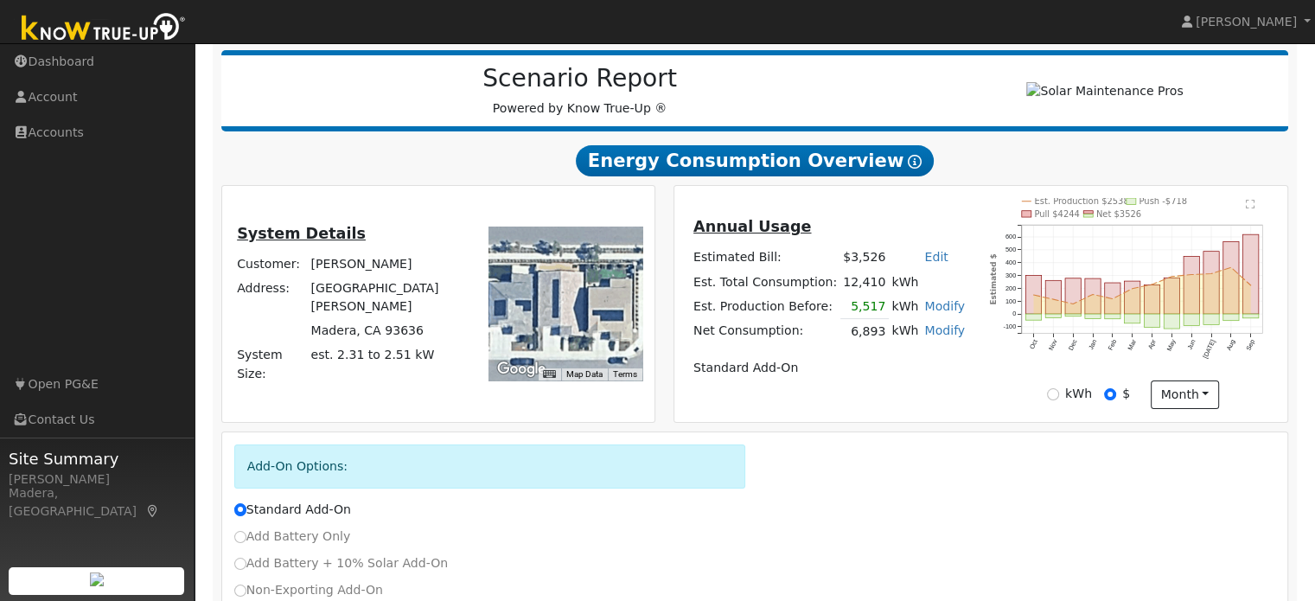
scroll to position [333, 0]
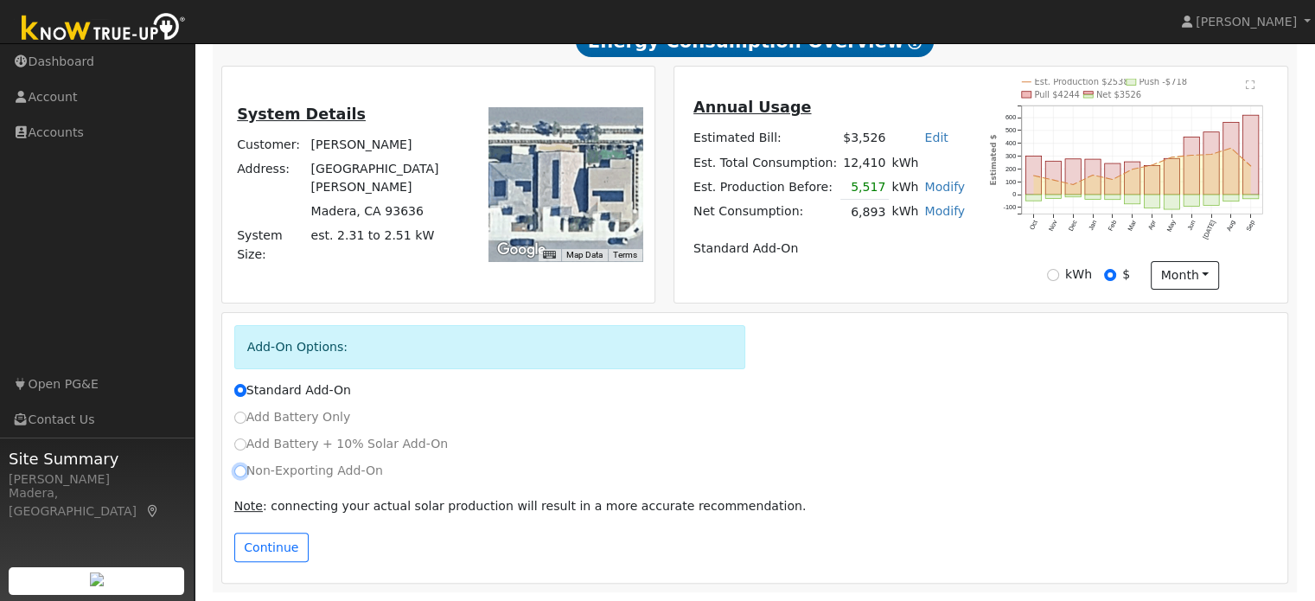
click at [237, 471] on input "Non-Exporting Add-On" at bounding box center [240, 471] width 12 height 12
radio input "true"
radio input "false"
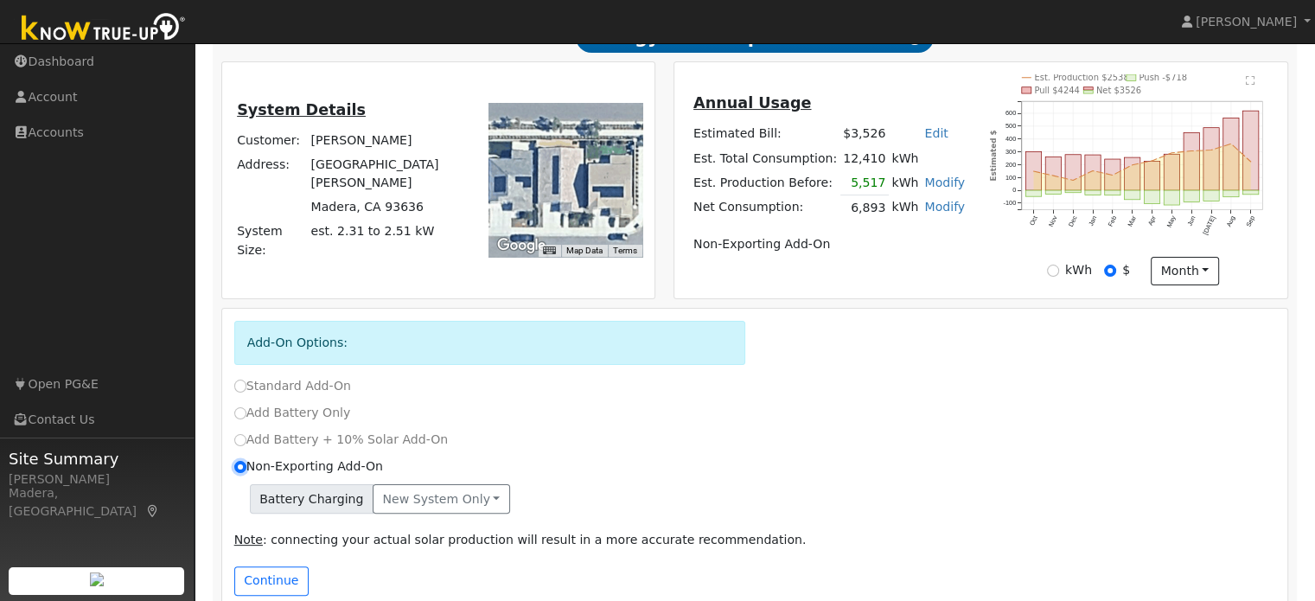
scroll to position [370, 0]
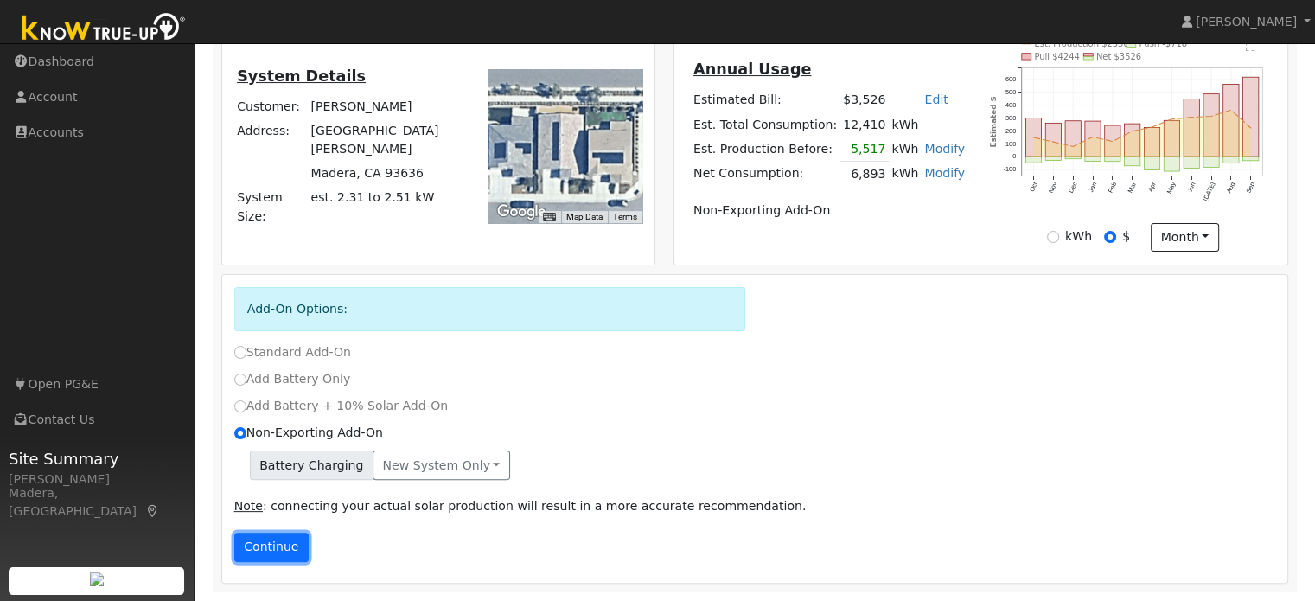
click at [271, 553] on button "Continue" at bounding box center [271, 547] width 74 height 29
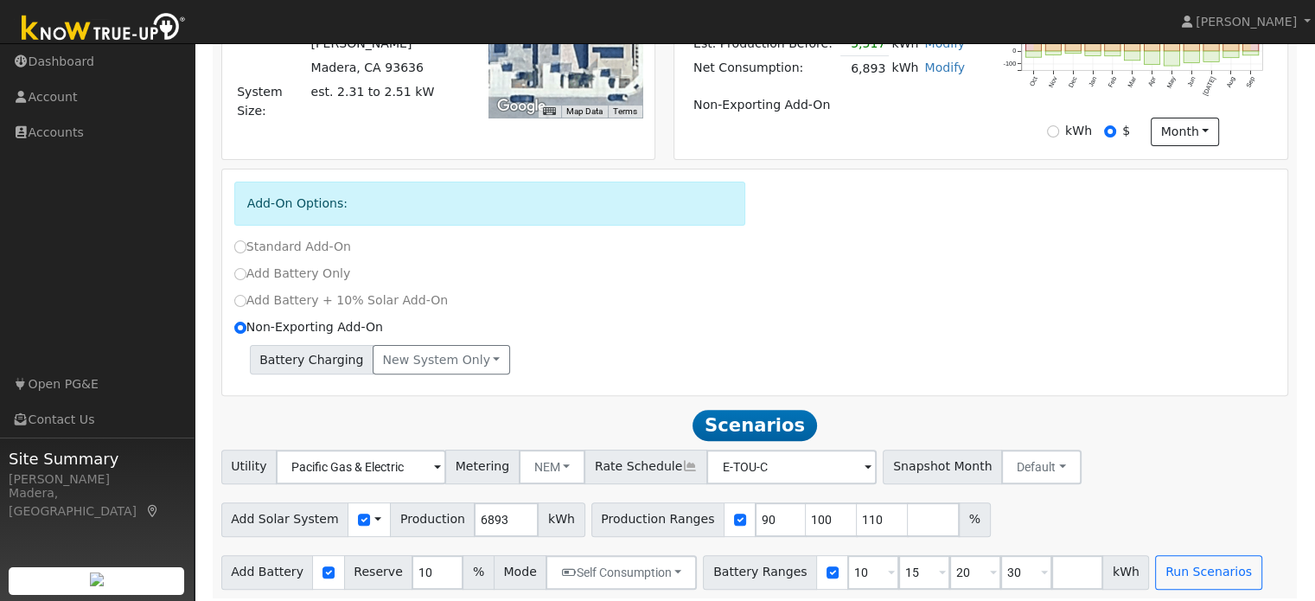
scroll to position [484, 0]
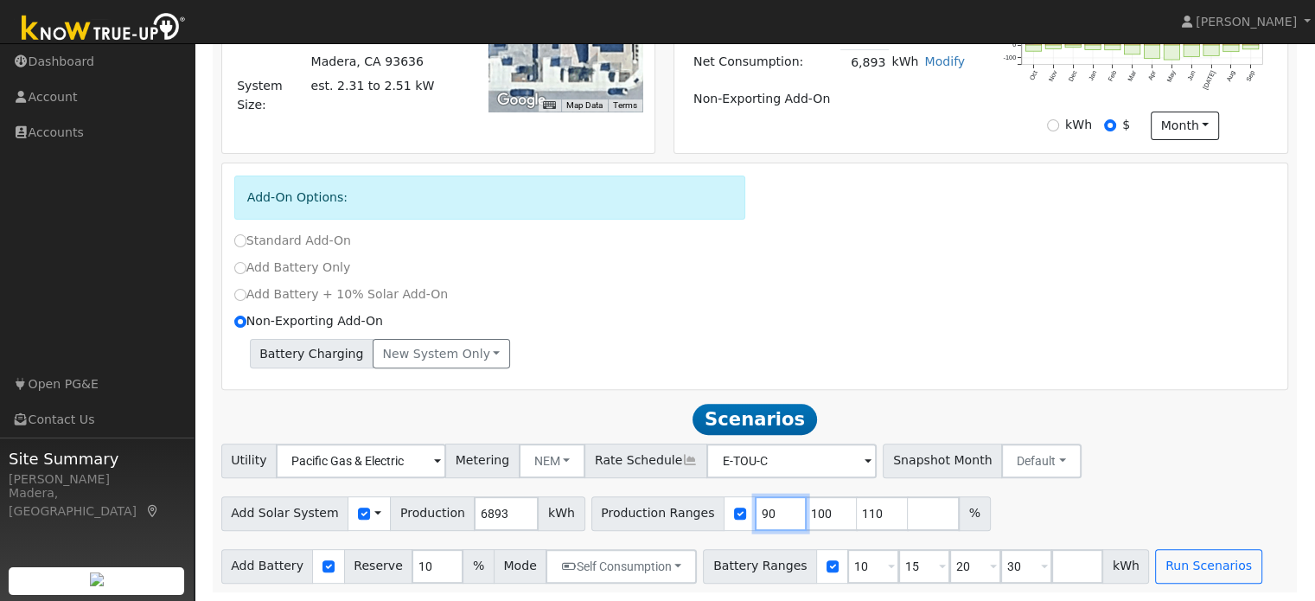
click at [755, 512] on input "90" at bounding box center [781, 513] width 52 height 35
type input "100"
type input "110"
type input "1"
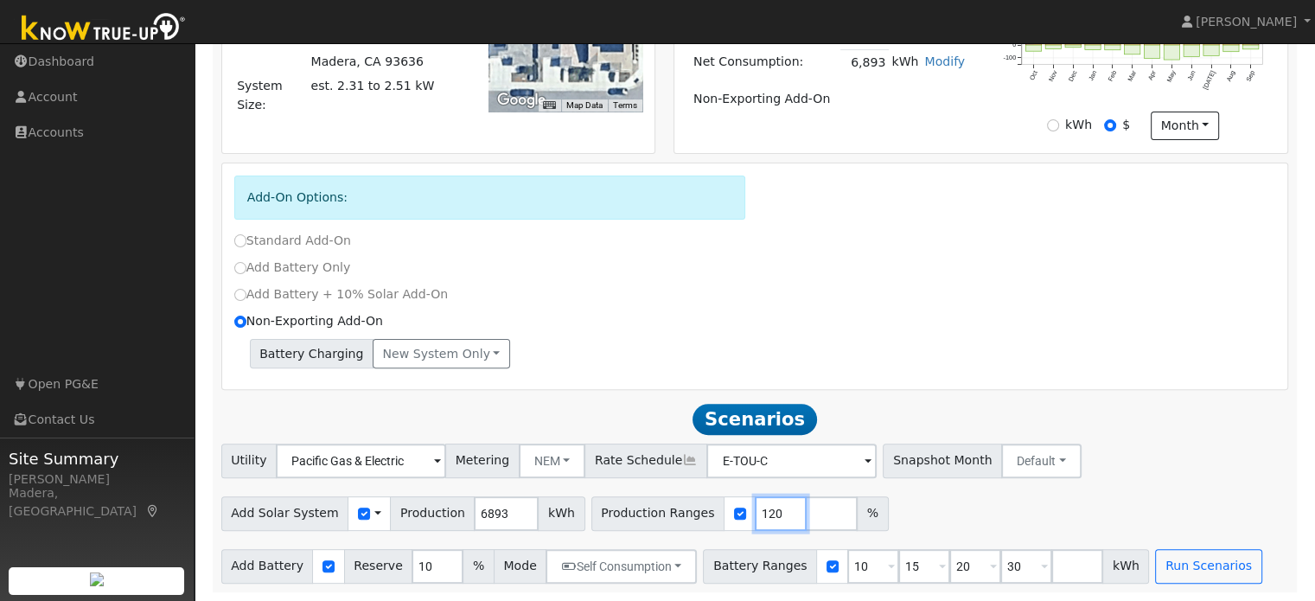
type input "120"
click at [847, 568] on input "10" at bounding box center [873, 566] width 52 height 35
type input "15"
type input "20"
type input "30"
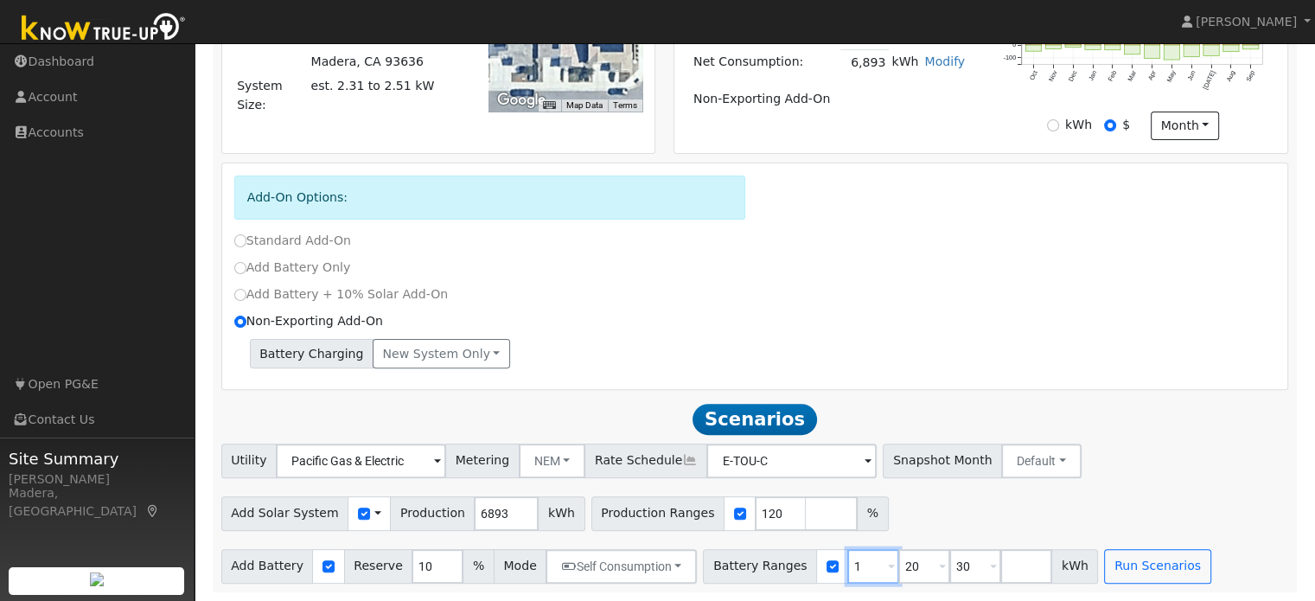
type input "20"
type input "30"
type input "3"
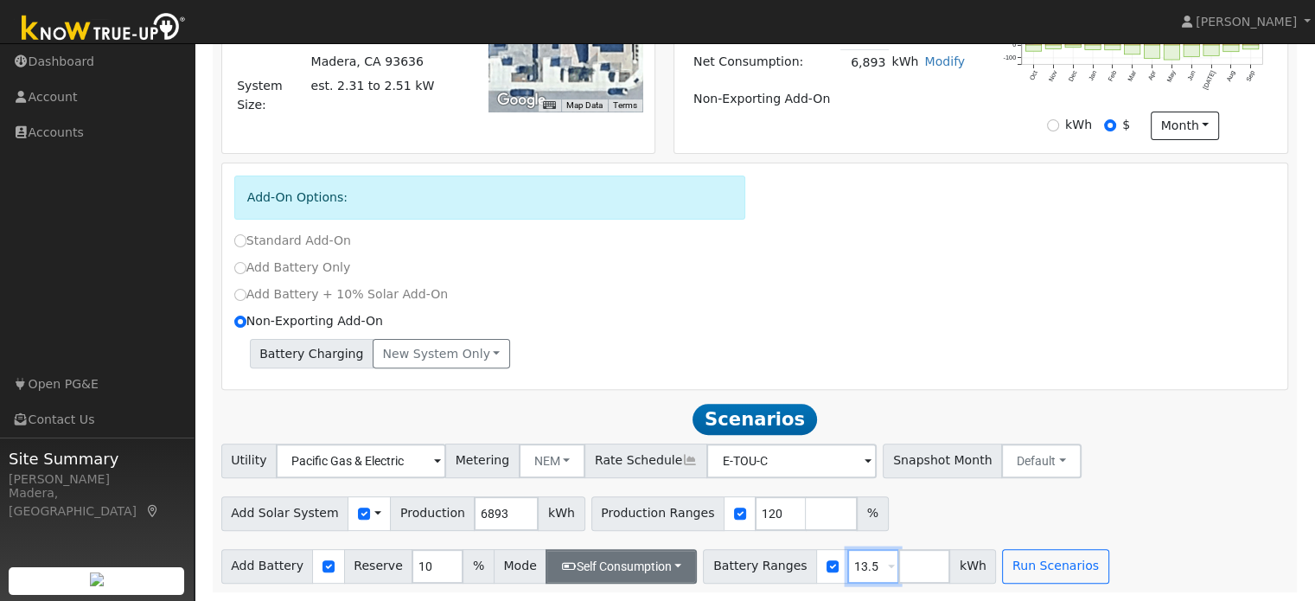
type input "13.5"
click at [625, 573] on button "Self Consumption" at bounding box center [621, 566] width 151 height 35
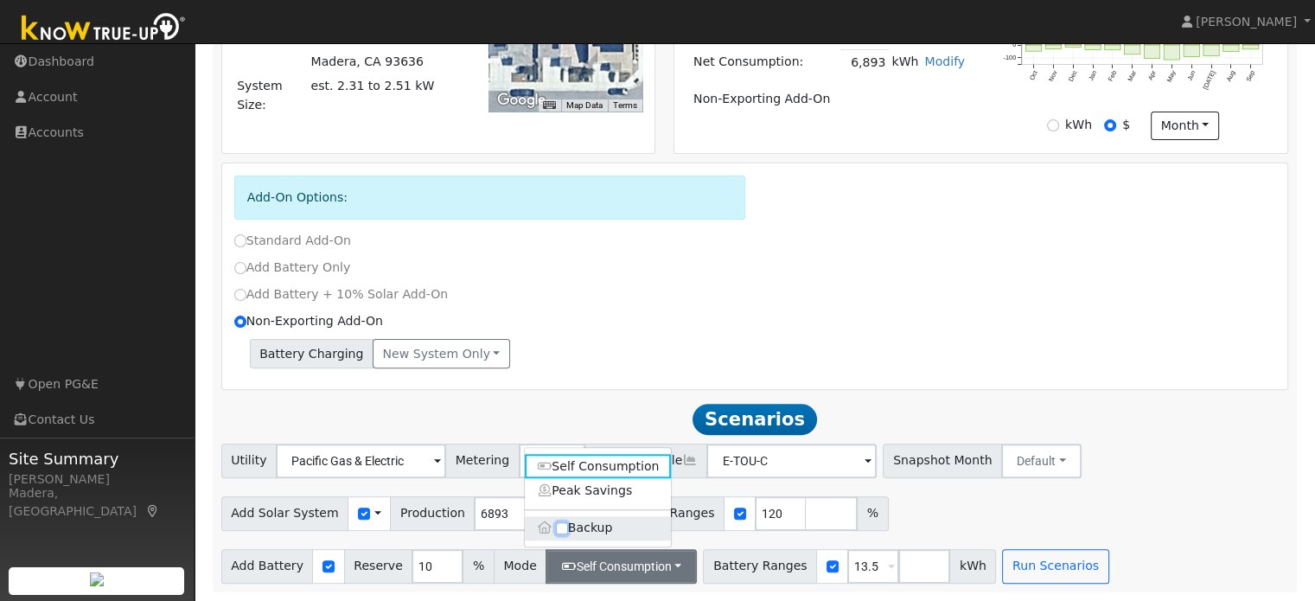
click at [559, 525] on input "Backup" at bounding box center [562, 528] width 12 height 12
checkbox input "true"
type input "20"
click at [931, 518] on div "Add Solar System Use CSV Data Production 6893 kWh Production Ranges 120 %" at bounding box center [755, 510] width 1074 height 41
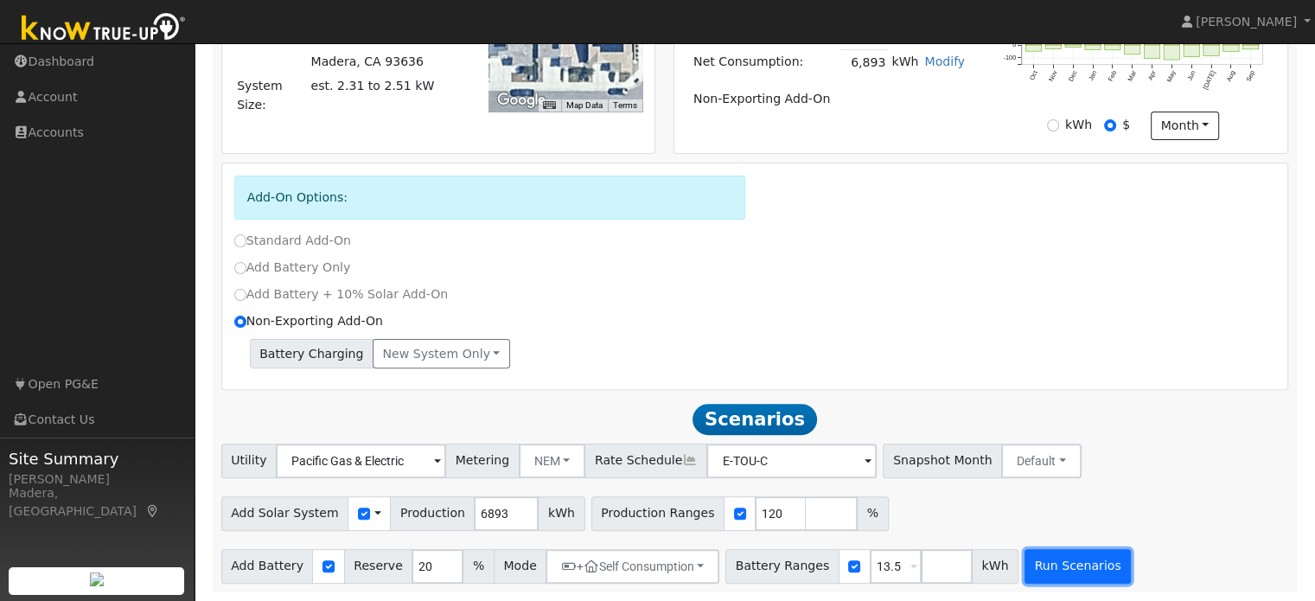
click at [1048, 564] on button "Run Scenarios" at bounding box center [1078, 566] width 106 height 35
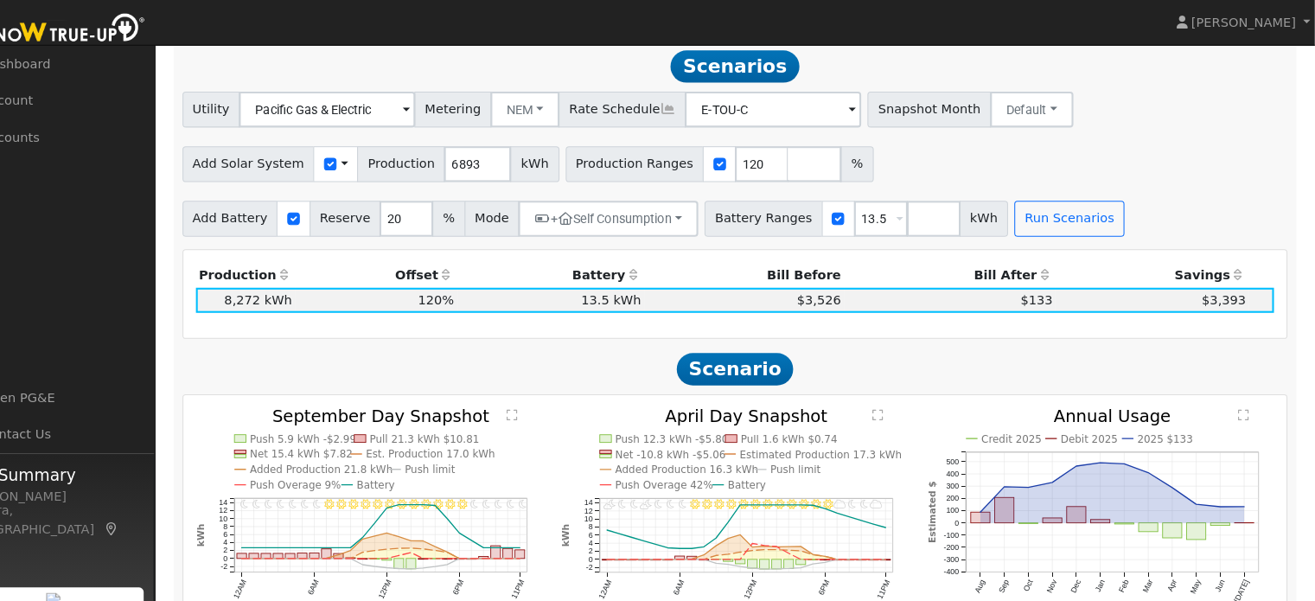
scroll to position [834, 0]
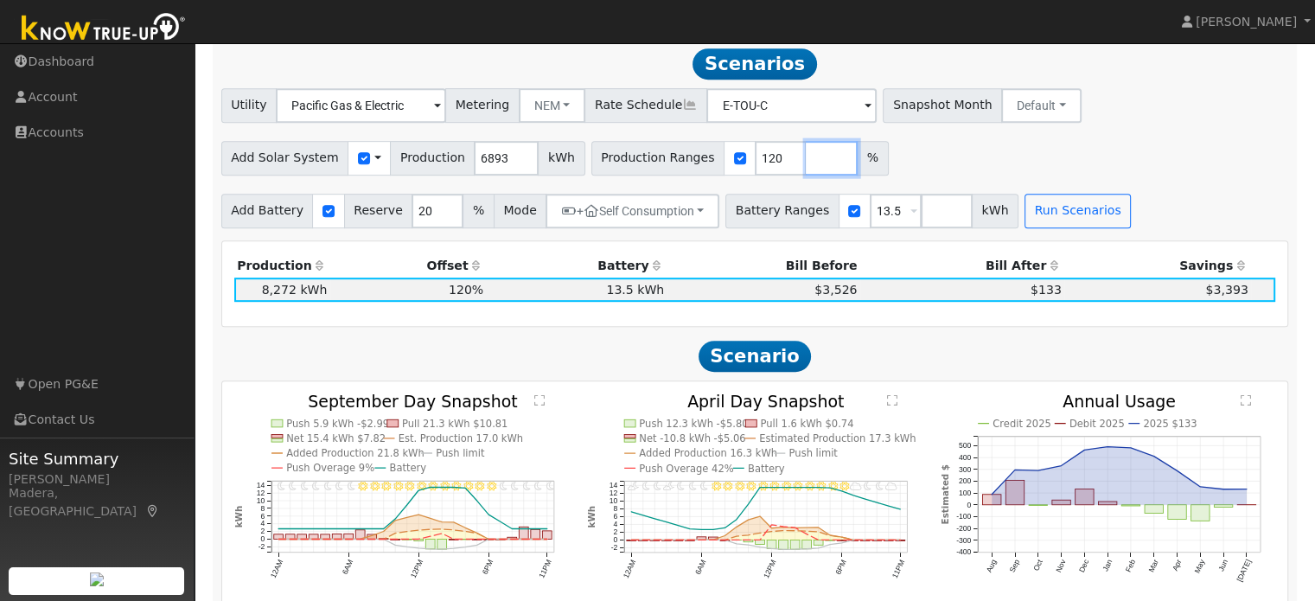
click at [806, 161] on input "number" at bounding box center [832, 158] width 52 height 35
type input "100"
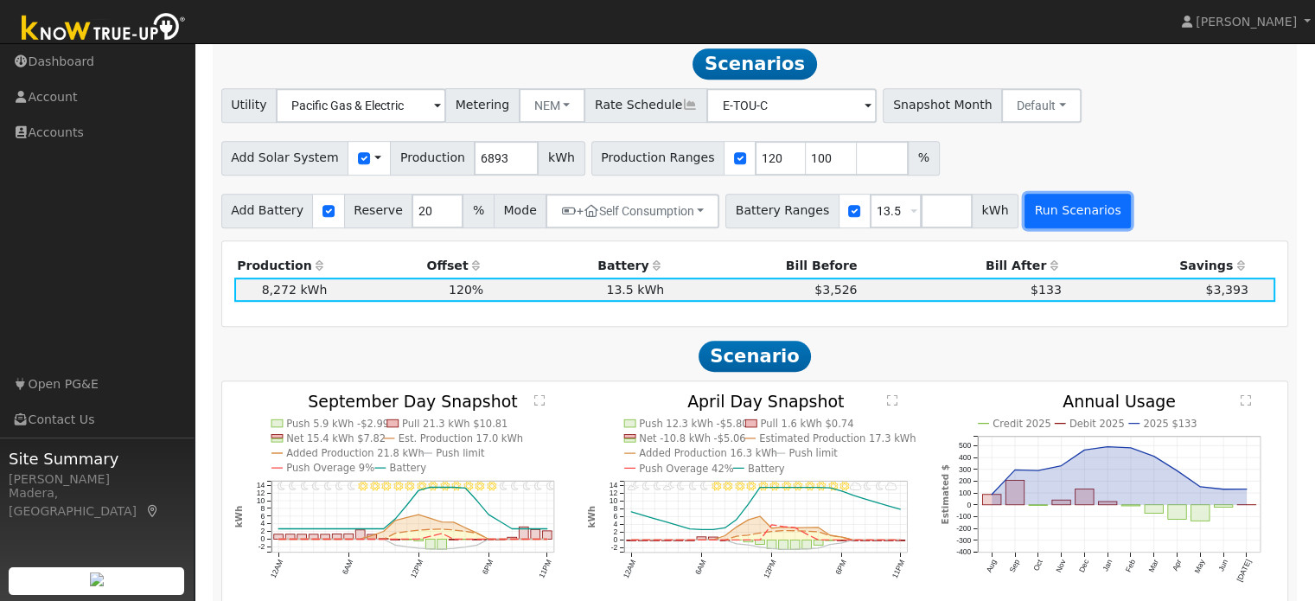
type input "100"
type input "120"
click at [1025, 227] on button "Run Scenarios" at bounding box center [1078, 211] width 106 height 35
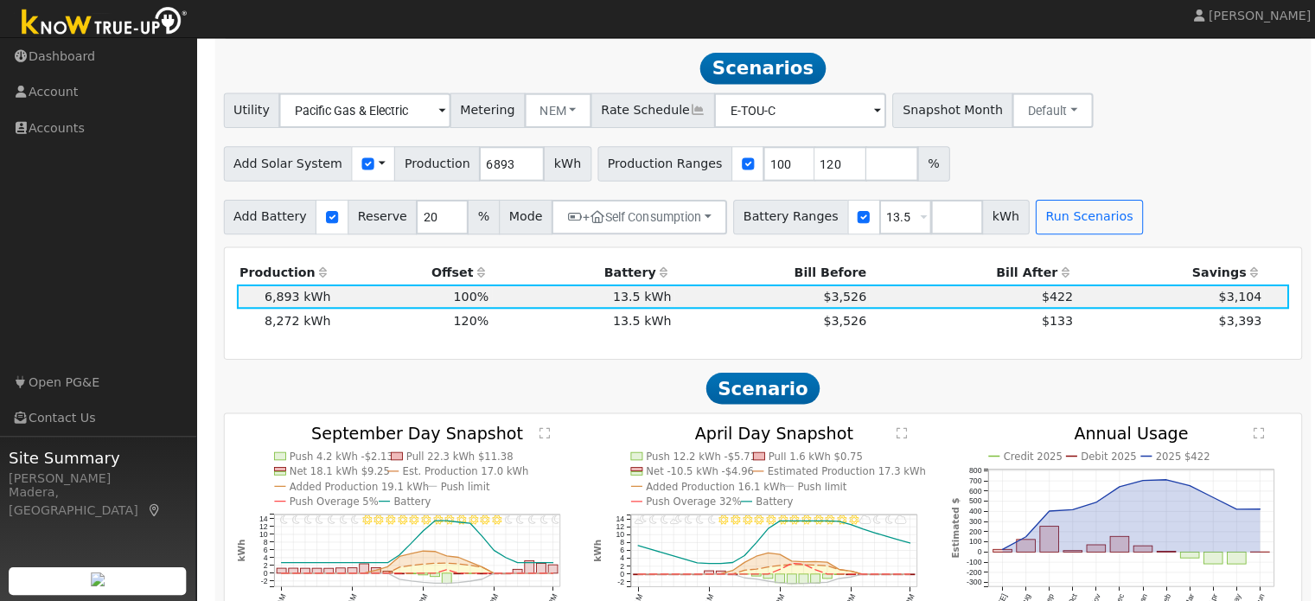
scroll to position [828, 0]
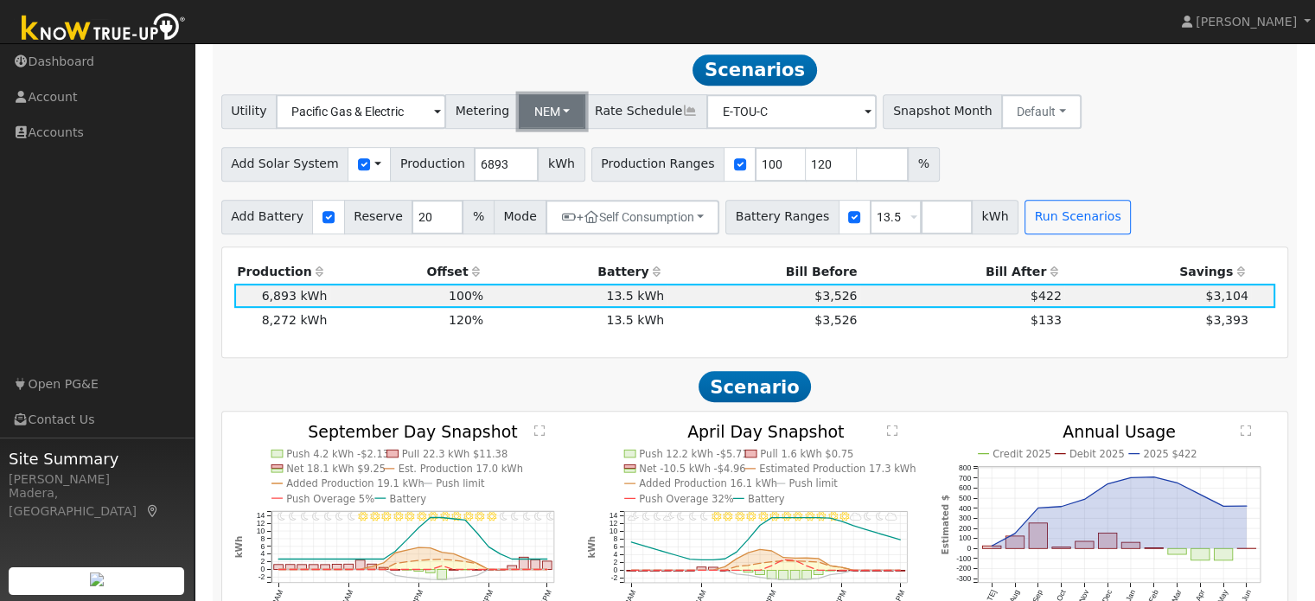
click at [546, 112] on button "NEM" at bounding box center [552, 111] width 67 height 35
click at [547, 177] on link "NBT" at bounding box center [565, 174] width 120 height 24
type input "E-ELEC"
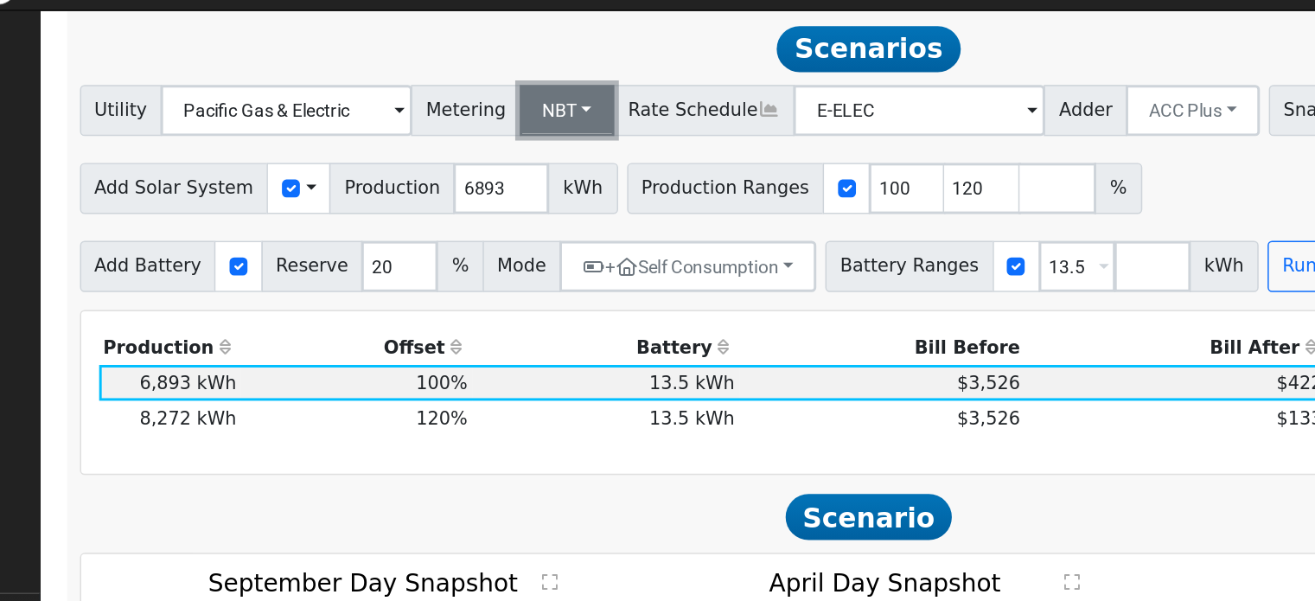
click at [522, 118] on button "NBT" at bounding box center [551, 111] width 65 height 35
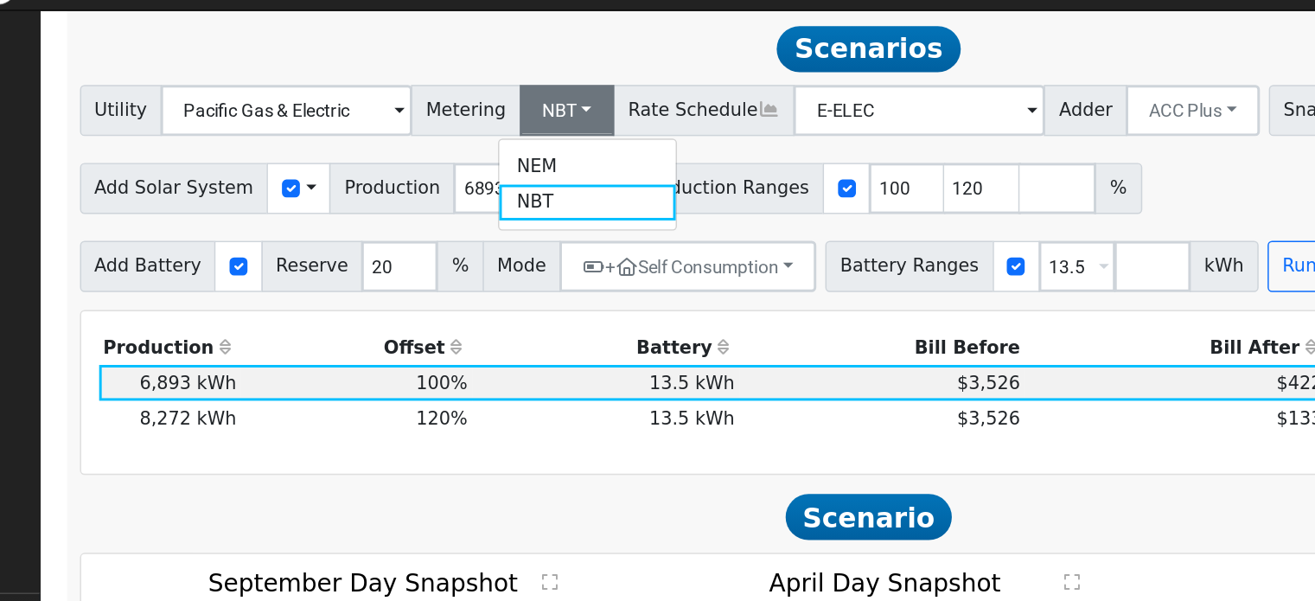
click at [566, 67] on h2 "Scenarios Scenario" at bounding box center [755, 70] width 1068 height 32
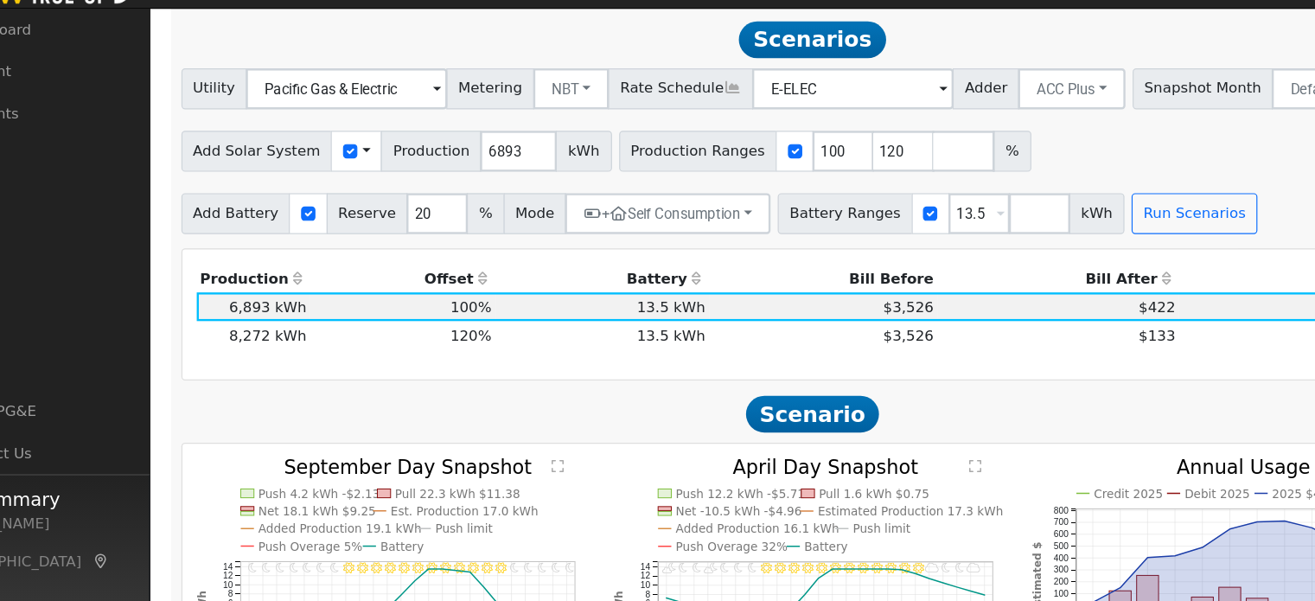
scroll to position [827, 0]
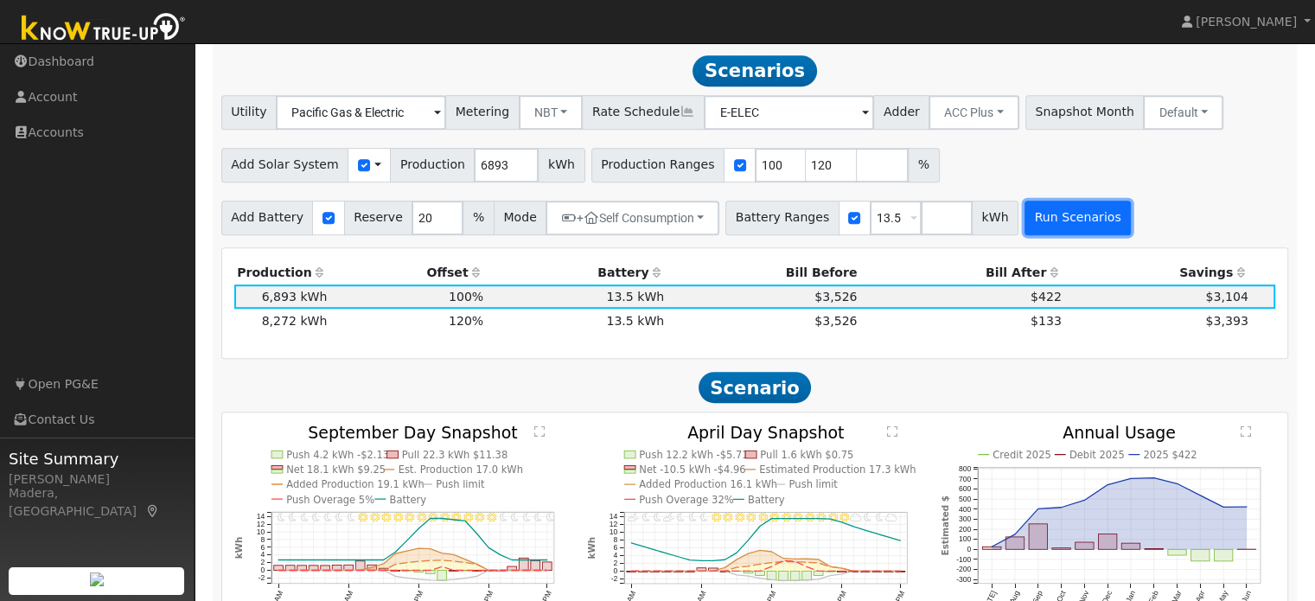
click at [1025, 222] on button "Run Scenarios" at bounding box center [1078, 218] width 106 height 35
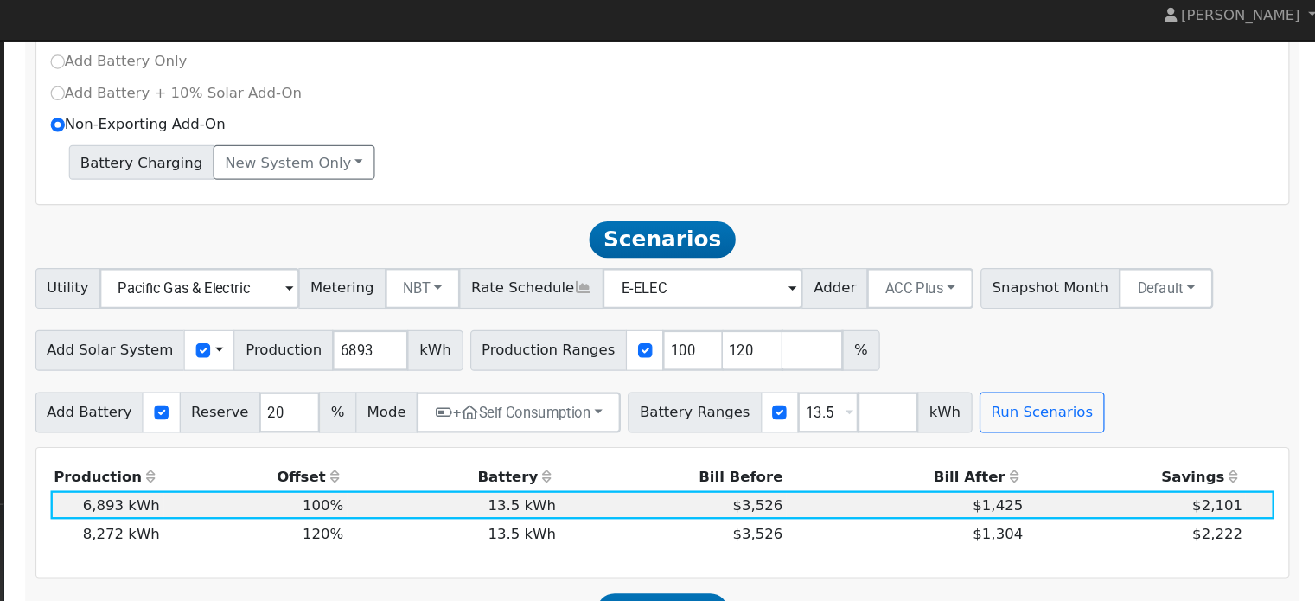
scroll to position [684, 0]
click at [543, 255] on button "NBT" at bounding box center [551, 254] width 65 height 35
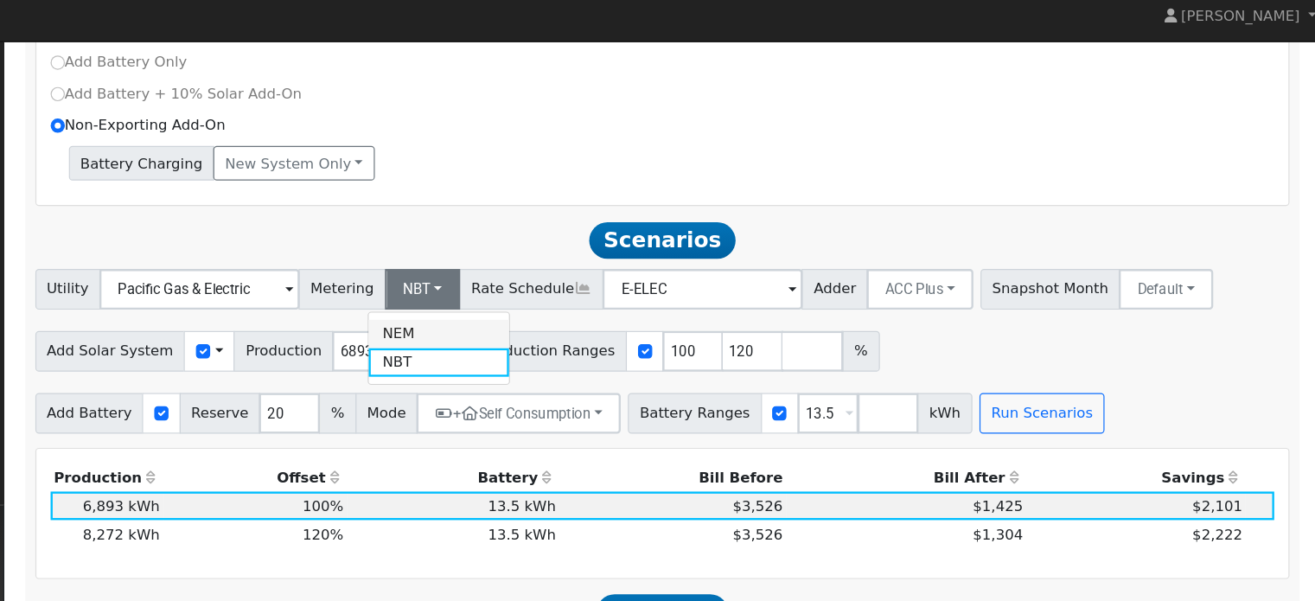
click at [552, 287] on link "NEM" at bounding box center [565, 292] width 120 height 24
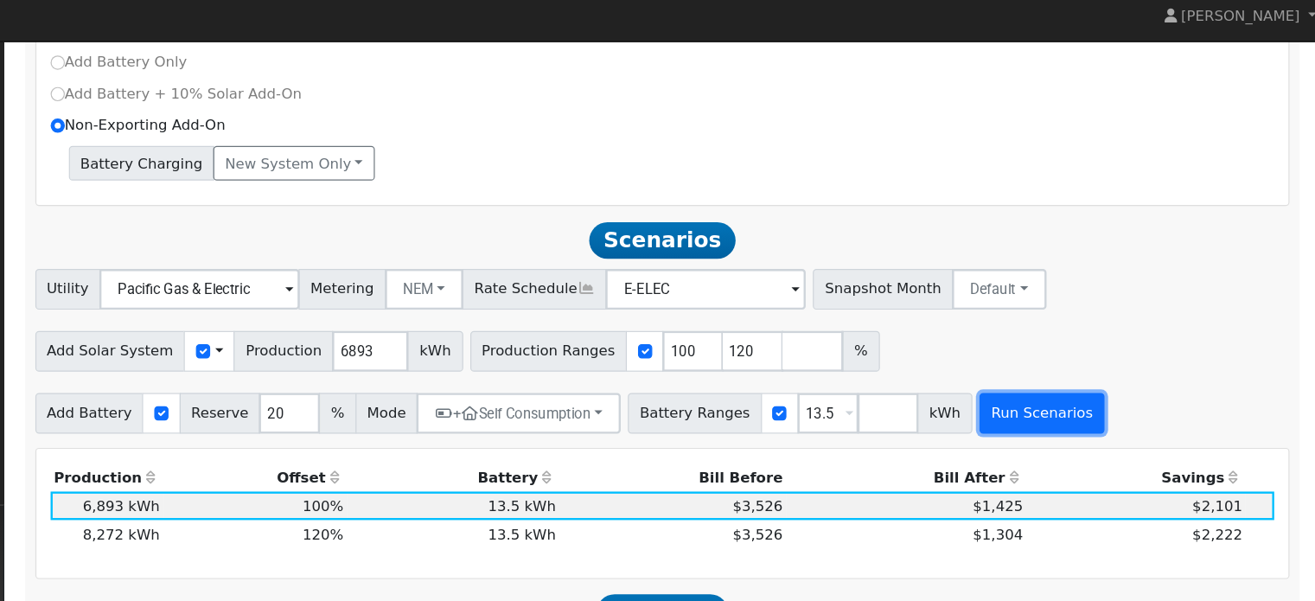
click at [1025, 362] on button "Run Scenarios" at bounding box center [1078, 359] width 106 height 35
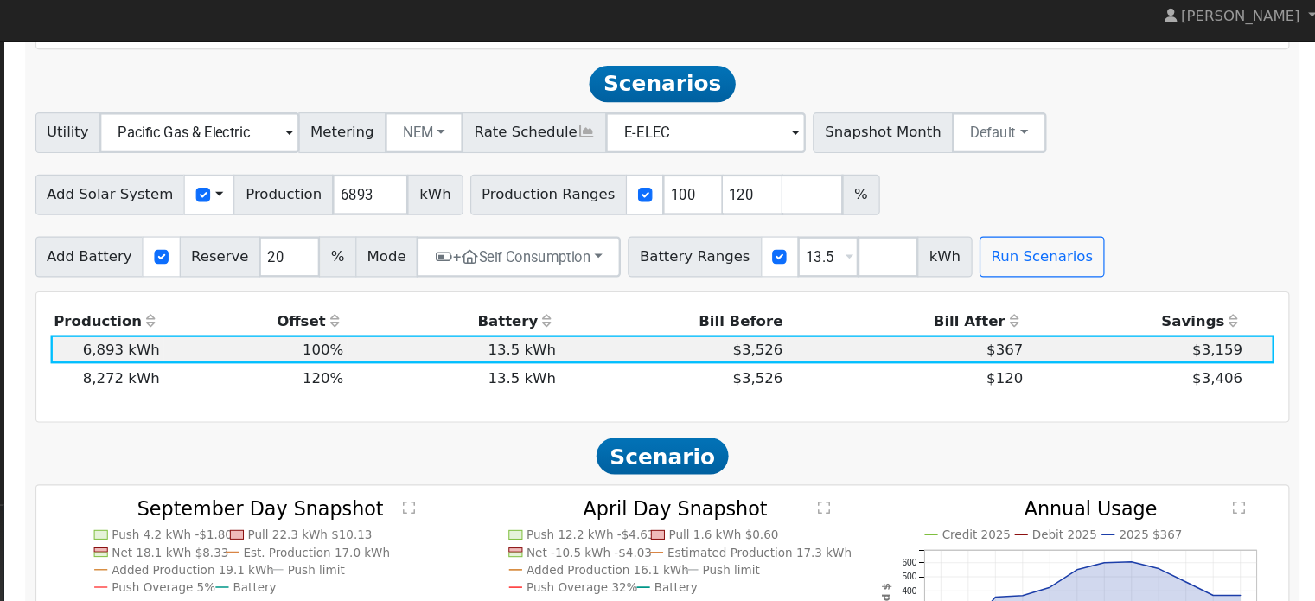
scroll to position [834, 0]
